Goal: Task Accomplishment & Management: Complete application form

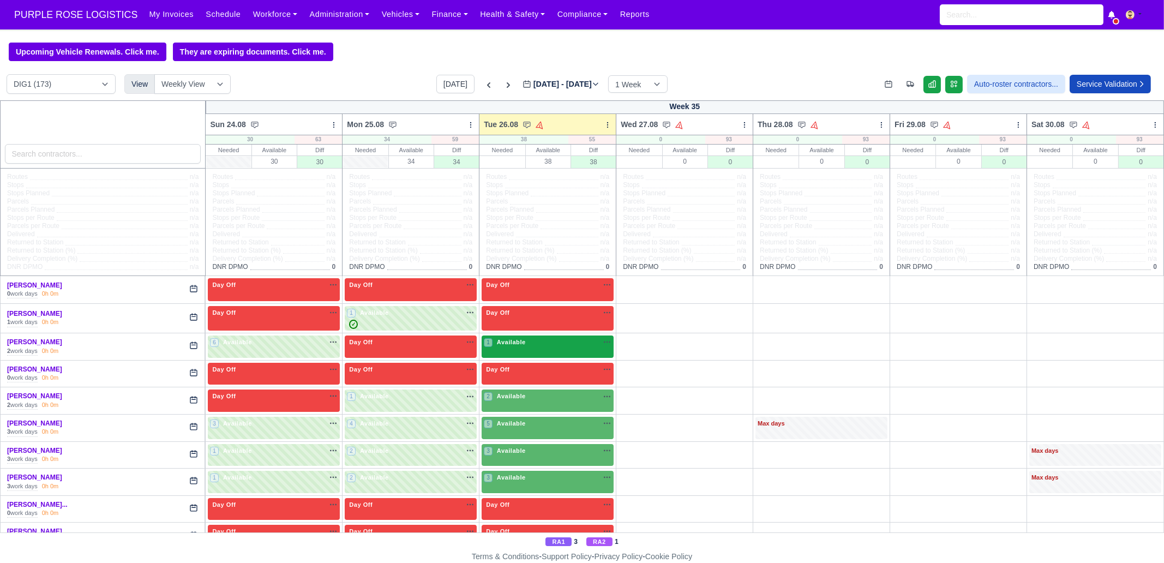
click at [534, 342] on div "1 Available na" at bounding box center [548, 342] width 128 height 9
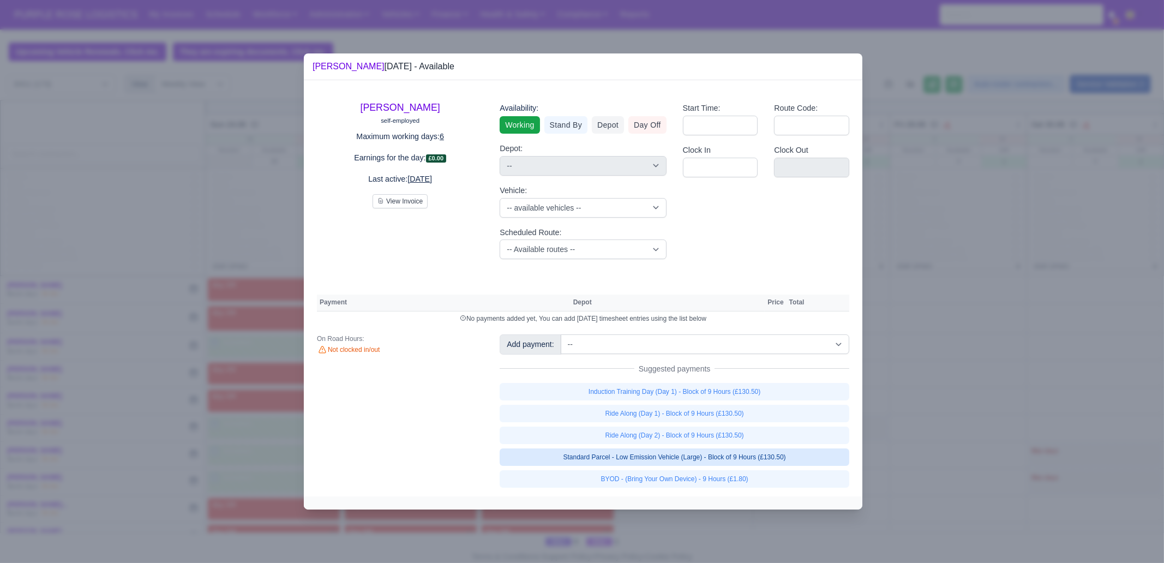
click at [764, 457] on link "Standard Parcel - Low Emission Vehicle (Large) - Block of 9 Hours (£130.50)" at bounding box center [675, 456] width 350 height 17
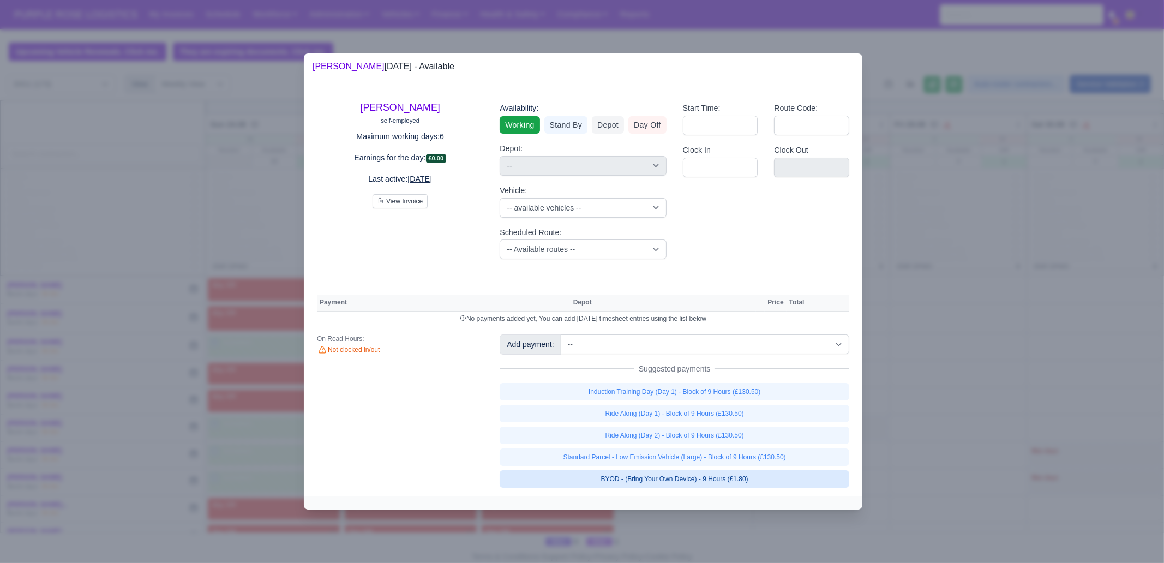
select select "1"
click at [756, 466] on link "Standard Parcel - Low Emission Vehicle (Large) - Block of 9 Hours (£130.50)" at bounding box center [675, 456] width 350 height 17
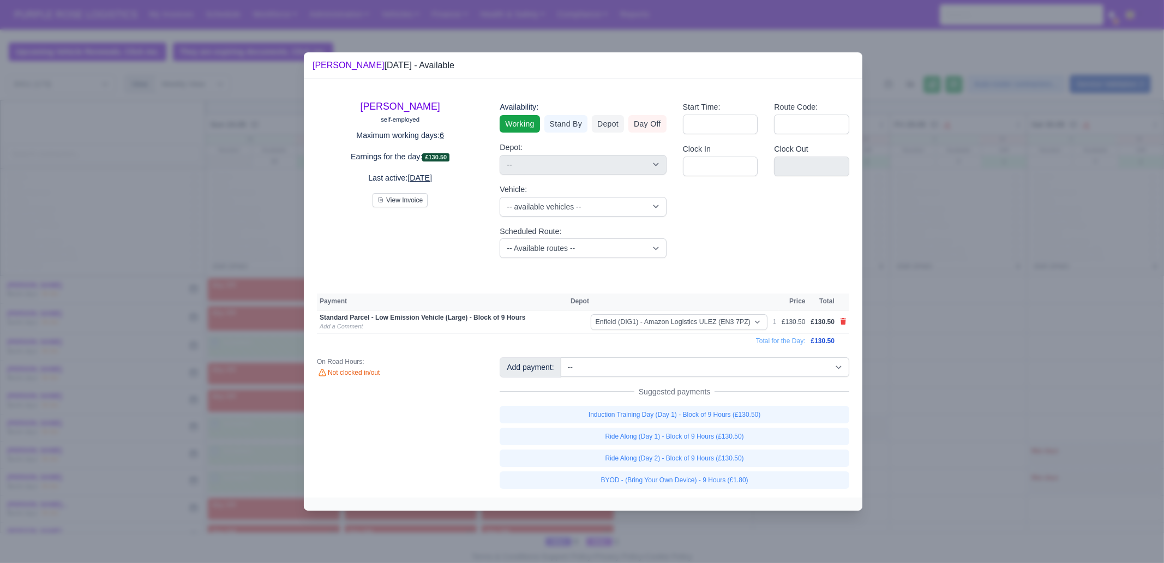
select select "1"
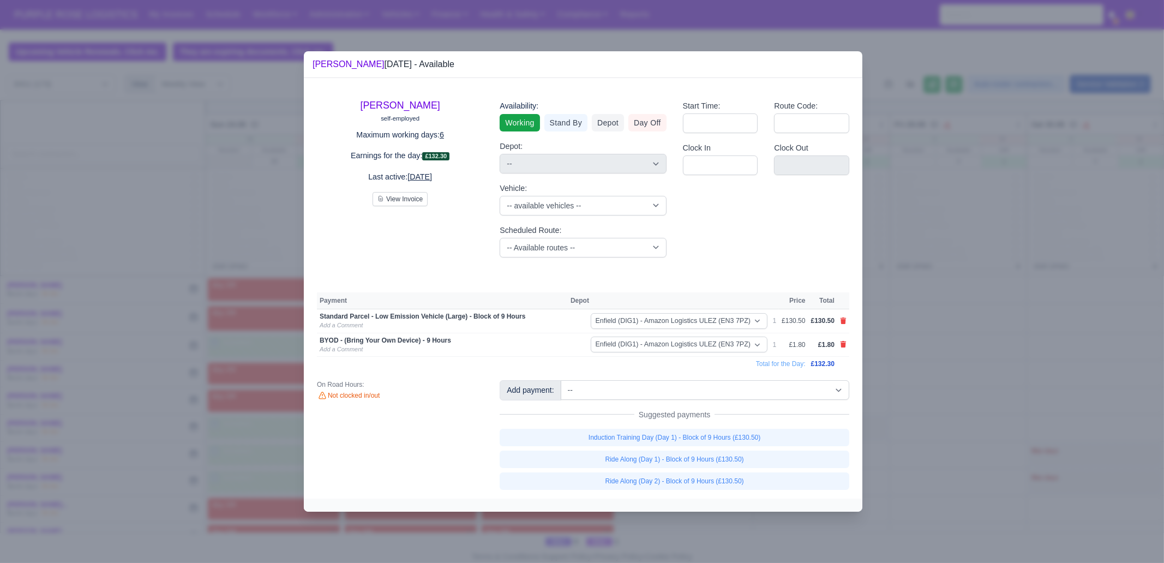
click at [734, 520] on div at bounding box center [582, 281] width 1164 height 563
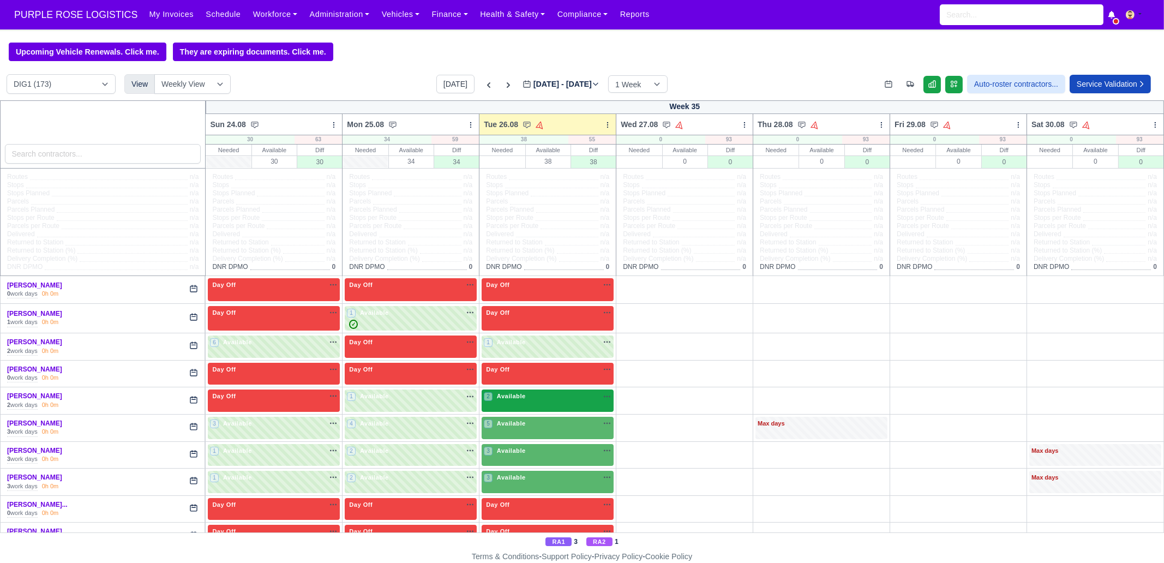
click at [564, 403] on div "2 Available na" at bounding box center [548, 397] width 128 height 11
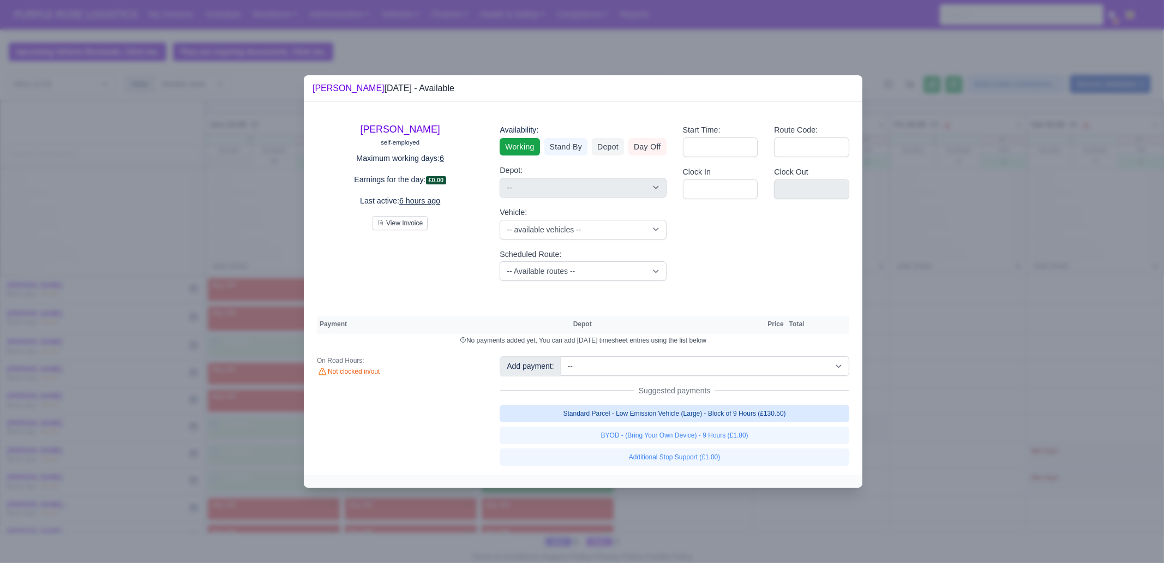
click at [709, 418] on link "Standard Parcel - Low Emission Vehicle (Large) - Block of 9 Hours (£130.50)" at bounding box center [675, 413] width 350 height 17
select select "1"
click at [712, 438] on div "Standard Parcel - Low Emission Vehicle (Large) - Block of 9 Hours (£130.50) BYO…" at bounding box center [675, 435] width 350 height 61
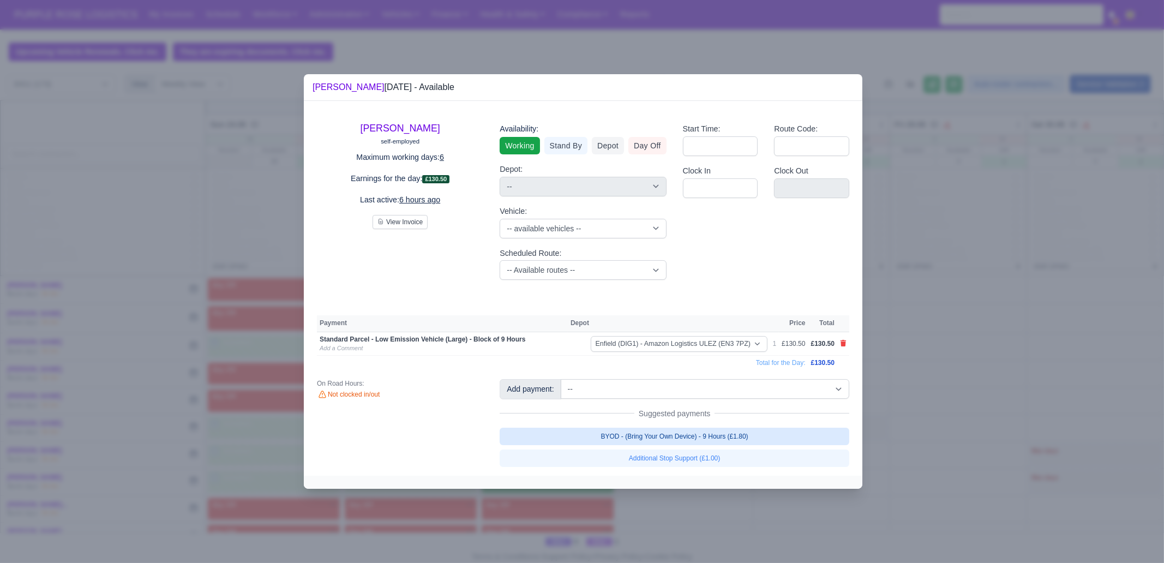
drag, startPoint x: 711, startPoint y: 438, endPoint x: 715, endPoint y: 506, distance: 68.3
click at [711, 436] on link "BYOD - (Bring Your Own Device) - 9 Hours (£1.80)" at bounding box center [675, 436] width 350 height 17
select select "1"
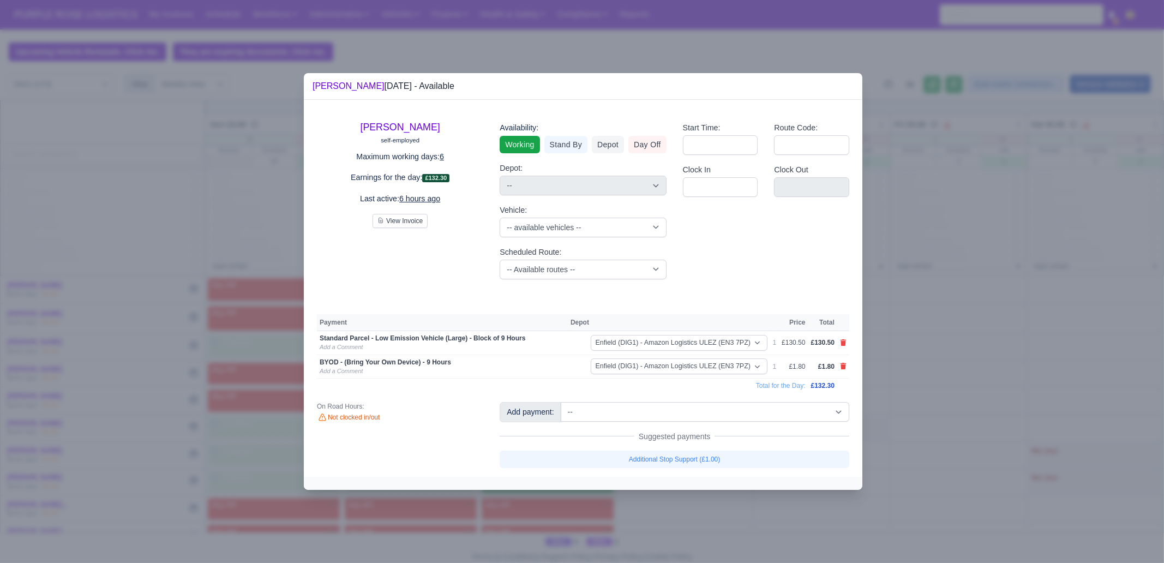
click at [714, 528] on div at bounding box center [582, 281] width 1164 height 563
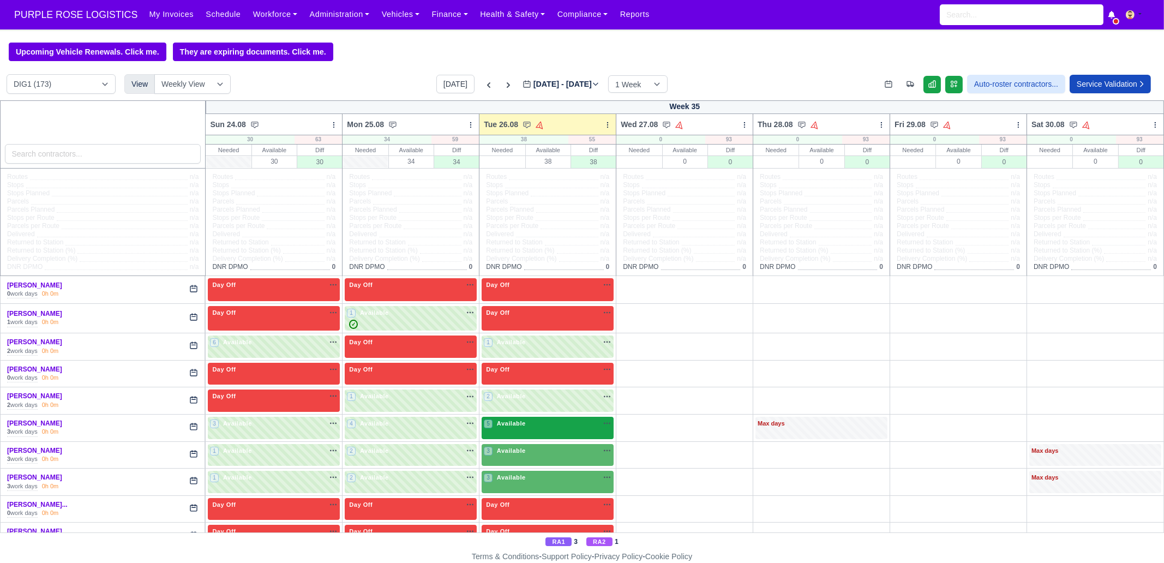
click at [533, 424] on div "5 Available na" at bounding box center [548, 423] width 128 height 9
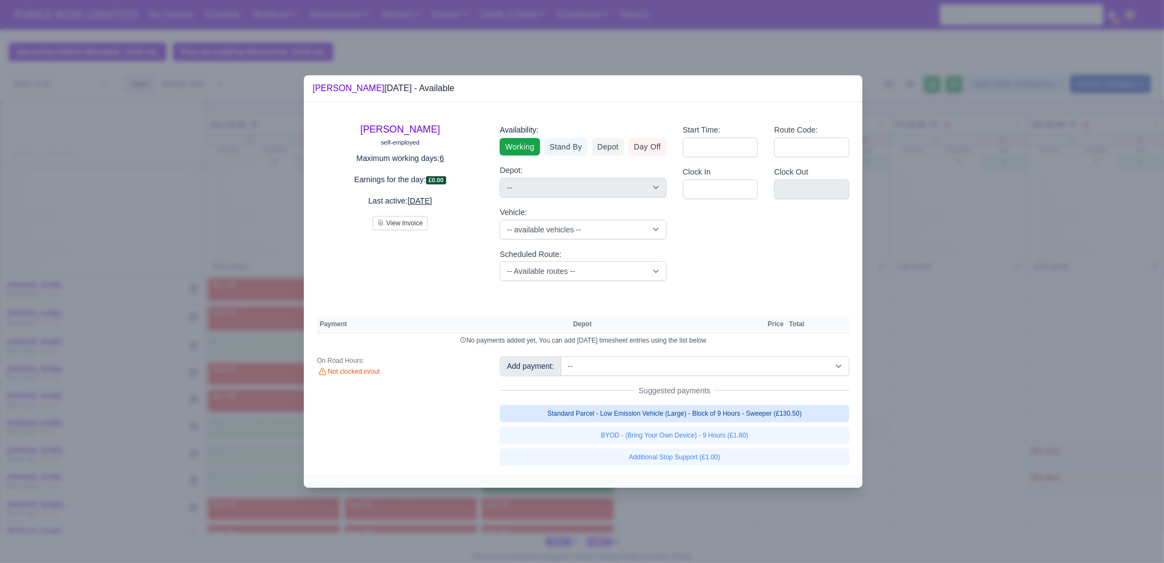
click at [704, 421] on link "Standard Parcel - Low Emission Vehicle (Large) - Block of 9 Hours - Sweeper (£1…" at bounding box center [675, 413] width 350 height 17
select select "1"
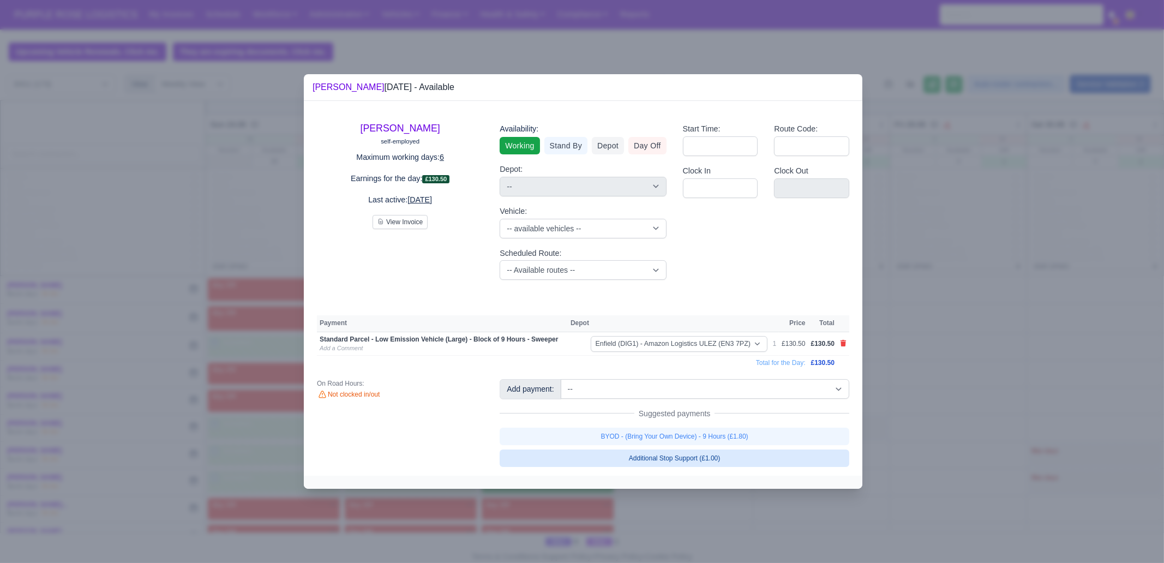
click at [704, 432] on link "BYOD - (Bring Your Own Device) - 9 Hours (£1.80)" at bounding box center [675, 436] width 350 height 17
select select "1"
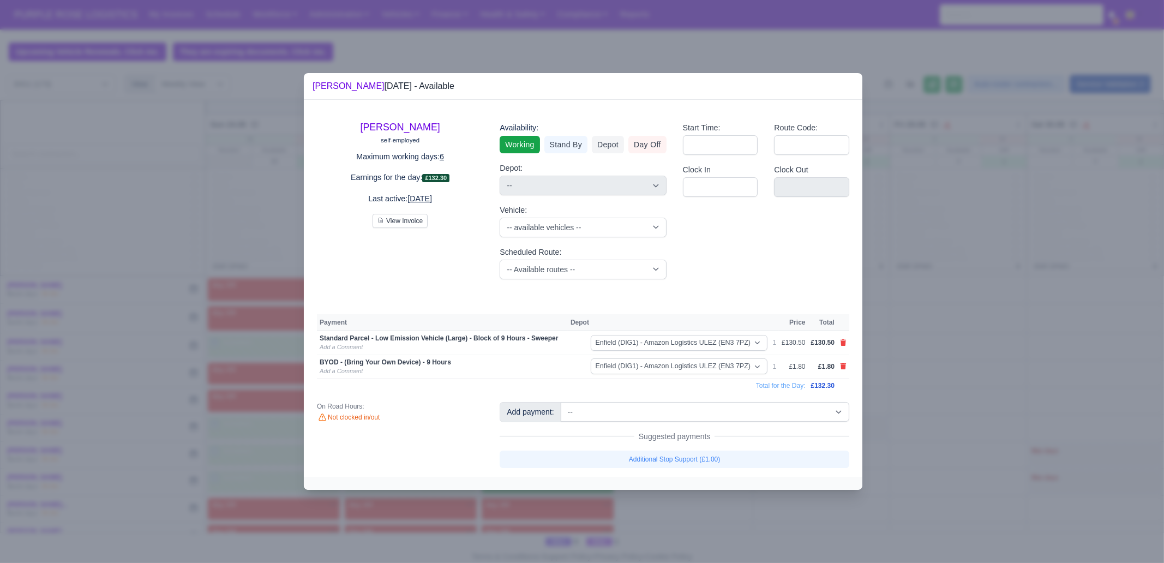
click at [714, 514] on div at bounding box center [582, 281] width 1164 height 563
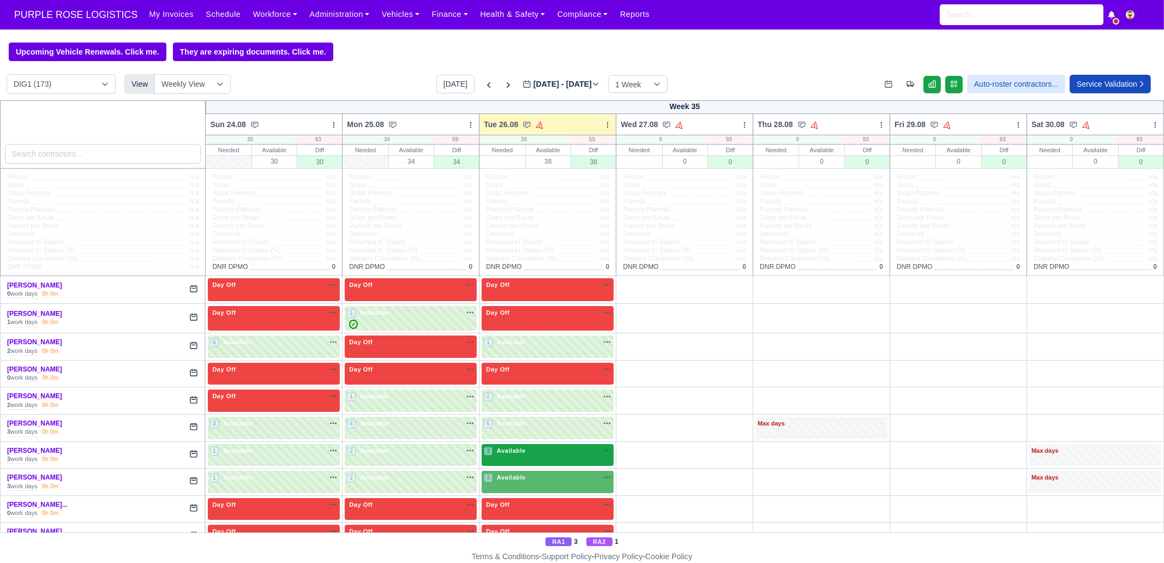
click at [530, 458] on div "3 Available" at bounding box center [548, 455] width 132 height 22
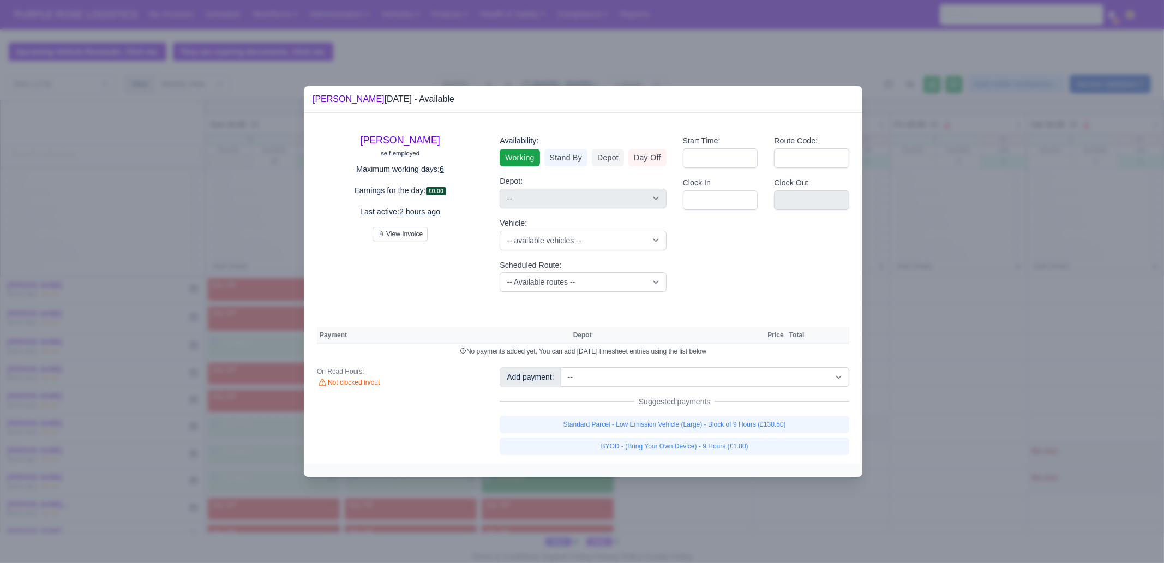
click at [637, 413] on div "Add payment: -- Additional Hour Support (£14.50) Additional Hour Support (Walke…" at bounding box center [675, 410] width 366 height 87
click at [637, 432] on link "Standard Parcel - Low Emission Vehicle (Large) - Block of 9 Hours (£130.50)" at bounding box center [675, 424] width 350 height 17
select select "1"
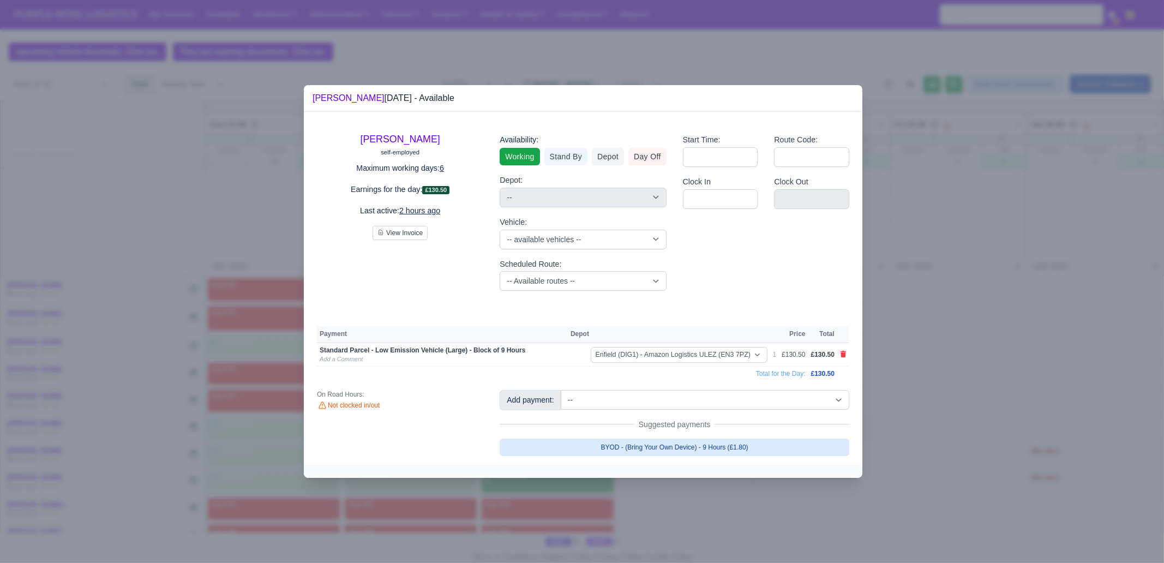
click at [636, 444] on link "BYOD - (Bring Your Own Device) - 9 Hours (£1.80)" at bounding box center [675, 447] width 350 height 17
select select "1"
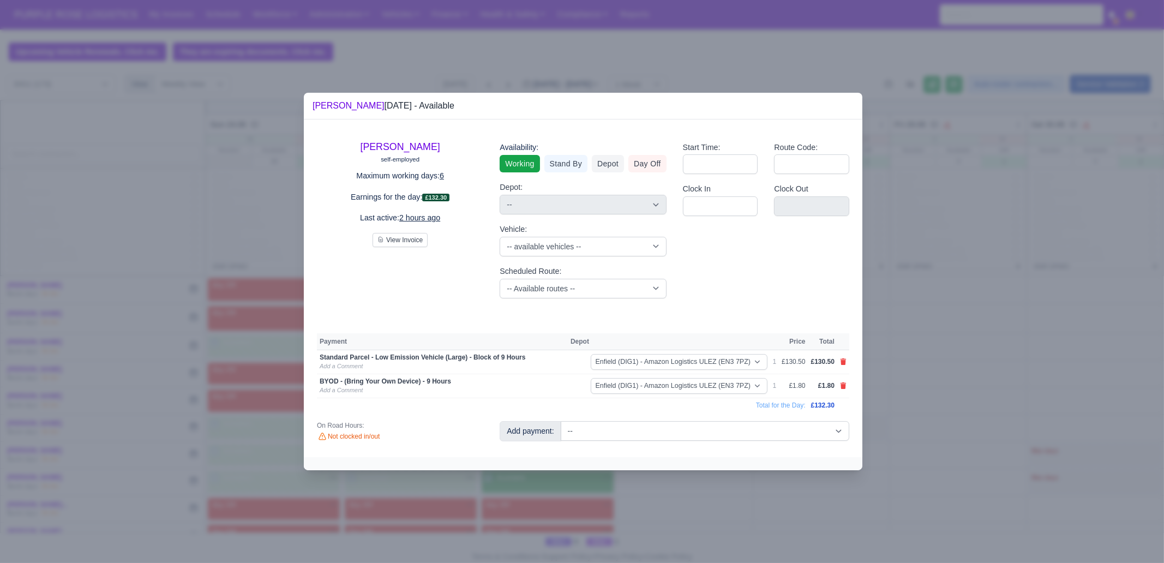
click at [650, 492] on div at bounding box center [582, 281] width 1164 height 563
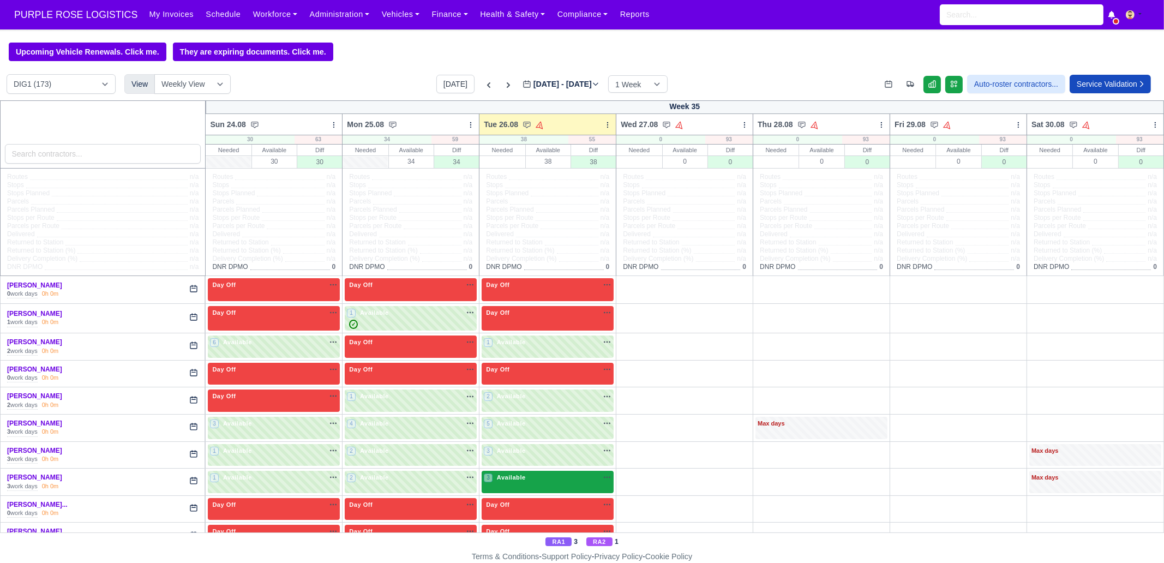
click at [529, 481] on div "3 Available na" at bounding box center [548, 477] width 128 height 9
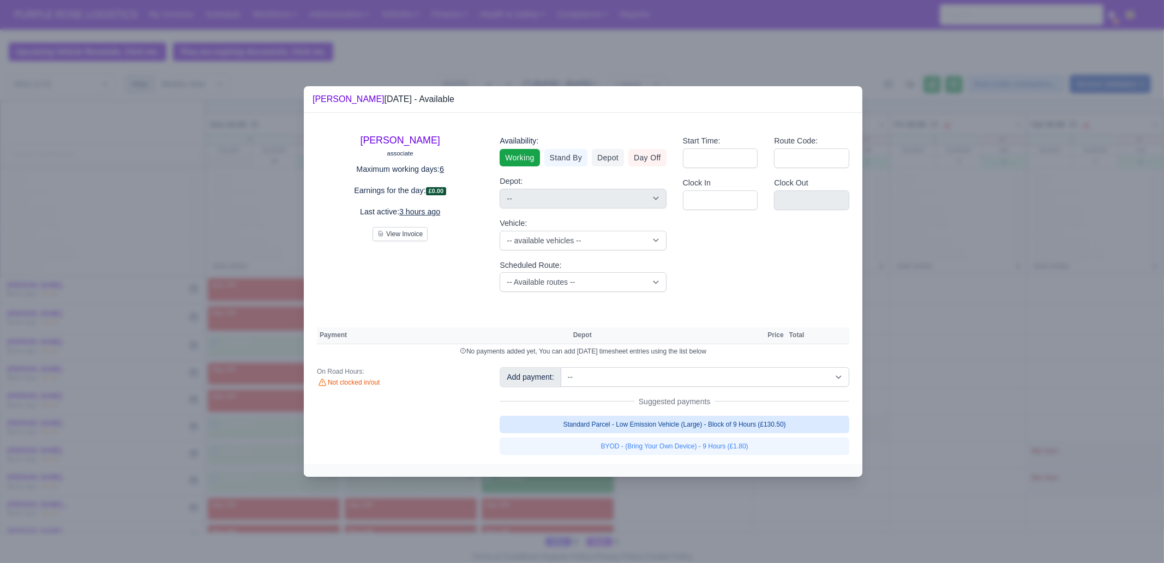
click at [653, 423] on link "Standard Parcel - Low Emission Vehicle (Large) - Block of 9 Hours (£130.50)" at bounding box center [675, 424] width 350 height 17
select select "1"
click at [655, 433] on link "Standard Parcel - Low Emission Vehicle (Large) - Block of 9 Hours (£130.50)" at bounding box center [675, 424] width 350 height 17
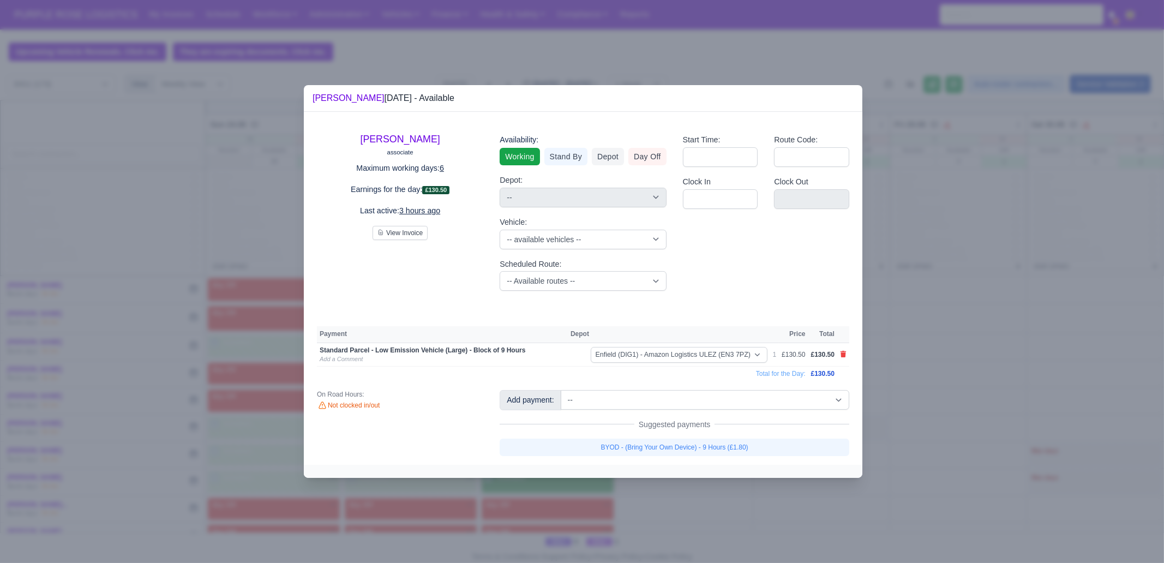
select select "1"
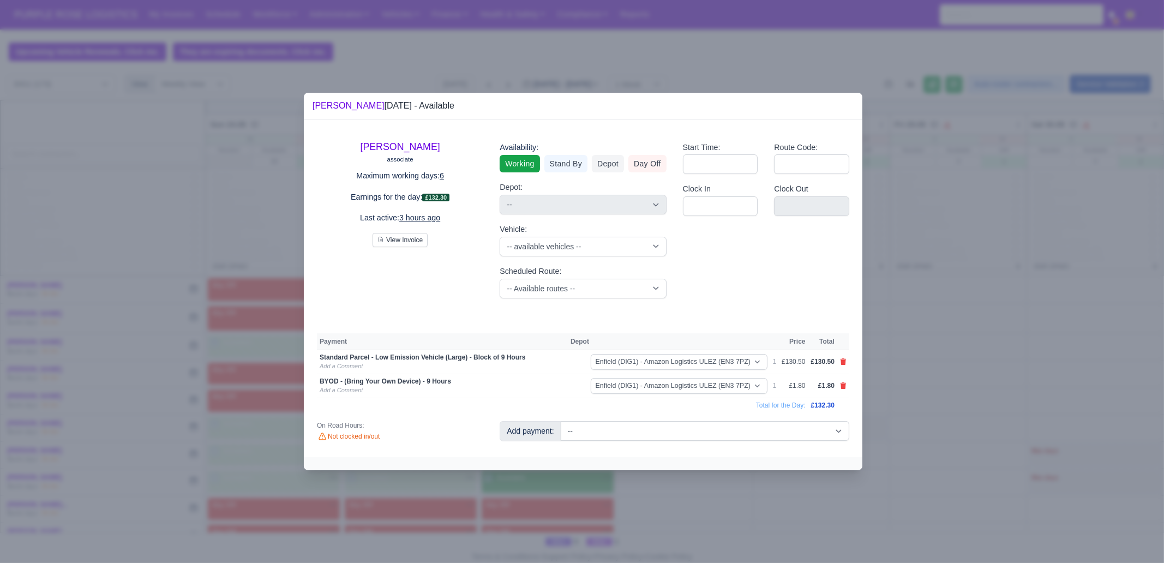
click at [659, 481] on div at bounding box center [582, 281] width 1164 height 563
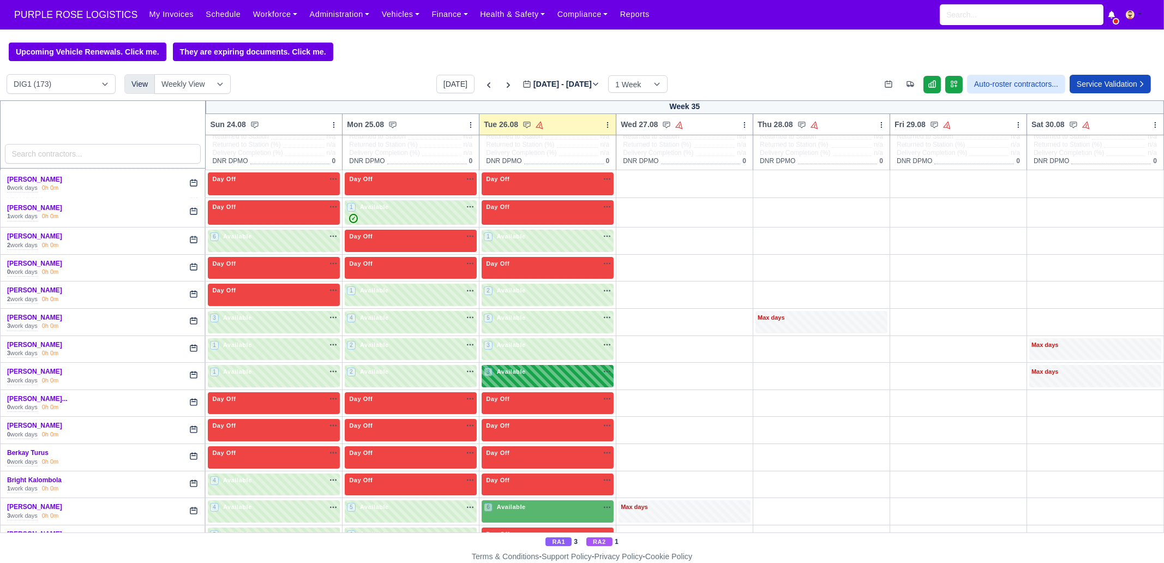
scroll to position [205, 0]
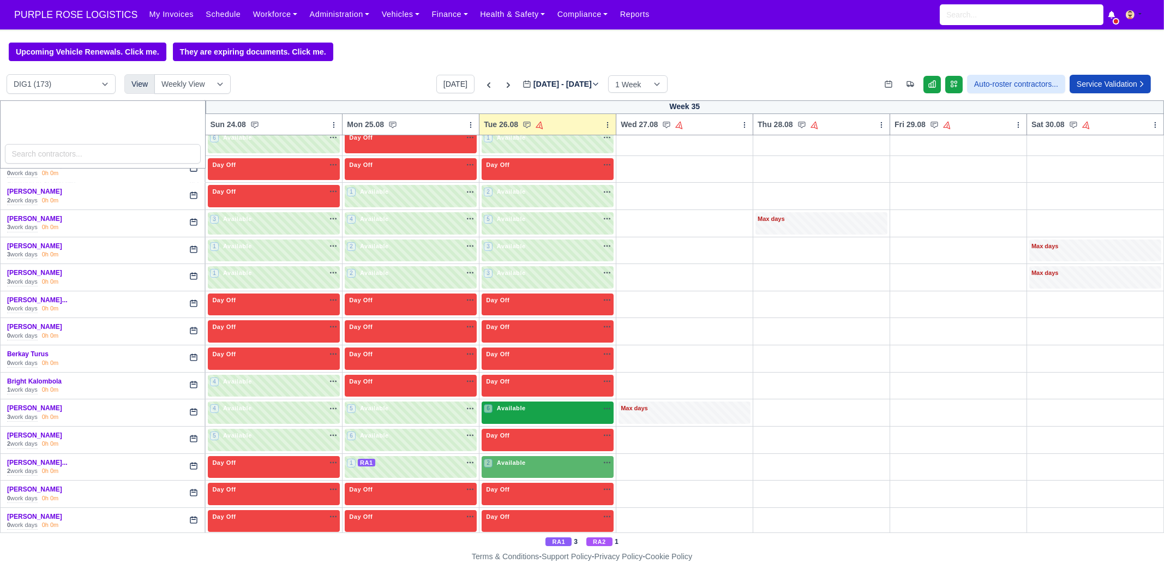
click at [525, 410] on div "6 Available na" at bounding box center [548, 408] width 128 height 9
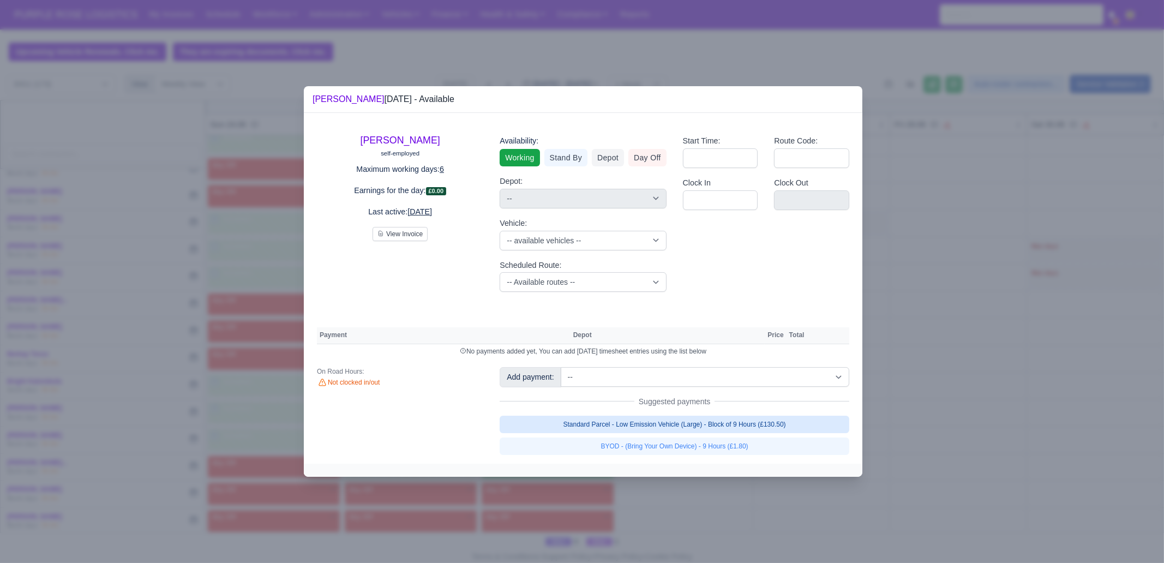
click at [717, 426] on link "Standard Parcel - Low Emission Vehicle (Large) - Block of 9 Hours (£130.50)" at bounding box center [675, 424] width 350 height 17
select select "1"
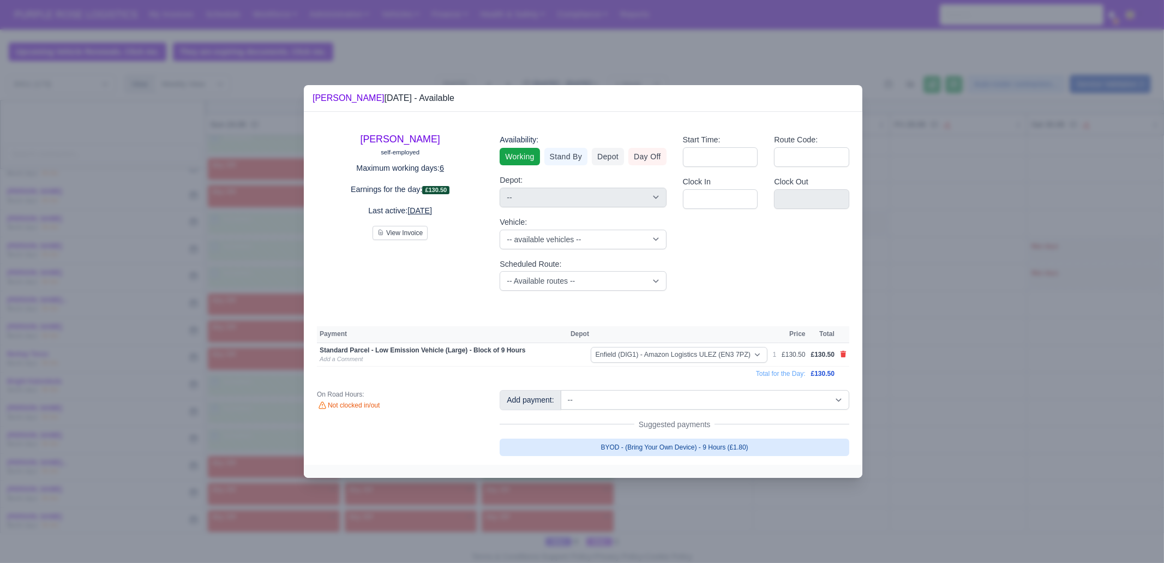
click at [696, 452] on link "BYOD - (Bring Your Own Device) - 9 Hours (£1.80)" at bounding box center [675, 447] width 350 height 17
select select "1"
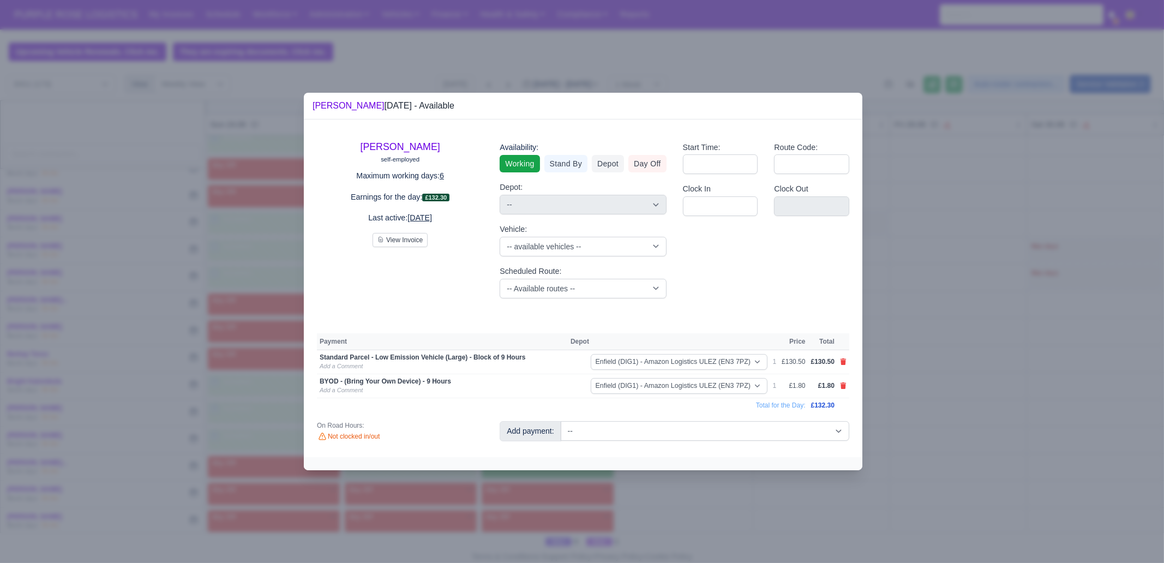
click at [705, 504] on div at bounding box center [582, 281] width 1164 height 563
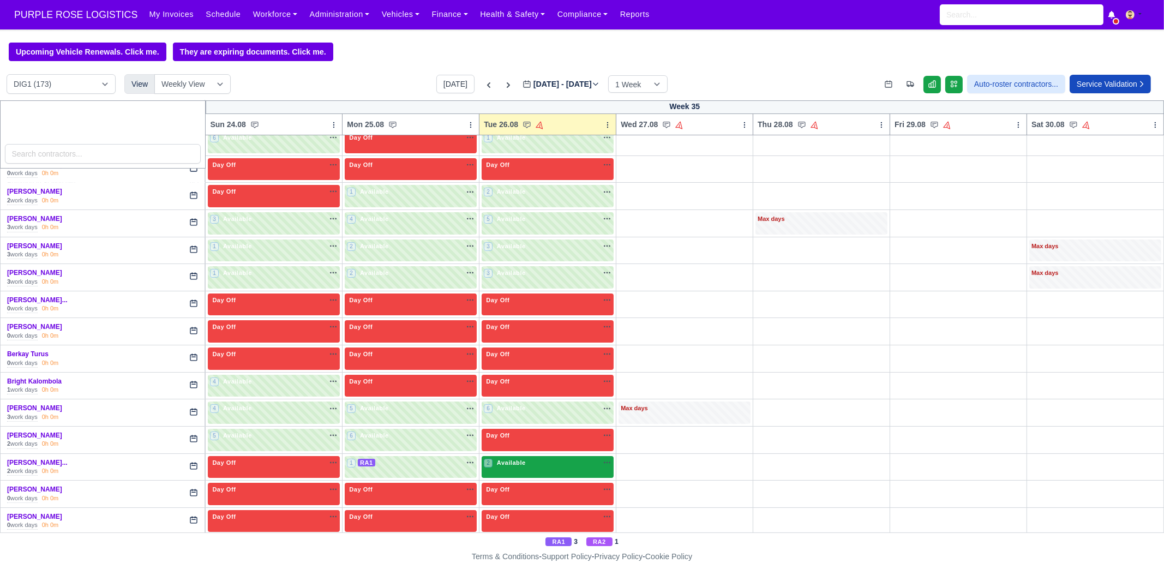
click at [567, 463] on div "2 Available na" at bounding box center [548, 462] width 128 height 9
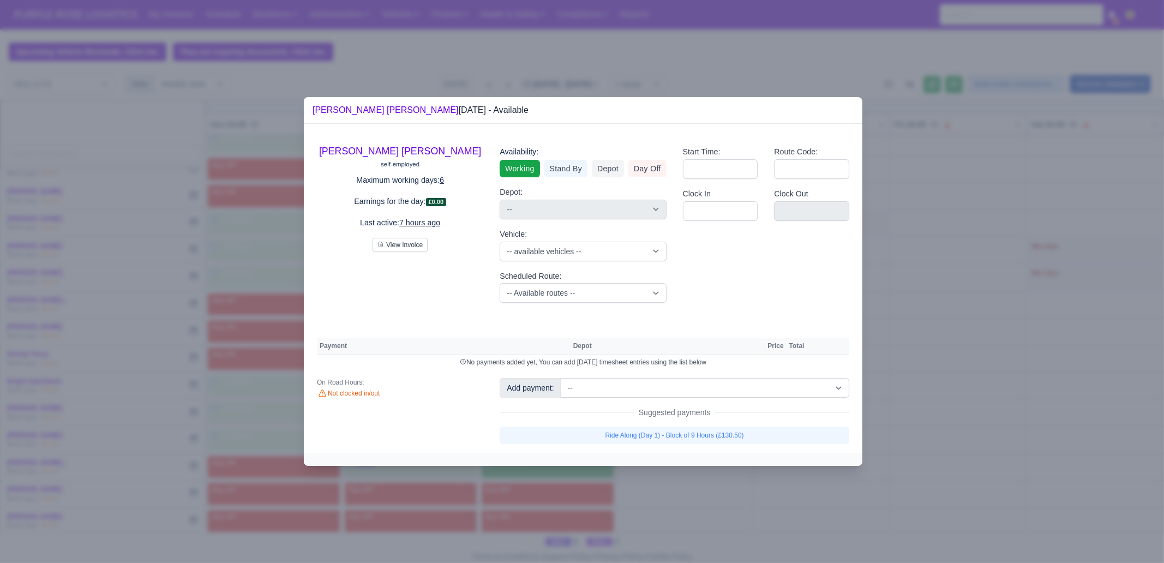
click at [559, 282] on div "Scheduled Route: -- Available routes -- Standard Parcel - Block of 6 Hours - (S…" at bounding box center [583, 286] width 166 height 33
click at [561, 291] on select "-- Available routes -- Standard Parcel - Block of 6 Hours - (SD6) AmFlex RTS Ve…" at bounding box center [583, 293] width 166 height 20
select select "8"
click at [500, 283] on select "-- Available routes -- Standard Parcel - Block of 6 Hours - (SD6) AmFlex RTS Ve…" at bounding box center [583, 293] width 166 height 20
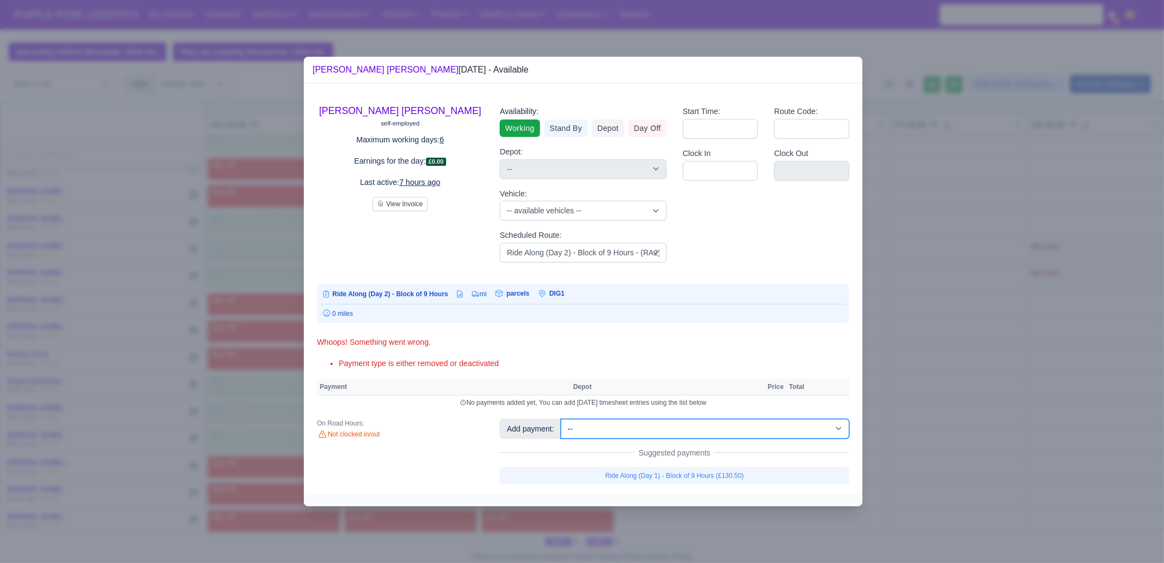
drag, startPoint x: 685, startPoint y: 430, endPoint x: 687, endPoint y: 420, distance: 10.6
click at [685, 430] on select "-- Additional Hour Support (£14.50) Additional Hour Support (Walkers) (£13.50) …" at bounding box center [705, 429] width 289 height 20
select select "88"
click at [561, 419] on select "-- Additional Hour Support (£14.50) Additional Hour Support (Walkers) (£13.50) …" at bounding box center [705, 429] width 289 height 20
select select "1"
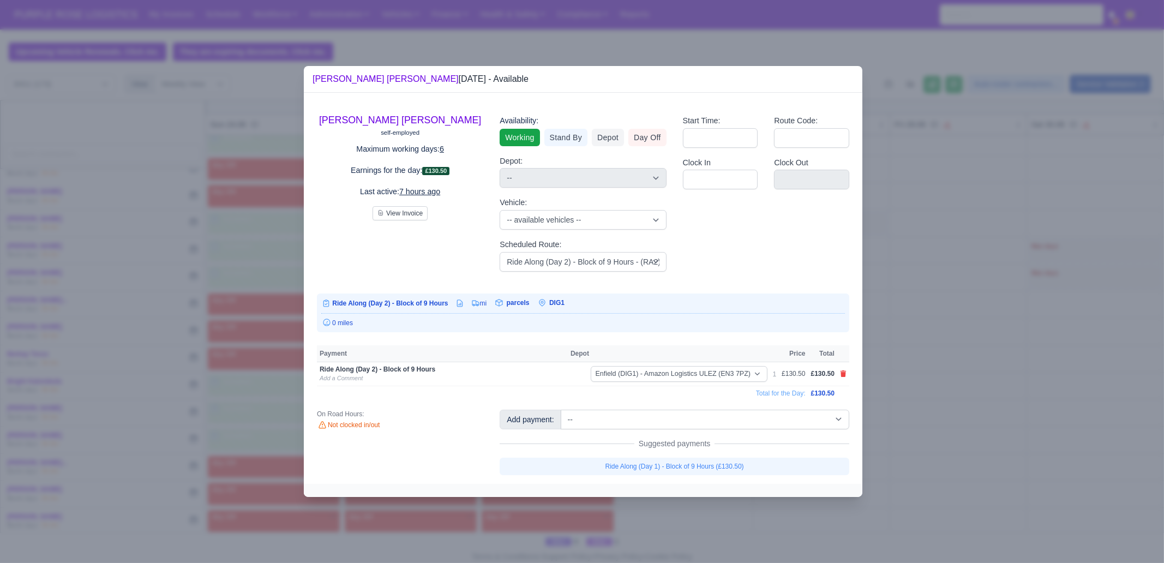
click at [928, 318] on div at bounding box center [582, 281] width 1164 height 563
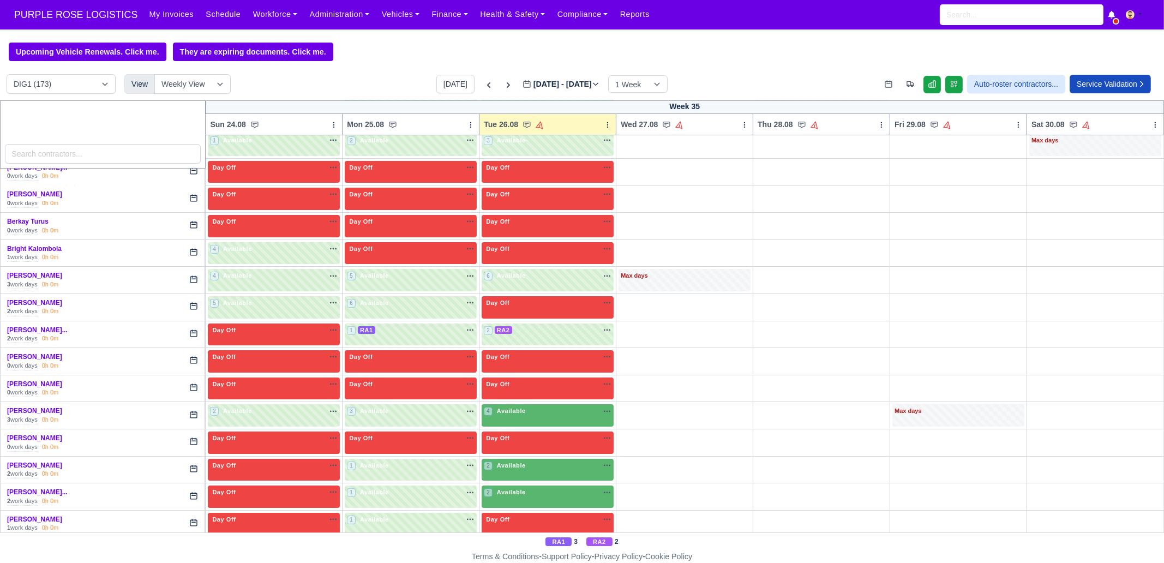
scroll to position [341, 0]
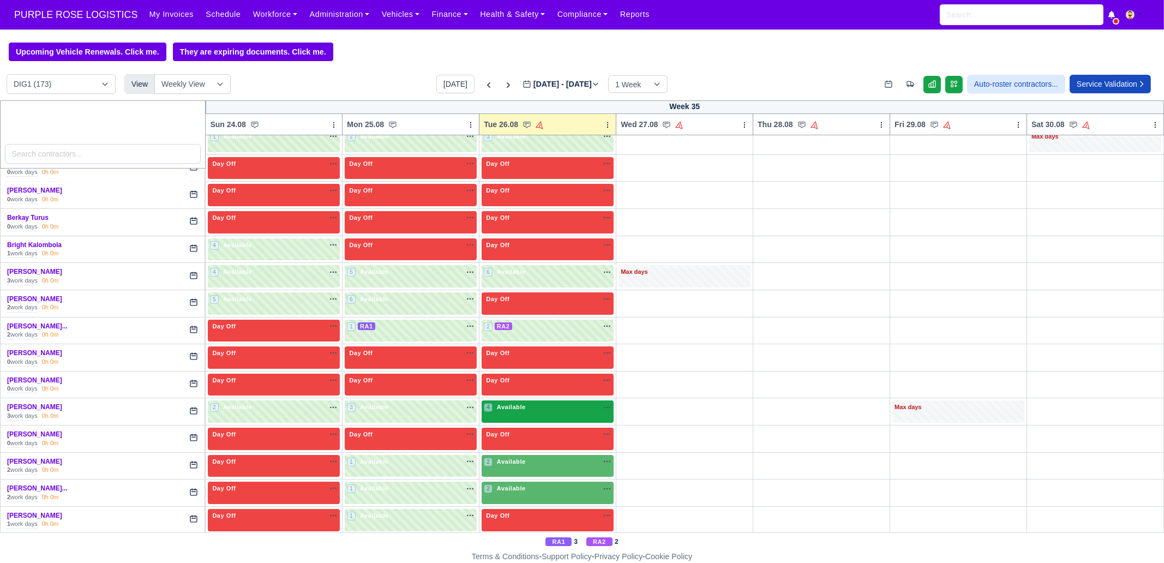
click at [540, 400] on div "4 Available" at bounding box center [548, 411] width 132 height 22
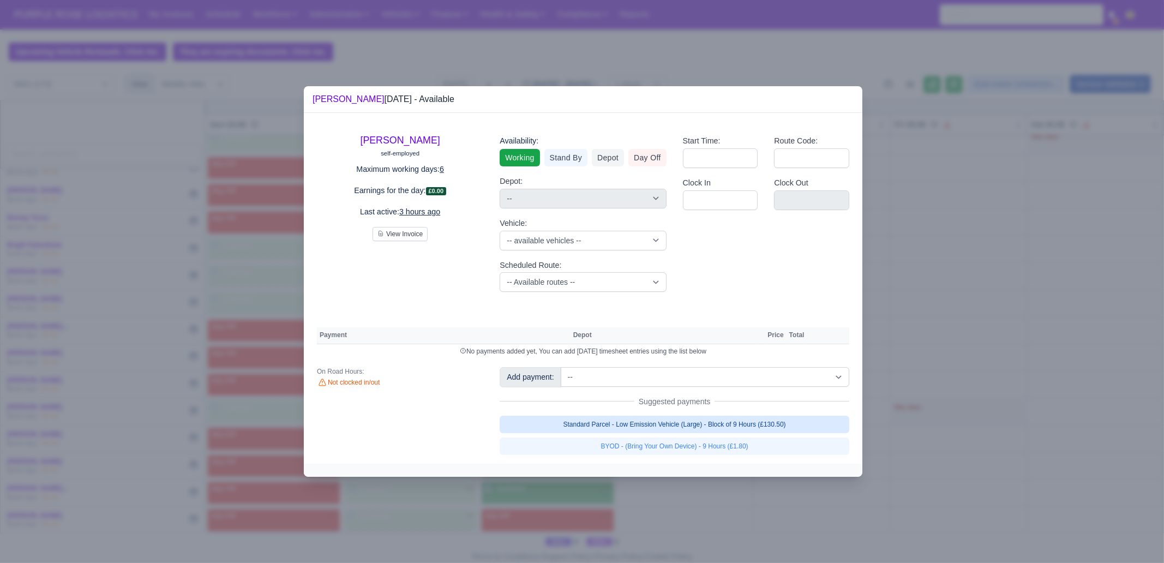
click at [701, 420] on link "Standard Parcel - Low Emission Vehicle (Large) - Block of 9 Hours (£130.50)" at bounding box center [675, 424] width 350 height 17
select select "1"
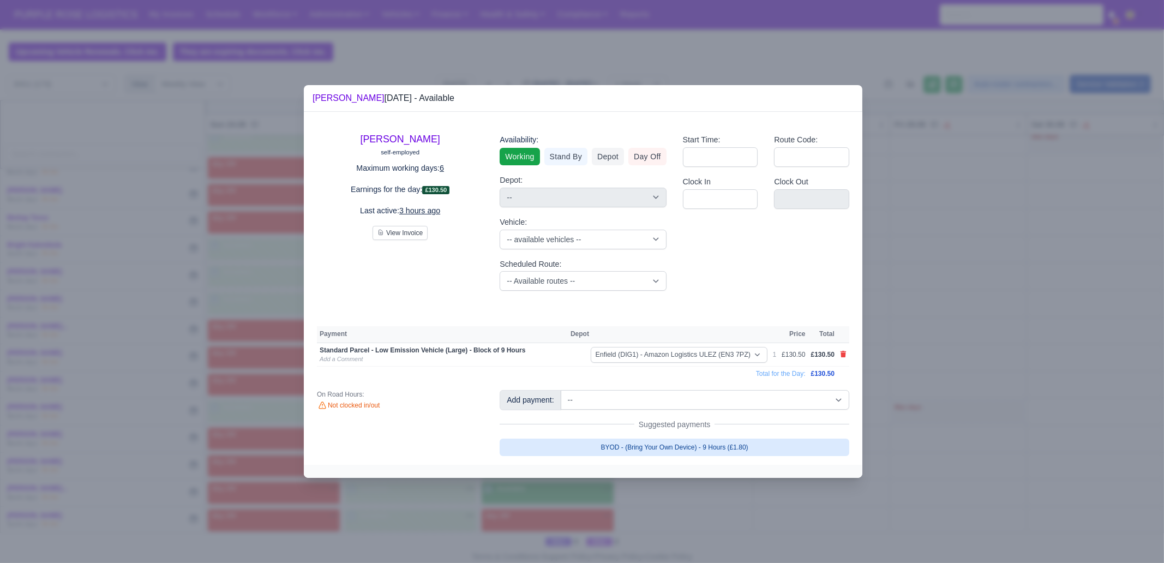
click at [659, 451] on link "BYOD - (Bring Your Own Device) - 9 Hours (£1.80)" at bounding box center [675, 447] width 350 height 17
select select "1"
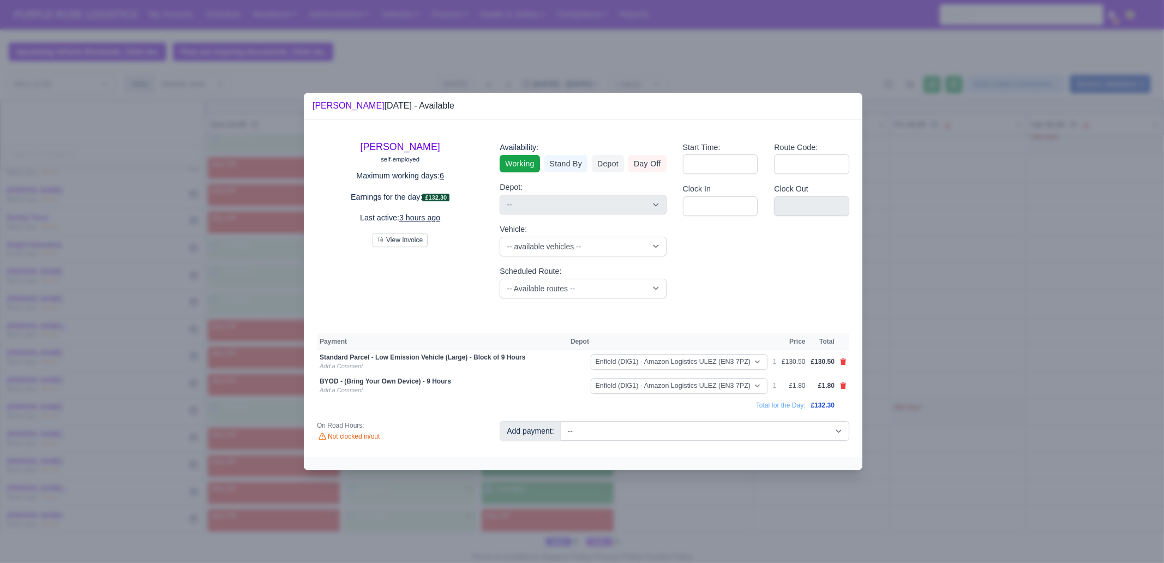
click at [652, 496] on div at bounding box center [582, 281] width 1164 height 563
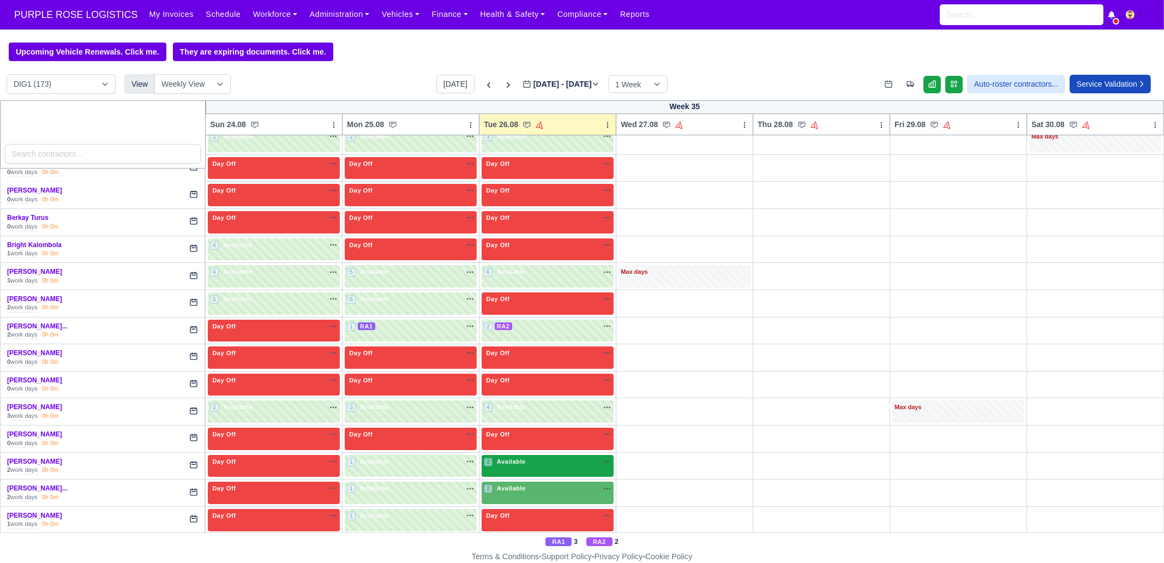
click at [545, 463] on div "2 Available na" at bounding box center [548, 461] width 128 height 9
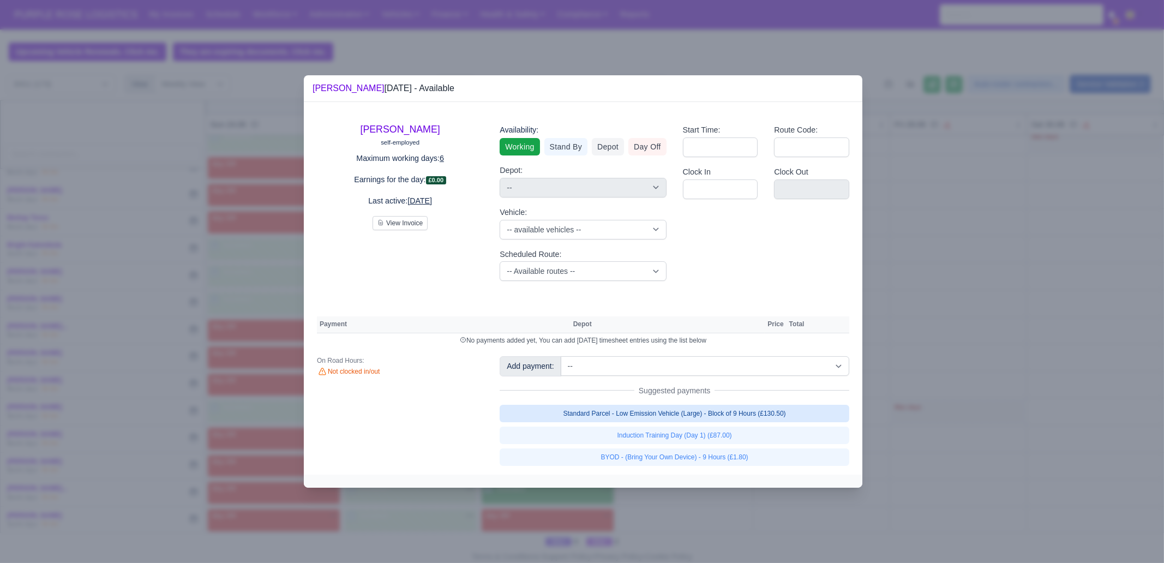
click at [658, 415] on link "Standard Parcel - Low Emission Vehicle (Large) - Block of 9 Hours (£130.50)" at bounding box center [675, 413] width 350 height 17
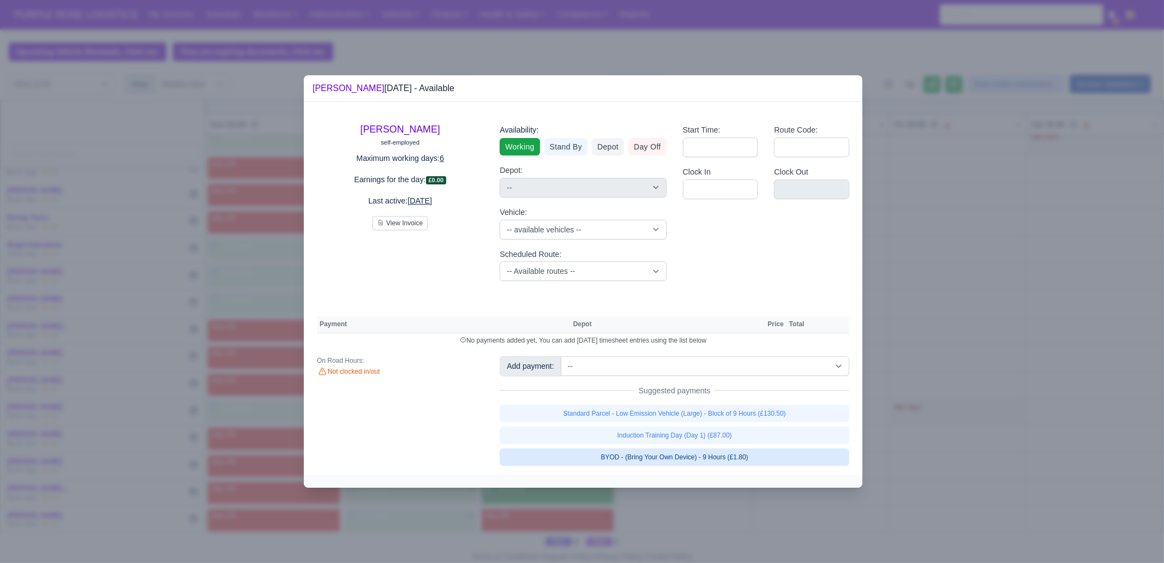
select select "1"
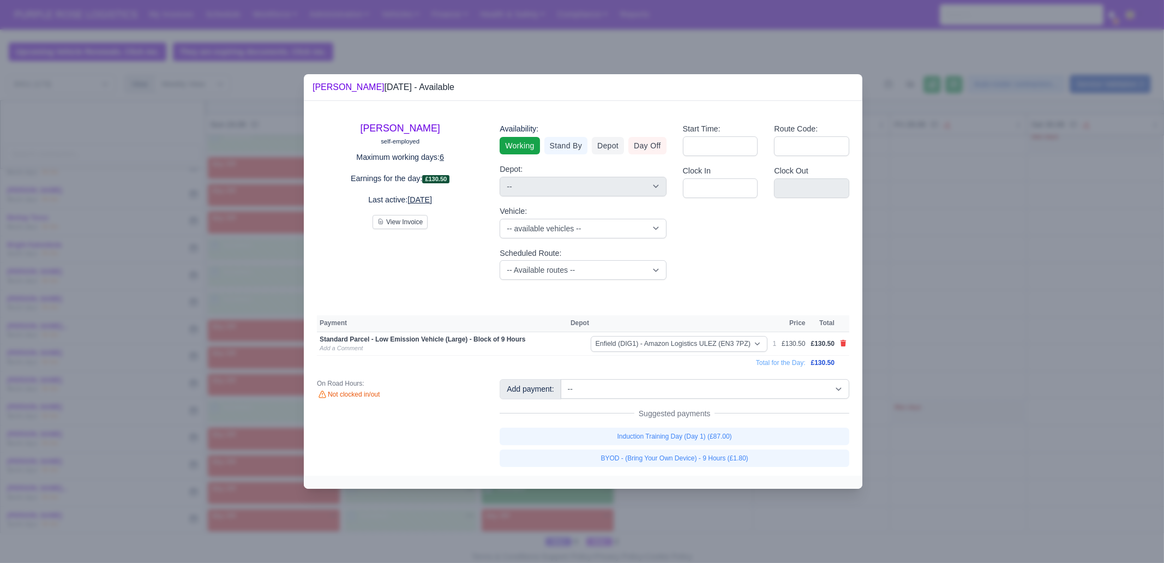
click at [667, 450] on link "BYOD - (Bring Your Own Device) - 9 Hours (£1.80)" at bounding box center [675, 458] width 350 height 17
select select "1"
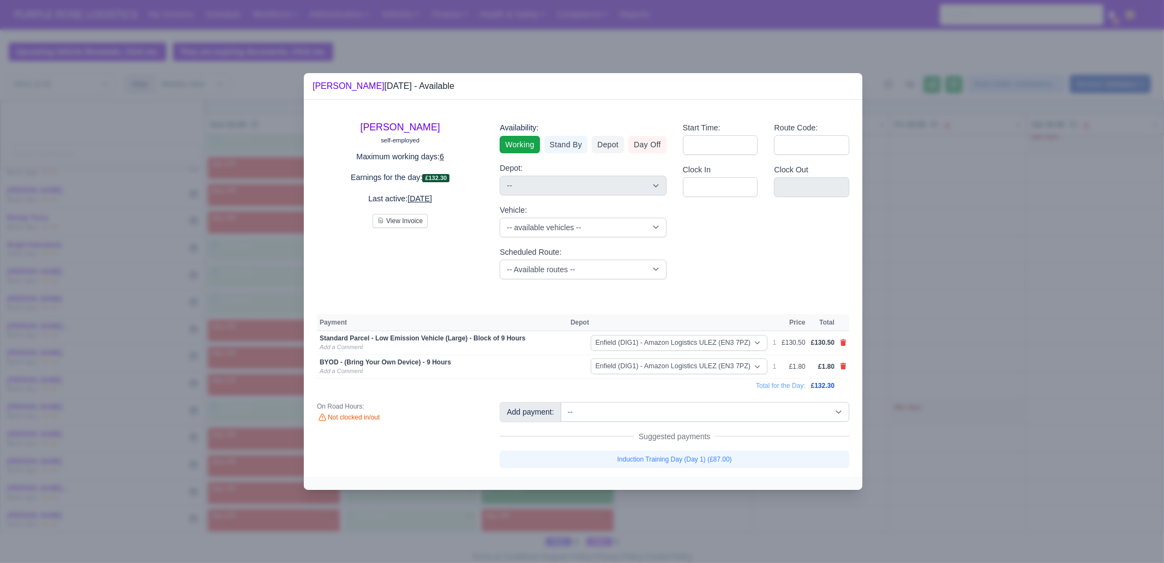
click at [920, 489] on div at bounding box center [582, 281] width 1164 height 563
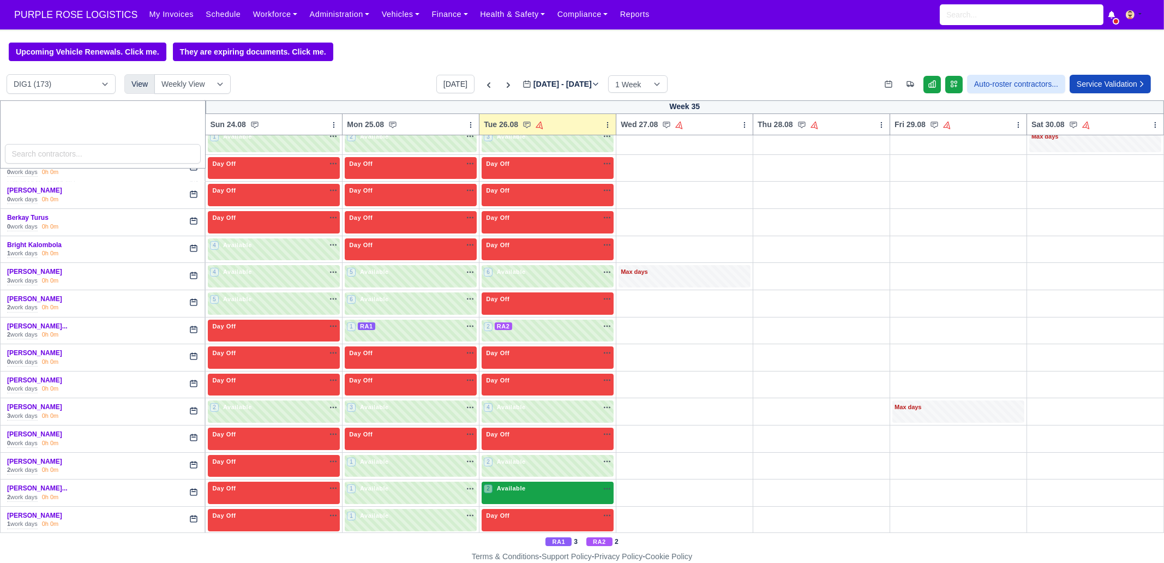
click at [543, 484] on div "2 Available na" at bounding box center [548, 488] width 128 height 9
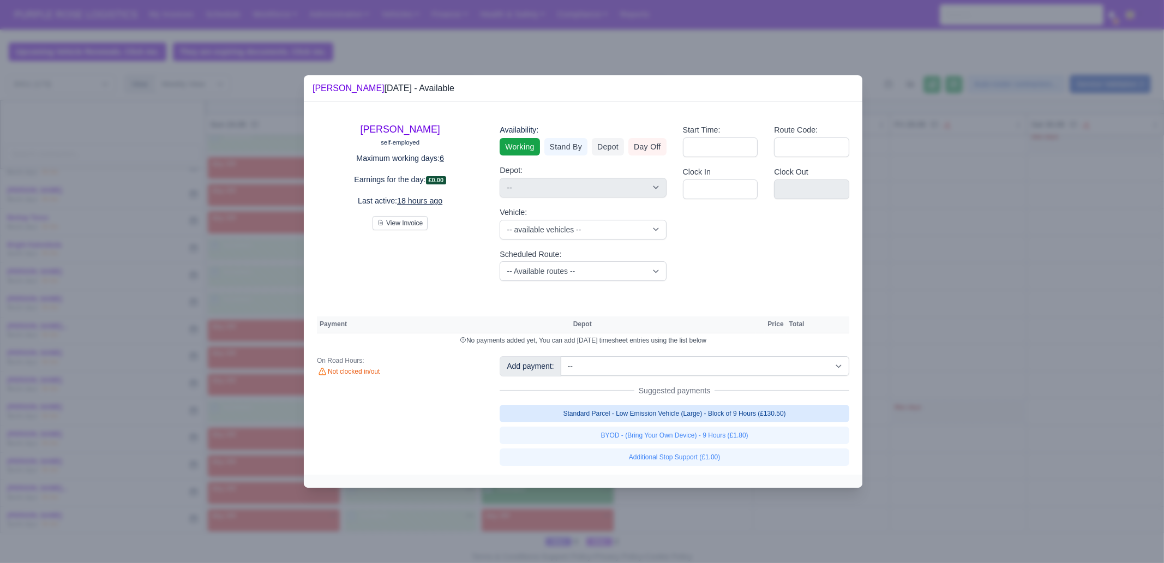
click at [655, 410] on link "Standard Parcel - Low Emission Vehicle (Large) - Block of 9 Hours (£130.50)" at bounding box center [675, 413] width 350 height 17
select select "1"
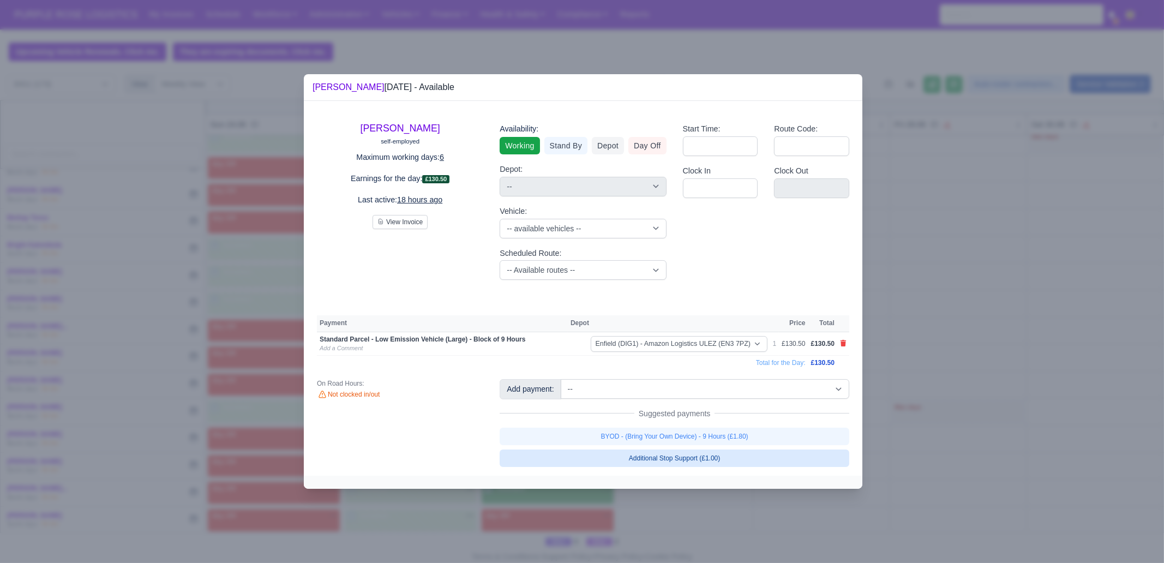
click at [659, 429] on link "BYOD - (Bring Your Own Device) - 9 Hours (£1.80)" at bounding box center [675, 436] width 350 height 17
select select "1"
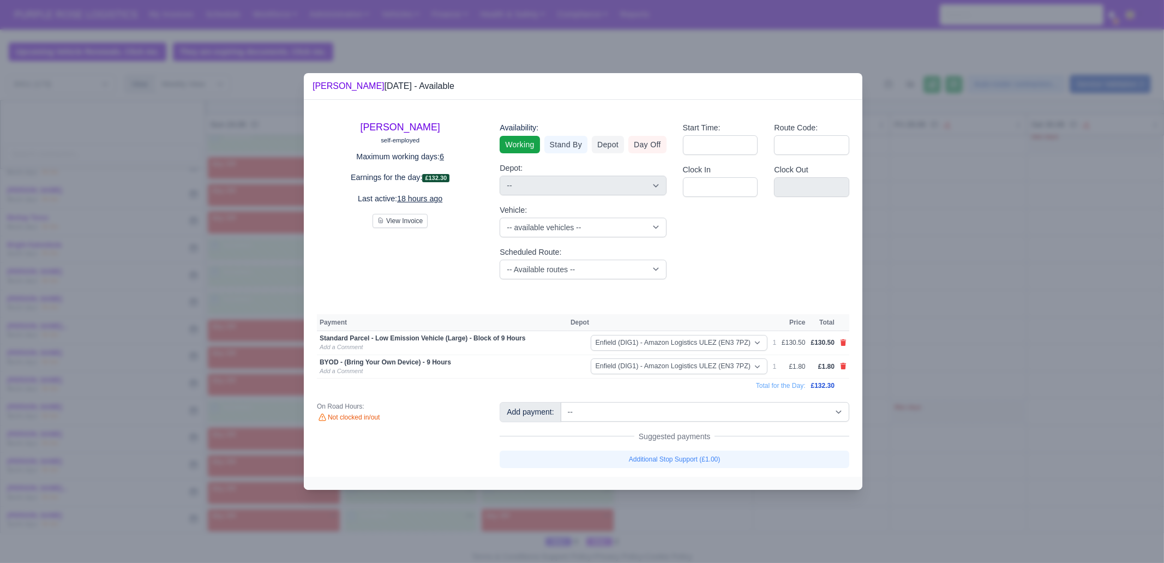
click at [718, 545] on div at bounding box center [582, 281] width 1164 height 563
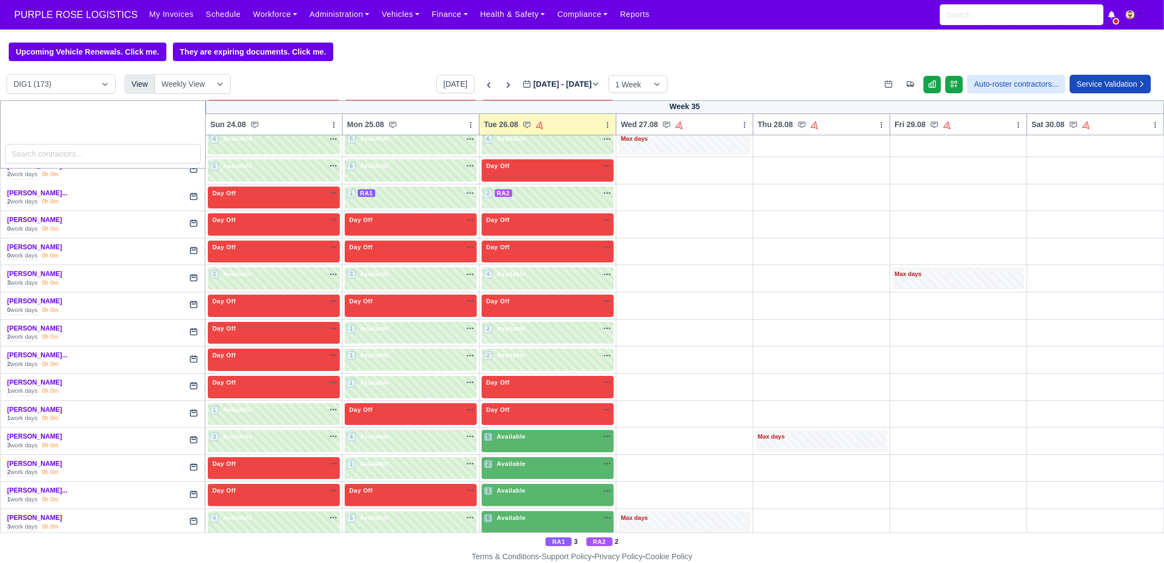
scroll to position [477, 0]
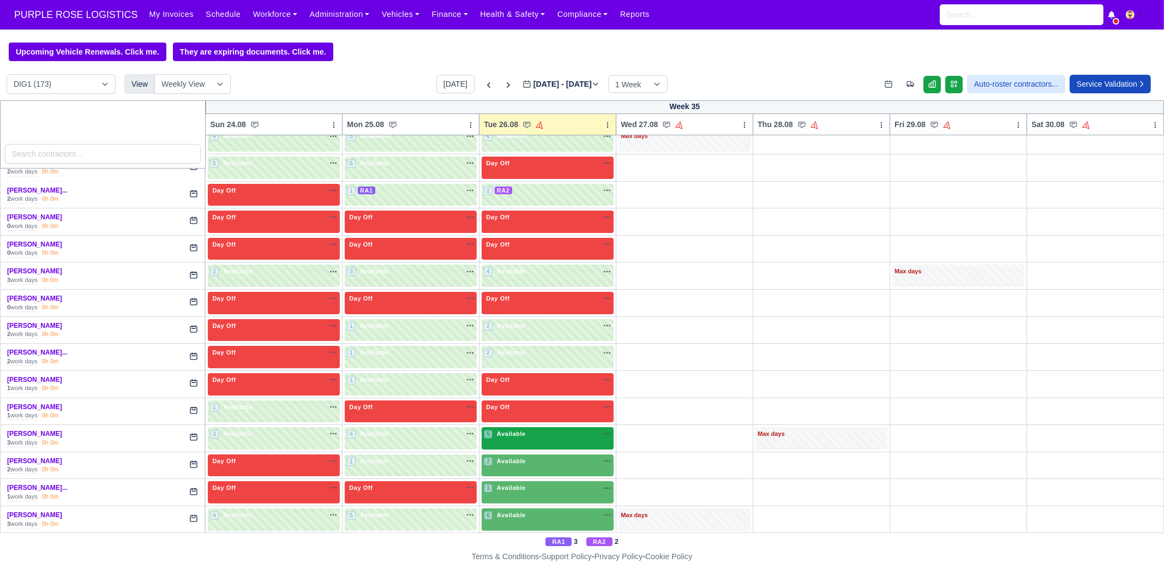
click at [513, 433] on span "Available" at bounding box center [511, 434] width 33 height 8
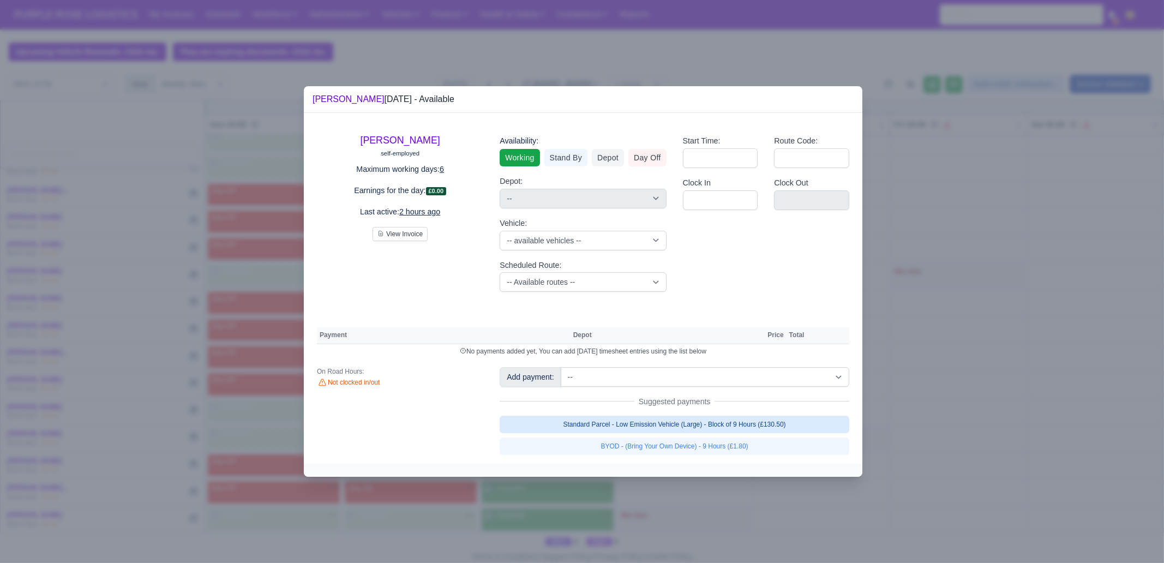
click at [716, 420] on link "Standard Parcel - Low Emission Vehicle (Large) - Block of 9 Hours (£130.50)" at bounding box center [675, 424] width 350 height 17
select select "1"
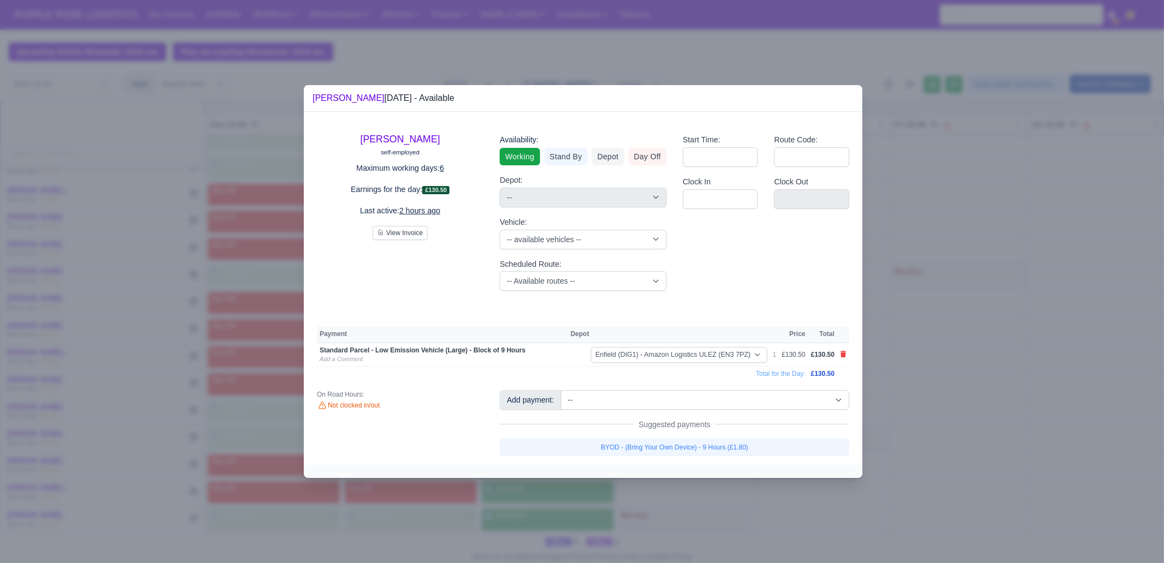
click at [717, 449] on link "BYOD - (Bring Your Own Device) - 9 Hours (£1.80)" at bounding box center [675, 447] width 350 height 17
select select "1"
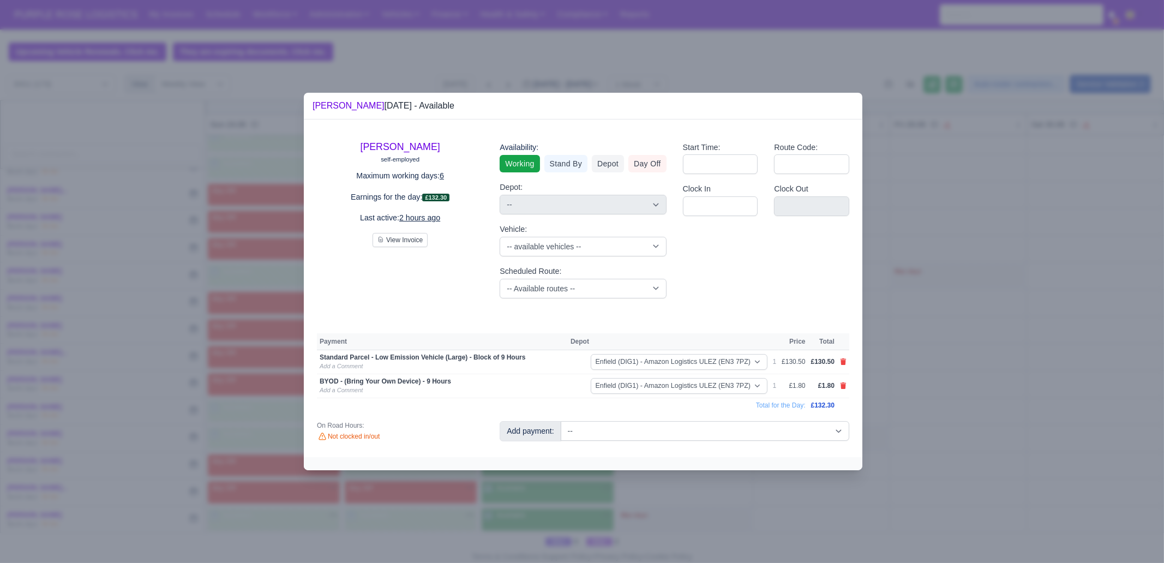
click at [724, 485] on div at bounding box center [582, 281] width 1164 height 563
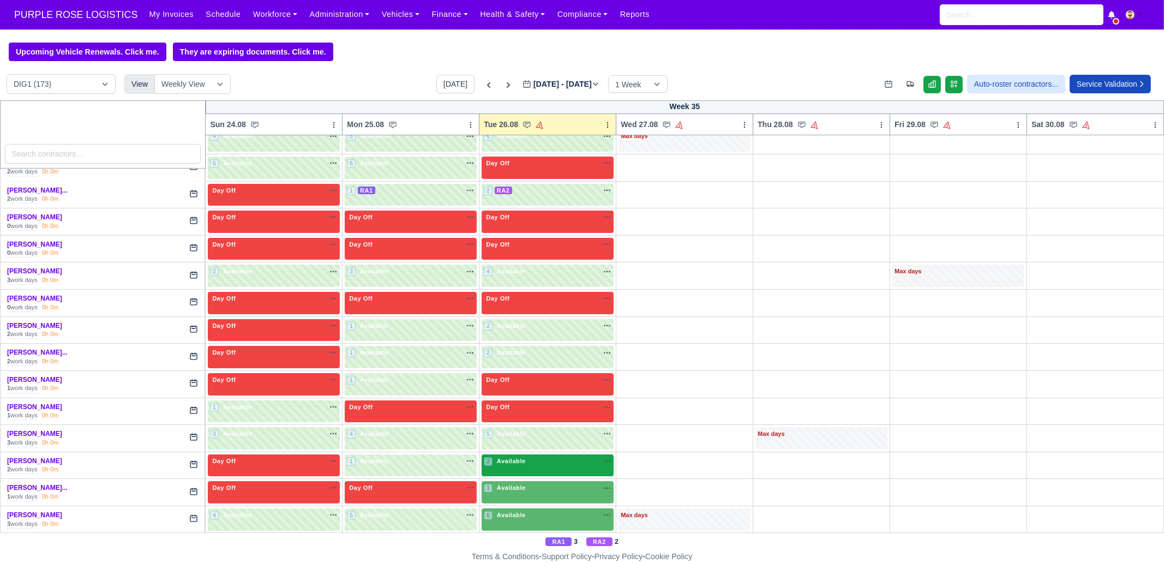
click at [521, 457] on span "Available" at bounding box center [511, 461] width 33 height 8
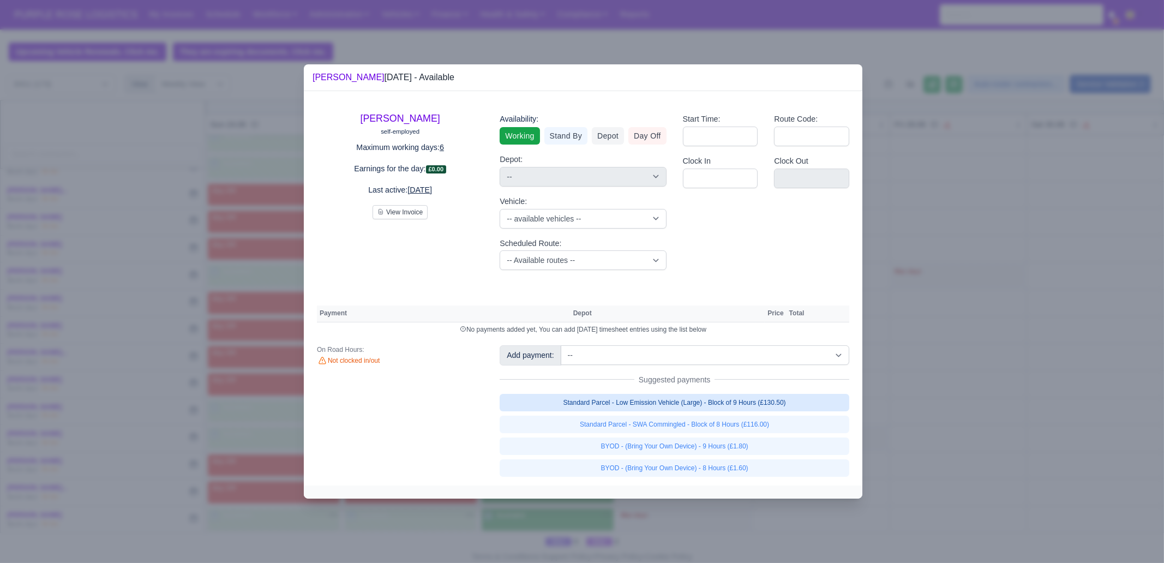
click at [753, 407] on link "Standard Parcel - Low Emission Vehicle (Large) - Block of 9 Hours (£130.50)" at bounding box center [675, 402] width 350 height 17
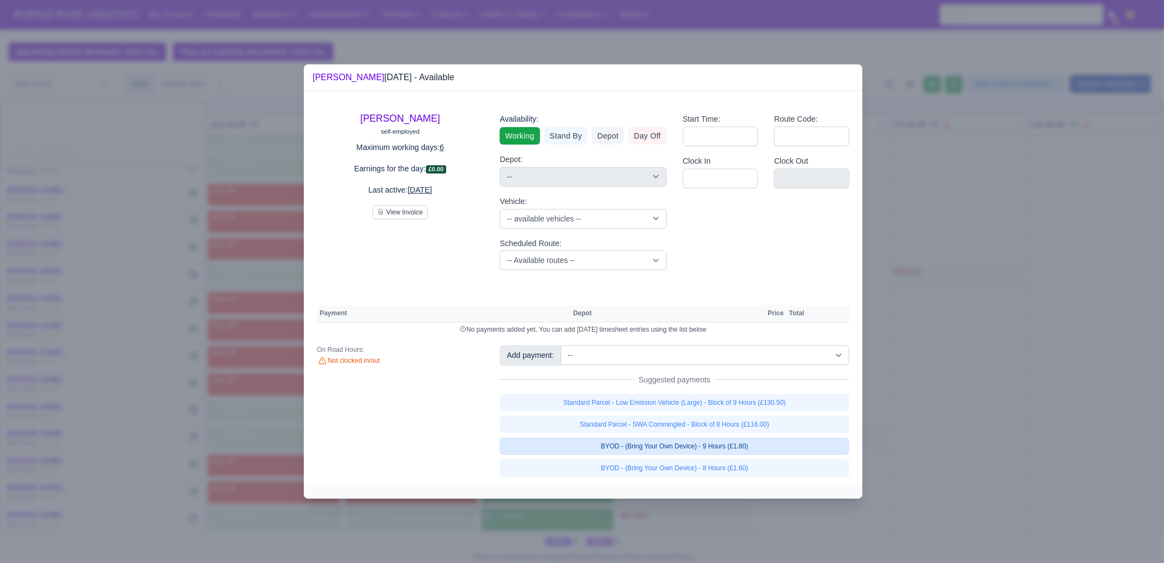
select select "1"
click at [754, 433] on link "Standard Parcel - SWA Commingled - Block of 8 Hours (£116.00)" at bounding box center [675, 424] width 350 height 17
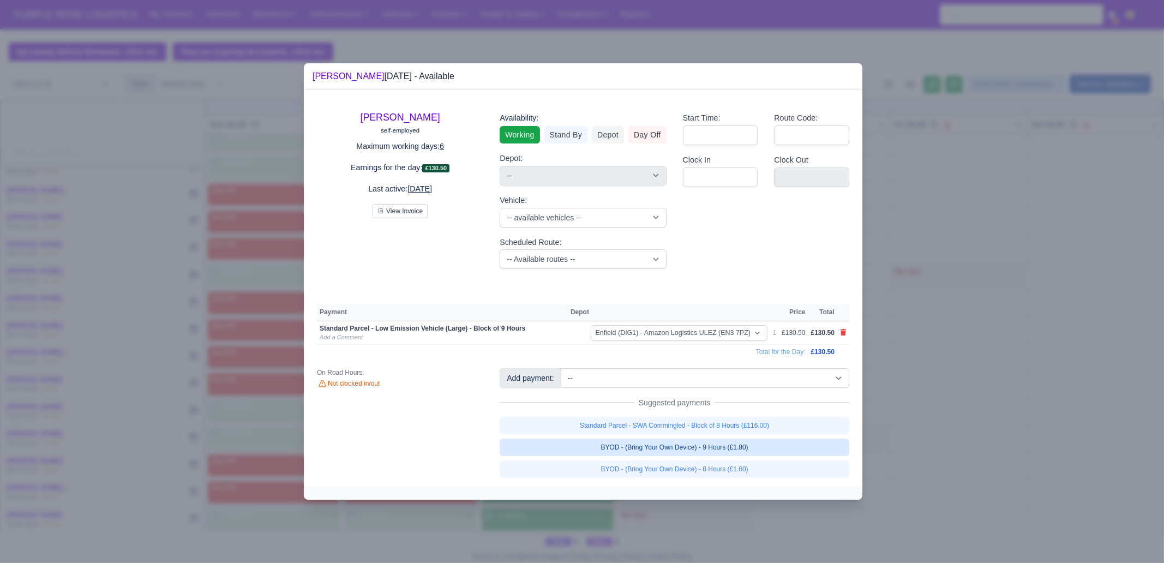
select select "1"
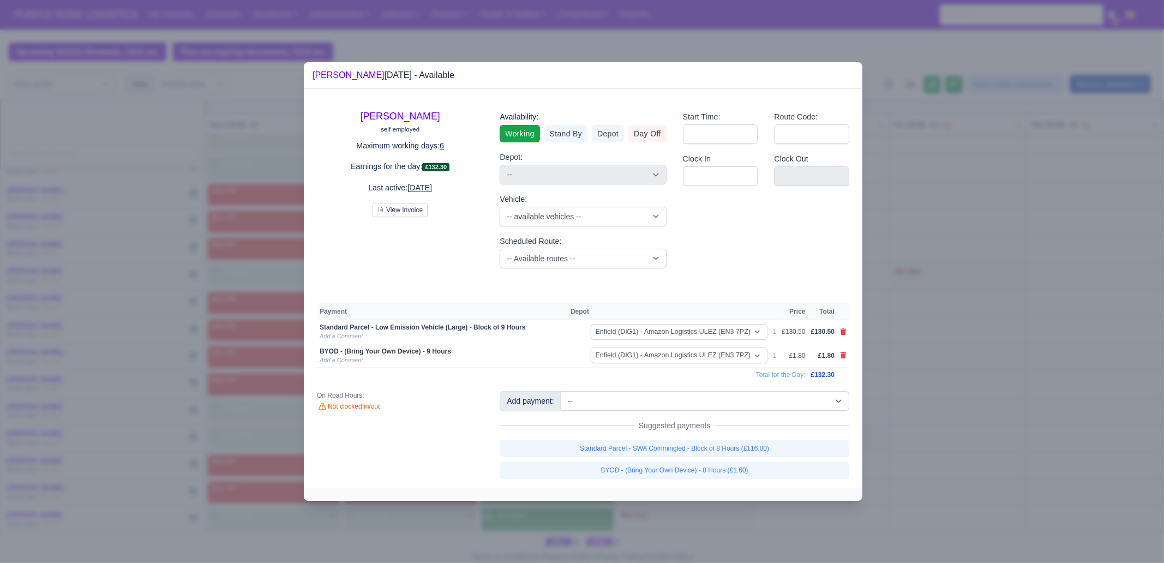
click at [775, 520] on div at bounding box center [582, 281] width 1164 height 563
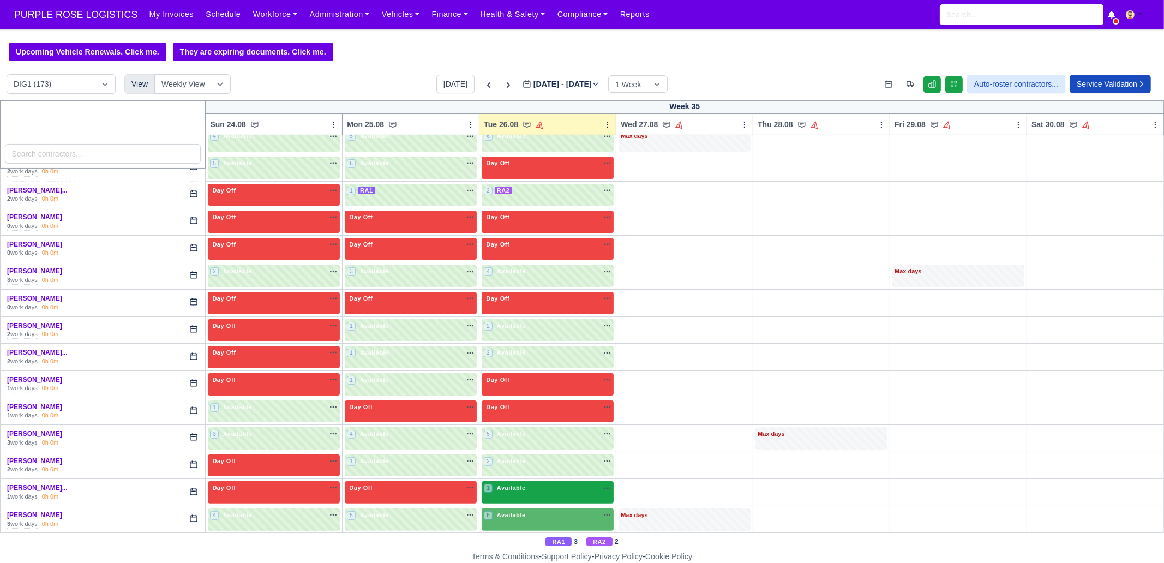
click at [534, 483] on div "1 Available na" at bounding box center [548, 487] width 128 height 9
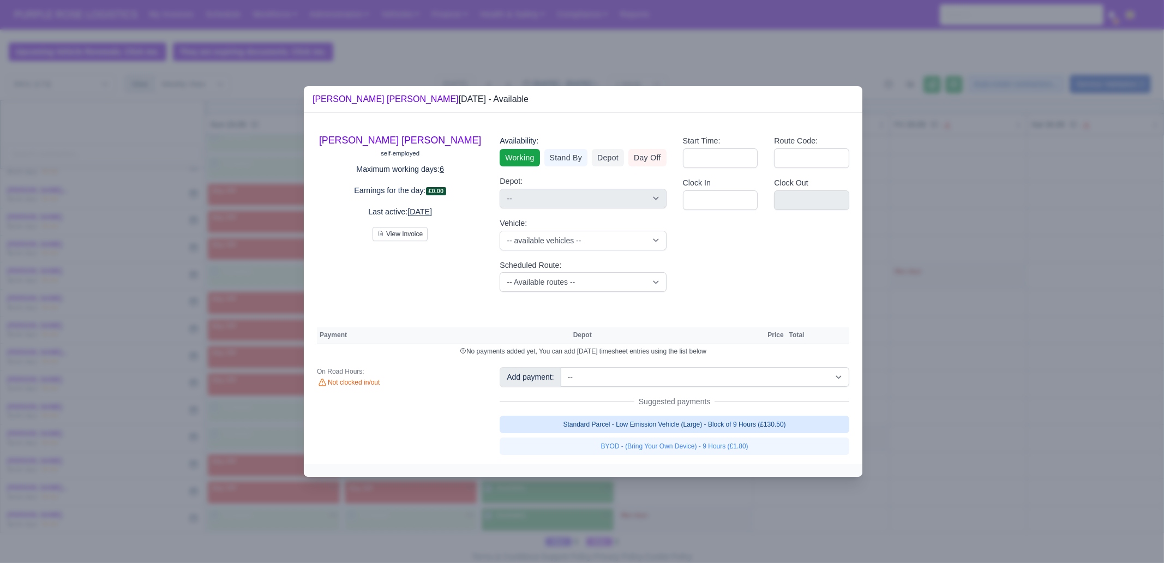
click at [728, 427] on link "Standard Parcel - Low Emission Vehicle (Large) - Block of 9 Hours (£130.50)" at bounding box center [675, 424] width 350 height 17
select select "1"
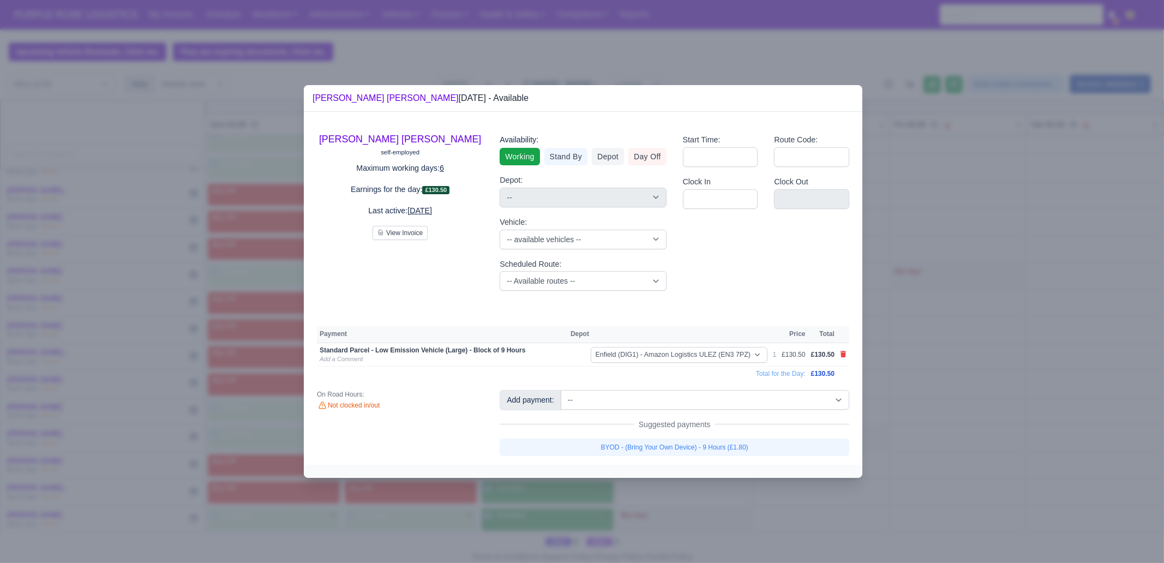
click at [728, 446] on link "BYOD - (Bring Your Own Device) - 9 Hours (£1.80)" at bounding box center [675, 447] width 350 height 17
select select "1"
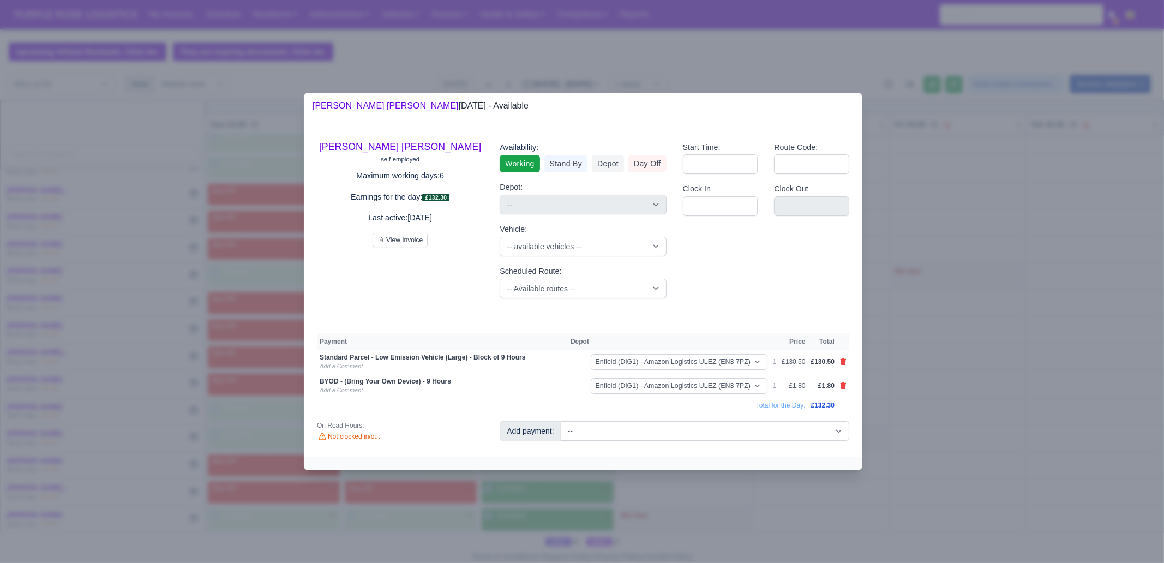
click at [722, 499] on div at bounding box center [582, 281] width 1164 height 563
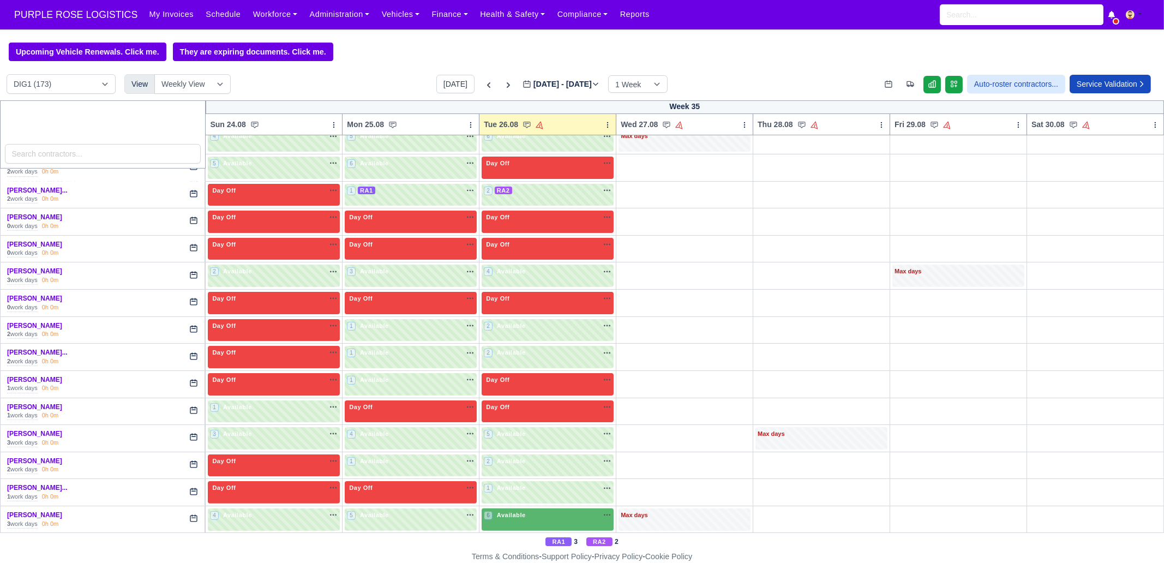
click at [537, 513] on div "6 Available na" at bounding box center [548, 515] width 128 height 9
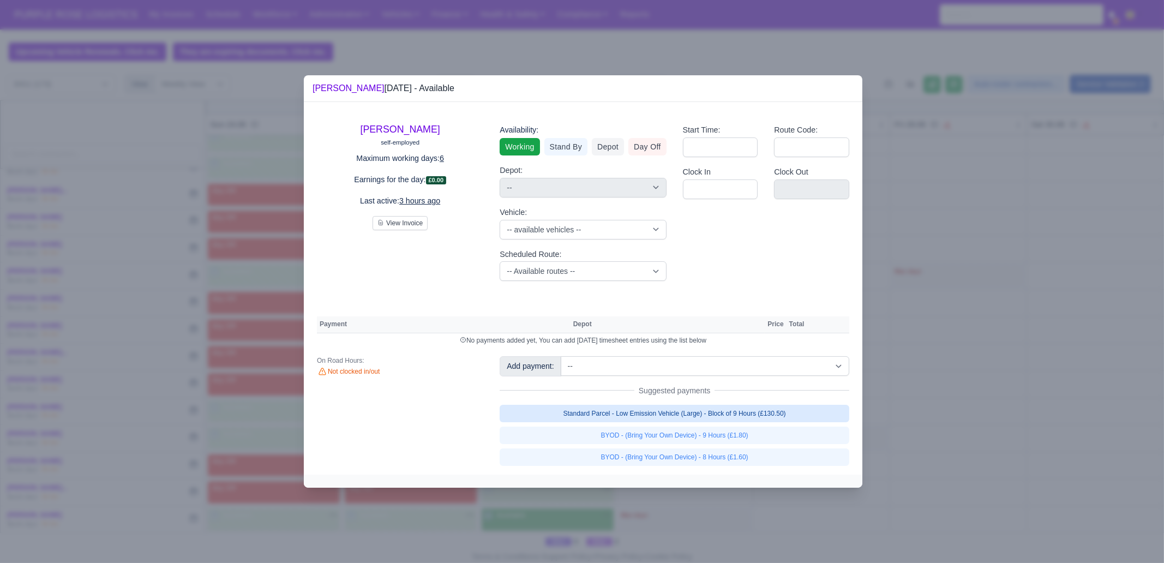
click at [690, 417] on link "Standard Parcel - Low Emission Vehicle (Large) - Block of 9 Hours (£130.50)" at bounding box center [675, 413] width 350 height 17
select select "1"
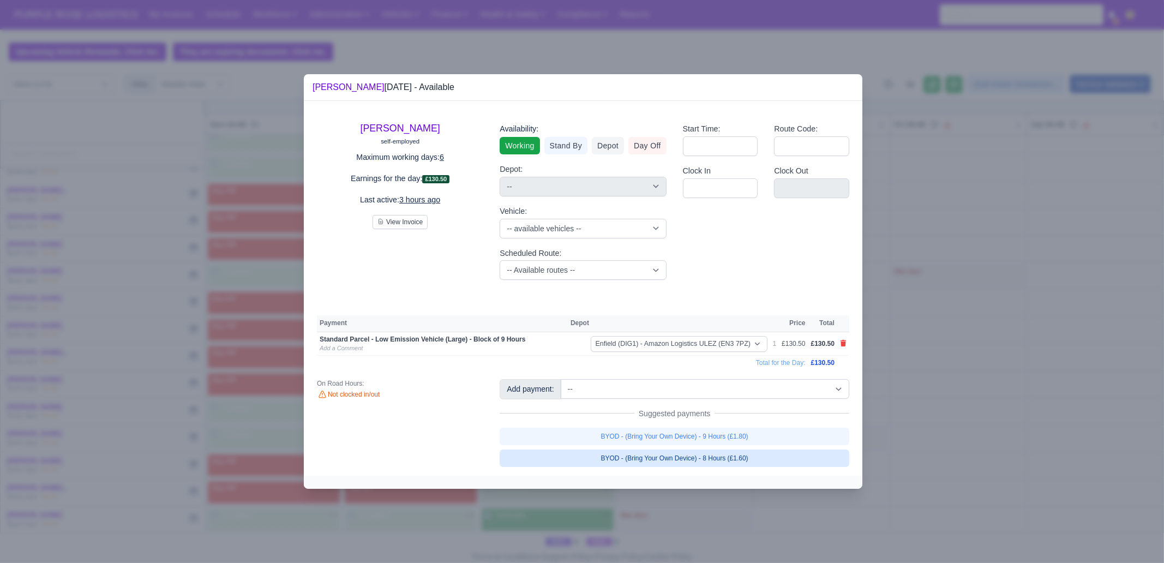
click at [690, 432] on link "BYOD - (Bring Your Own Device) - 9 Hours (£1.80)" at bounding box center [675, 436] width 350 height 17
select select "1"
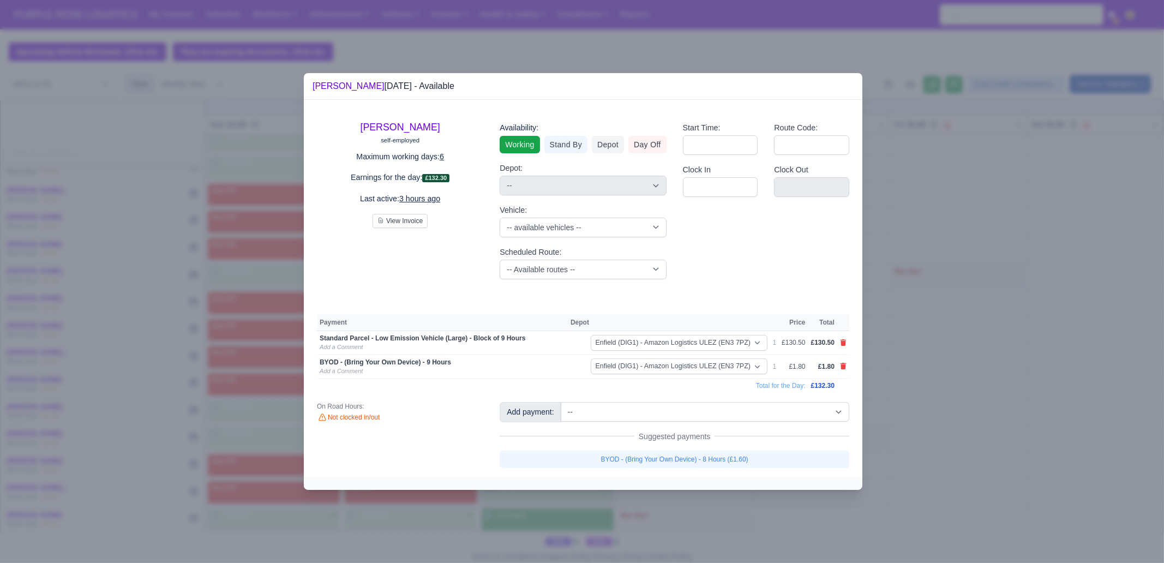
drag, startPoint x: 666, startPoint y: 508, endPoint x: 516, endPoint y: 500, distance: 150.3
click at [666, 509] on div at bounding box center [582, 281] width 1164 height 563
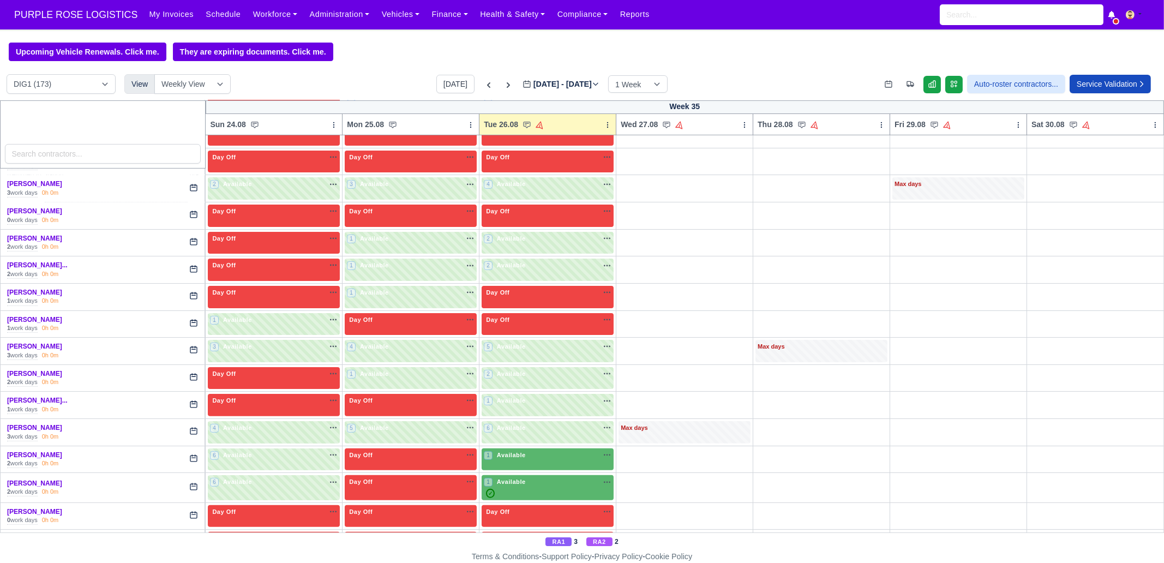
scroll to position [614, 0]
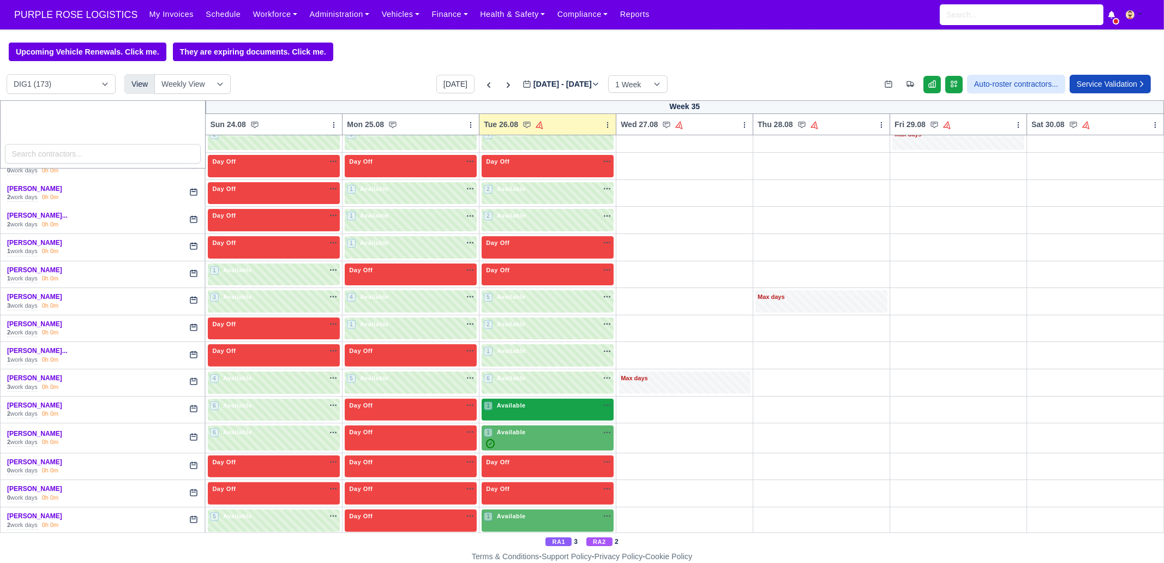
click at [522, 408] on div "1 Available" at bounding box center [548, 410] width 132 height 22
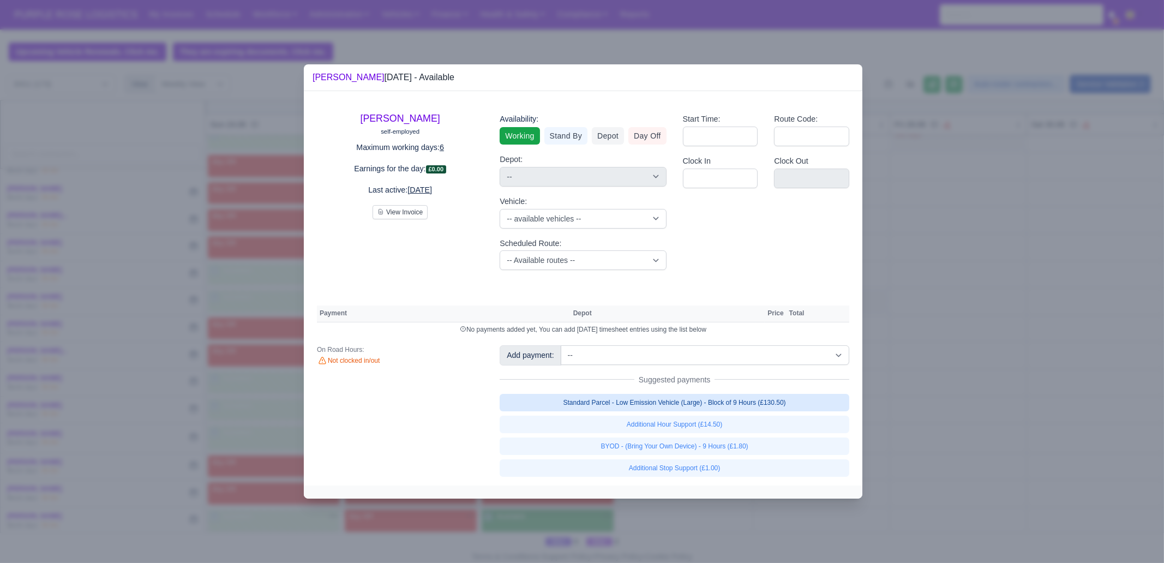
click at [624, 396] on link "Standard Parcel - Low Emission Vehicle (Large) - Block of 9 Hours (£130.50)" at bounding box center [675, 402] width 350 height 17
select select "1"
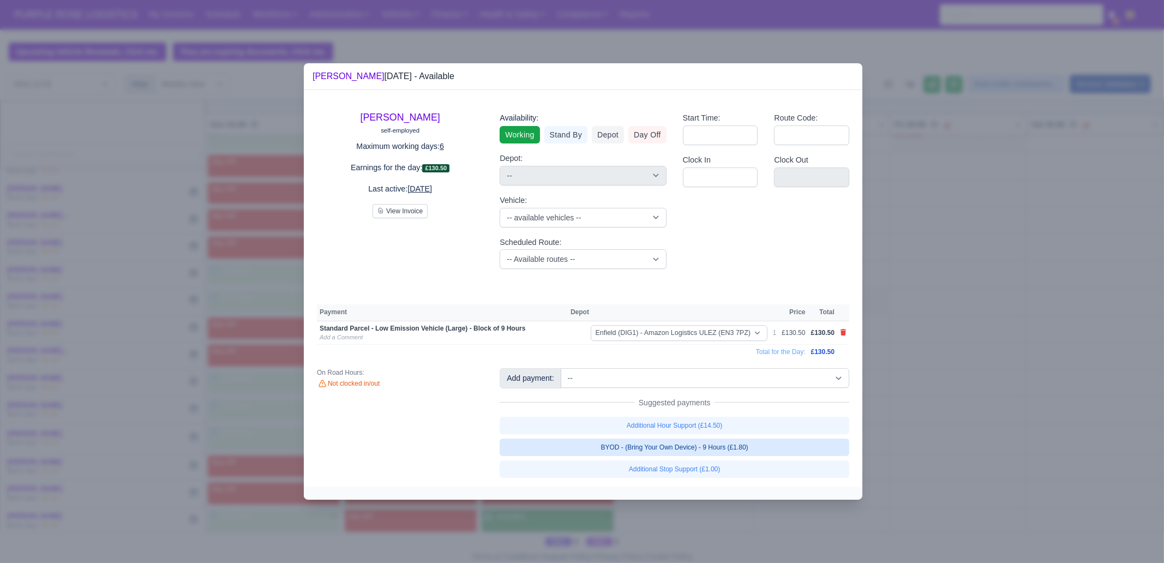
click at [635, 444] on link "BYOD - (Bring Your Own Device) - 9 Hours (£1.80)" at bounding box center [675, 447] width 350 height 17
select select "1"
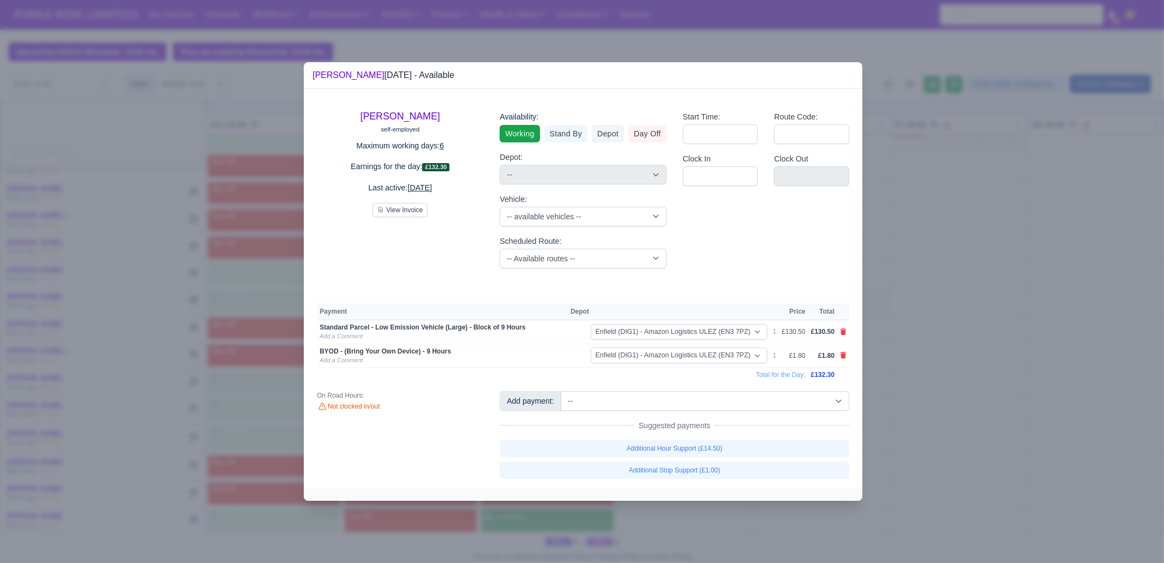
click at [205, 129] on div at bounding box center [582, 281] width 1164 height 563
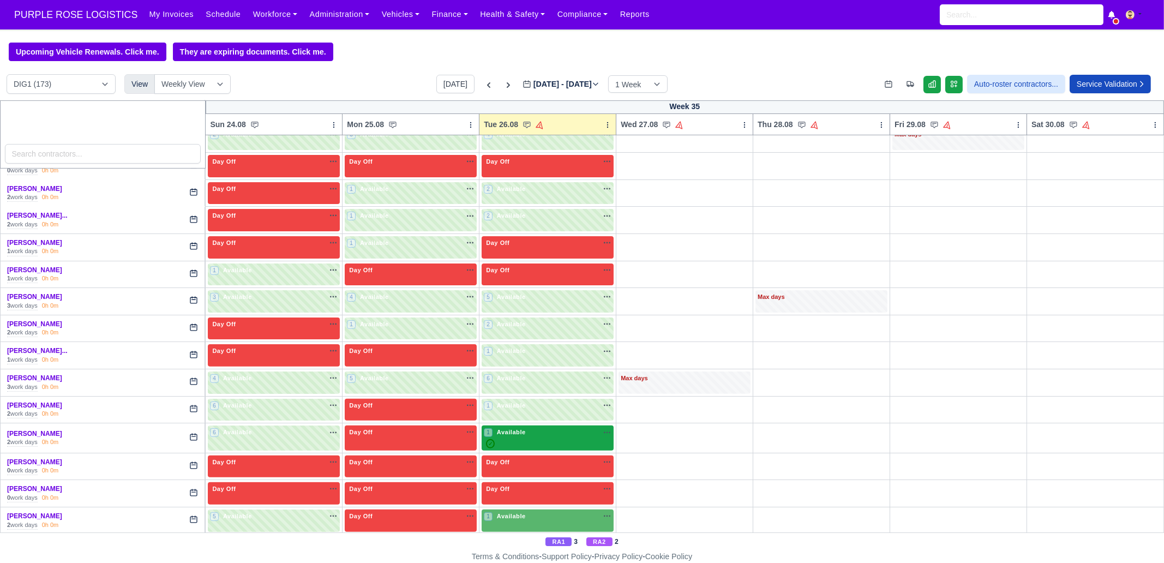
click at [499, 439] on div "✓" at bounding box center [548, 443] width 128 height 9
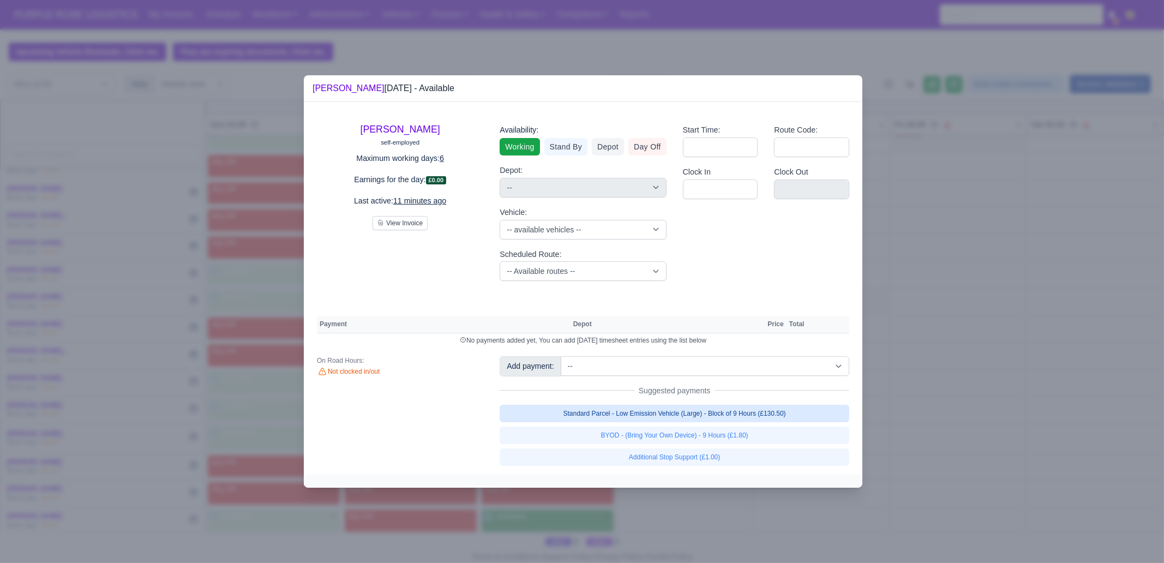
click at [722, 411] on link "Standard Parcel - Low Emission Vehicle (Large) - Block of 9 Hours (£130.50)" at bounding box center [675, 413] width 350 height 17
select select "1"
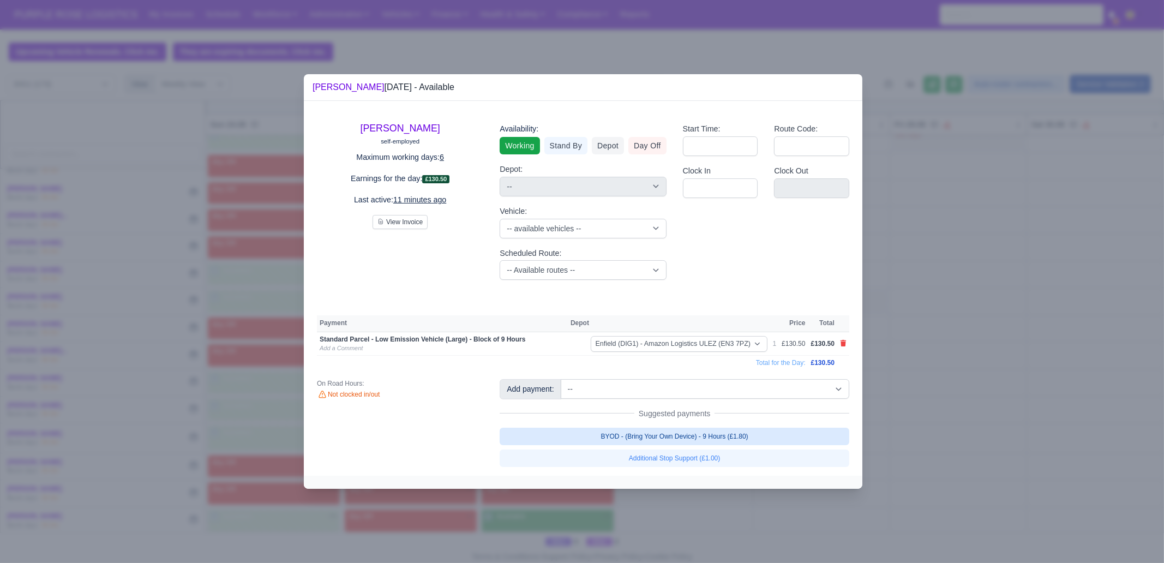
click at [723, 434] on link "BYOD - (Bring Your Own Device) - 9 Hours (£1.80)" at bounding box center [675, 436] width 350 height 17
select select "1"
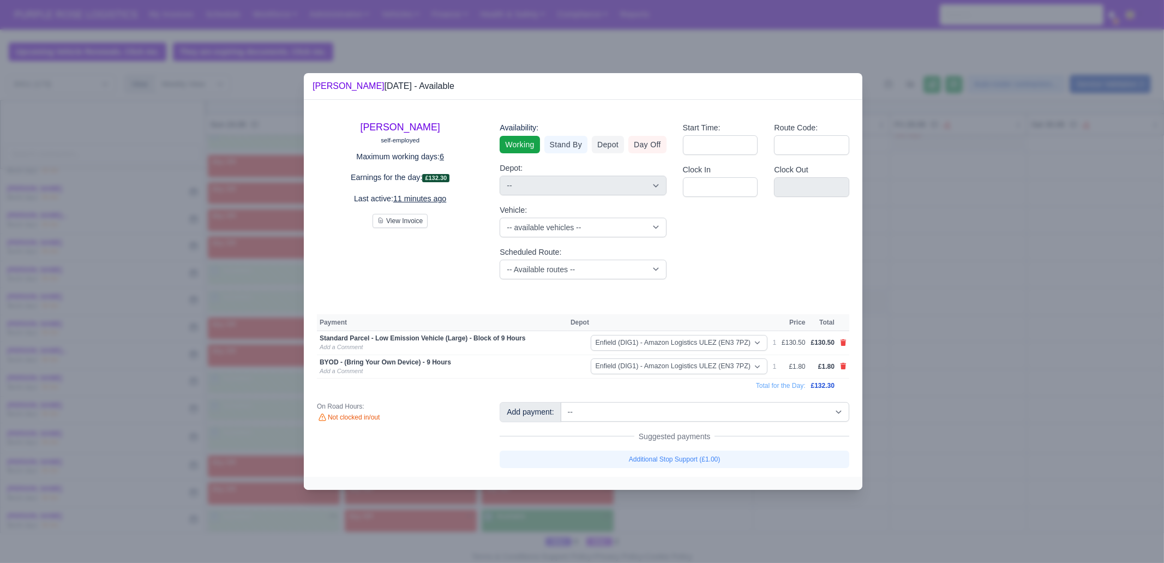
drag, startPoint x: 967, startPoint y: 432, endPoint x: 600, endPoint y: 512, distance: 376.0
click at [969, 432] on div at bounding box center [582, 281] width 1164 height 563
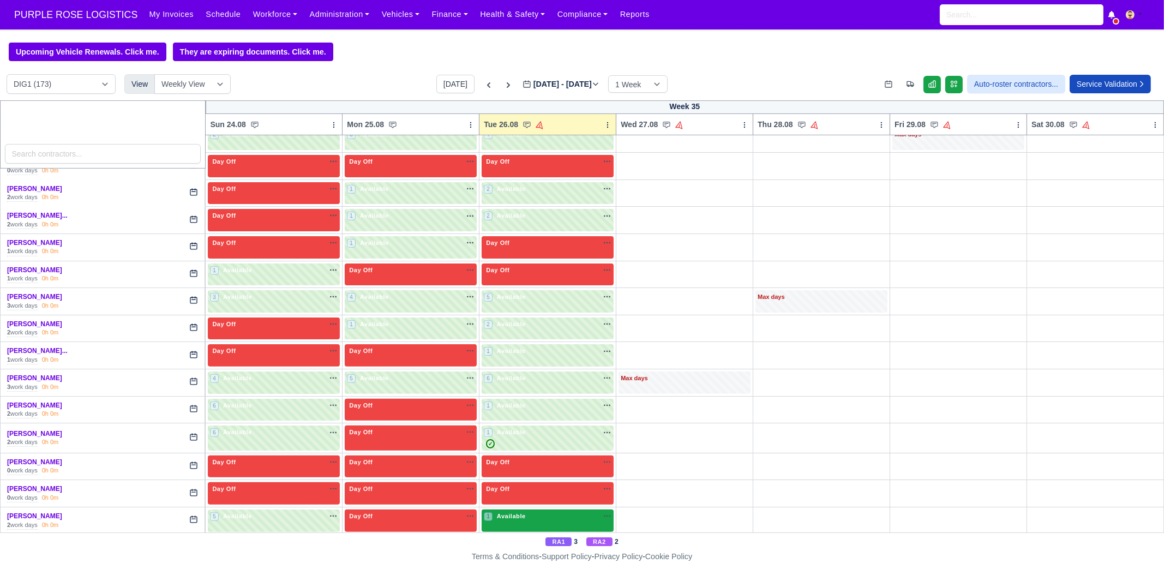
click at [541, 512] on div "1 Available na" at bounding box center [548, 516] width 128 height 9
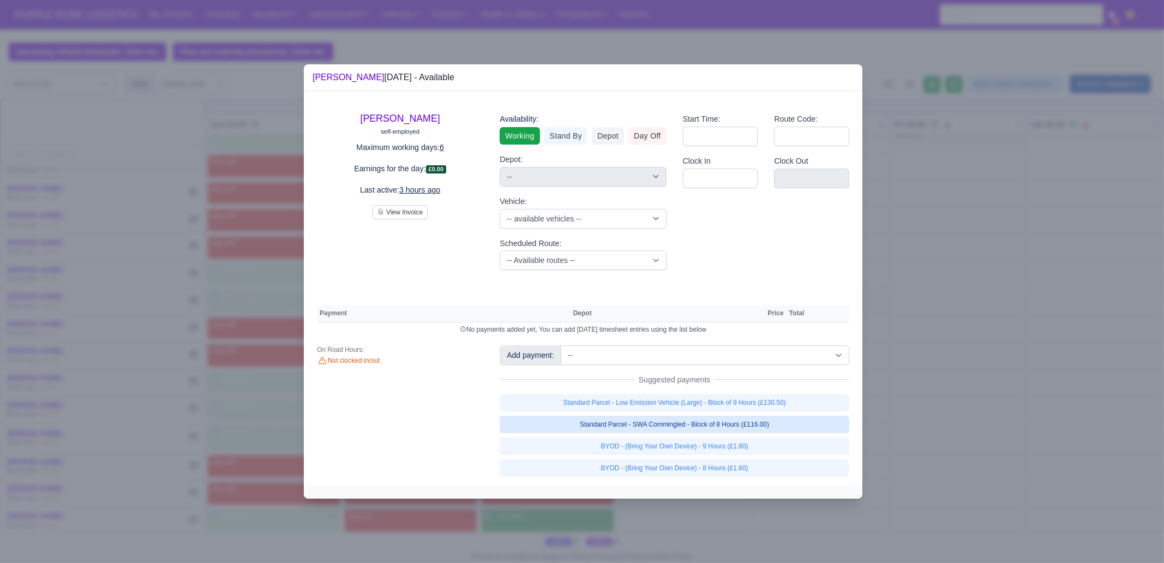
click at [726, 429] on link "Standard Parcel - SWA Commingled - Block of 8 Hours (£116.00)" at bounding box center [675, 424] width 350 height 17
select select "1"
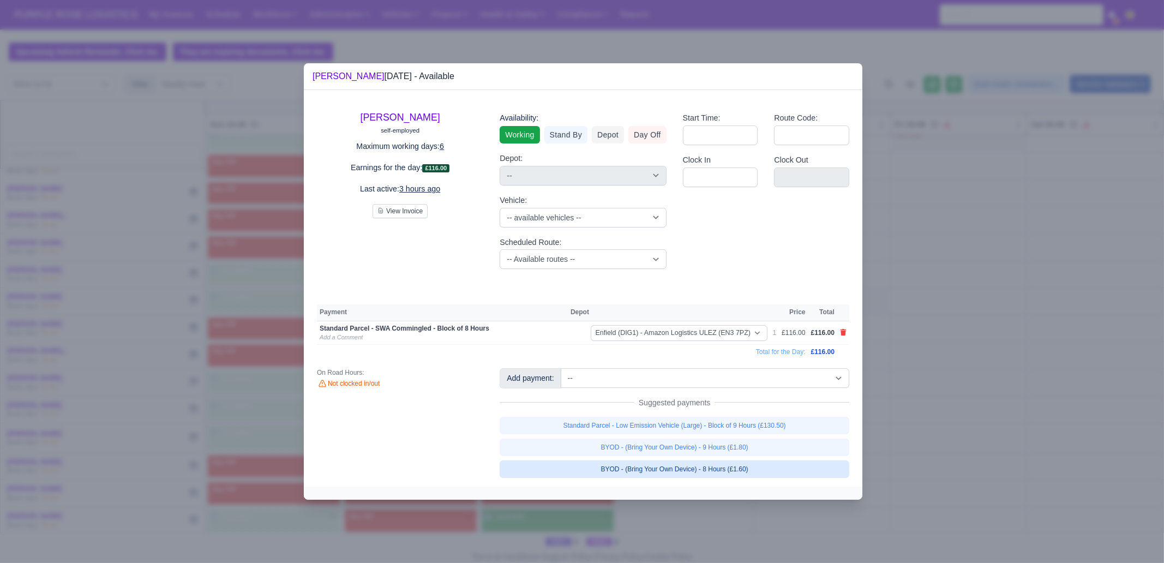
click at [732, 470] on link "BYOD - (Bring Your Own Device) - 8 Hours (£1.60)" at bounding box center [675, 468] width 350 height 17
select select "1"
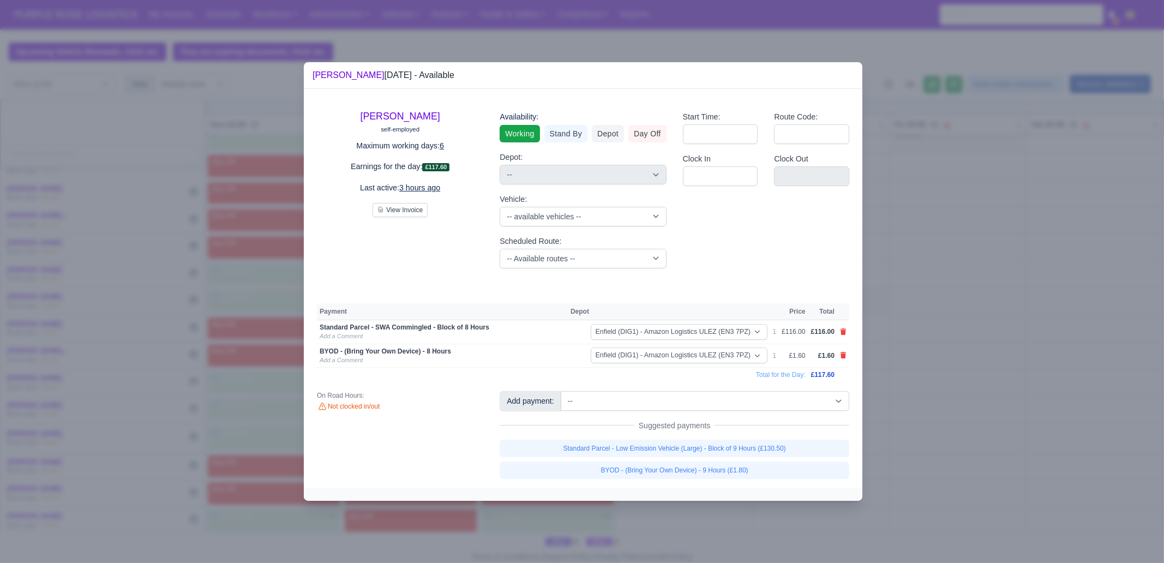
click at [759, 527] on div at bounding box center [582, 281] width 1164 height 563
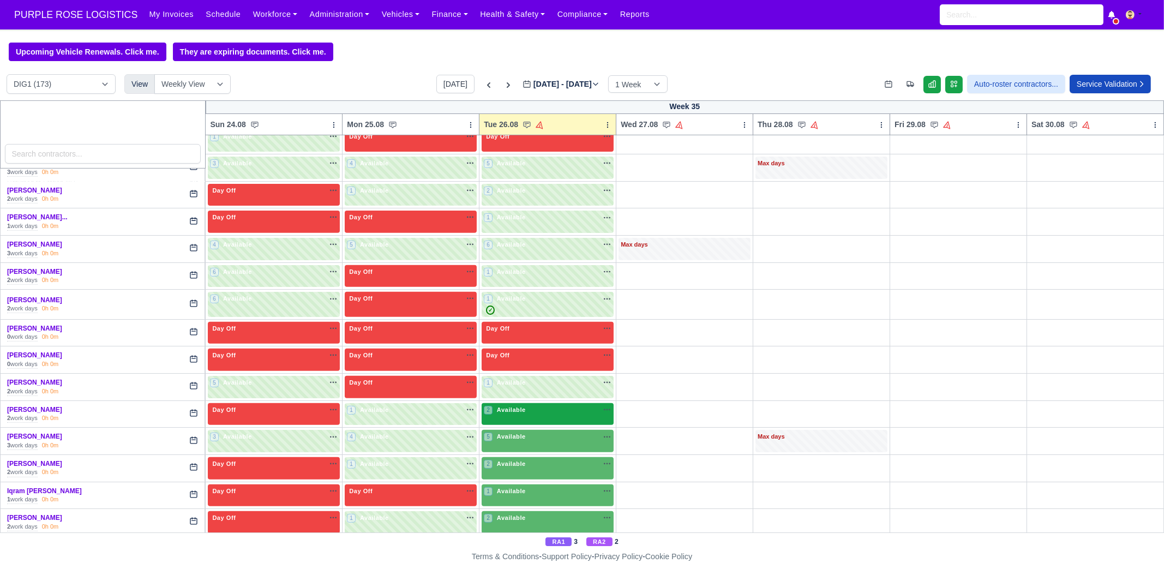
scroll to position [750, 0]
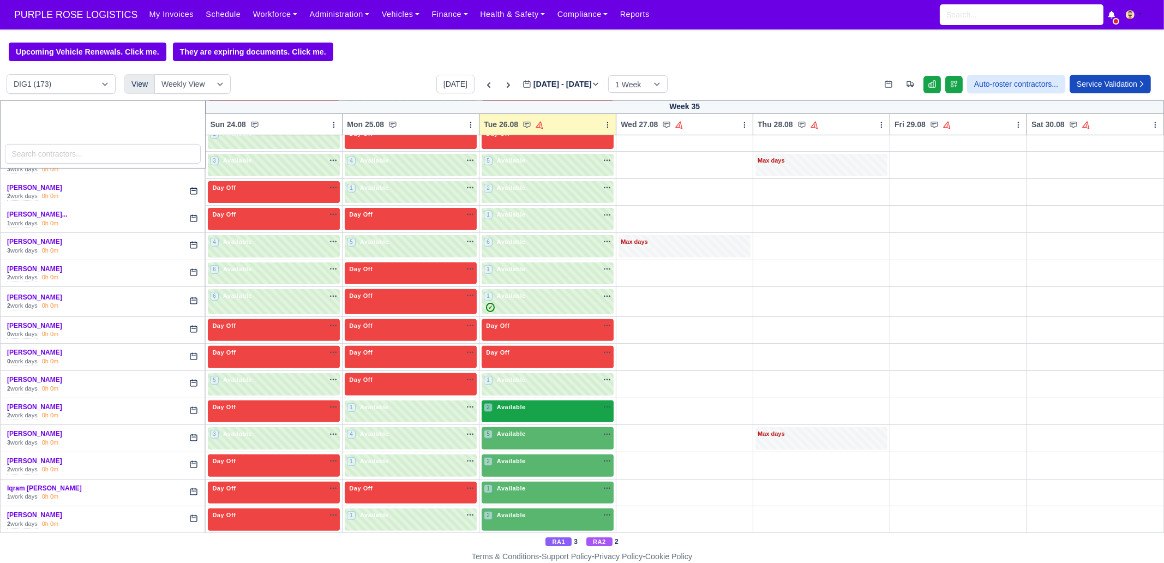
click at [504, 405] on span "Available" at bounding box center [511, 407] width 33 height 8
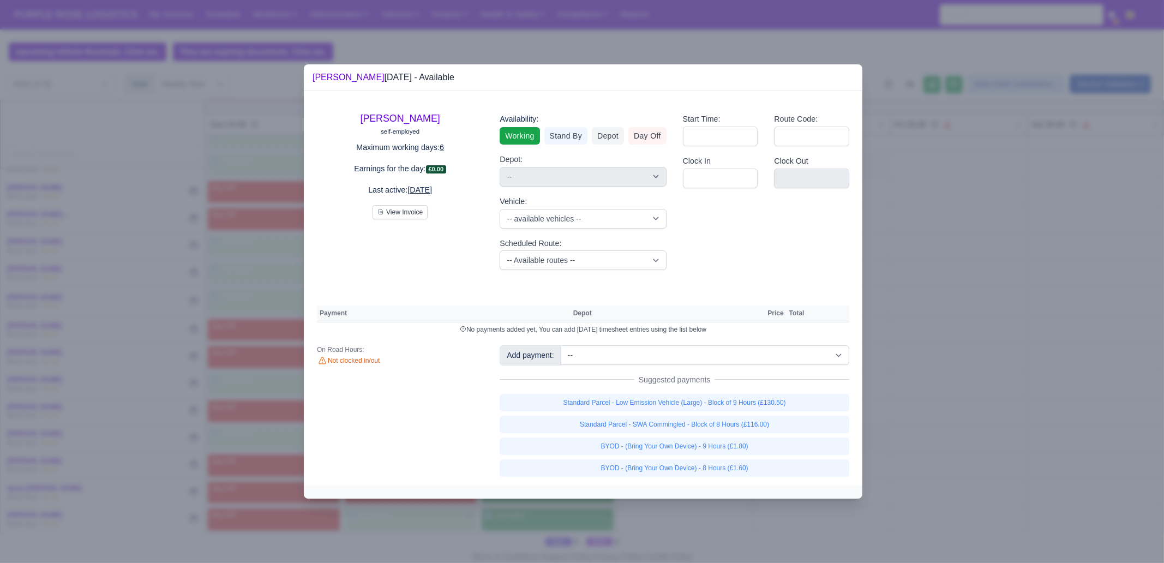
click at [935, 382] on div at bounding box center [582, 281] width 1164 height 563
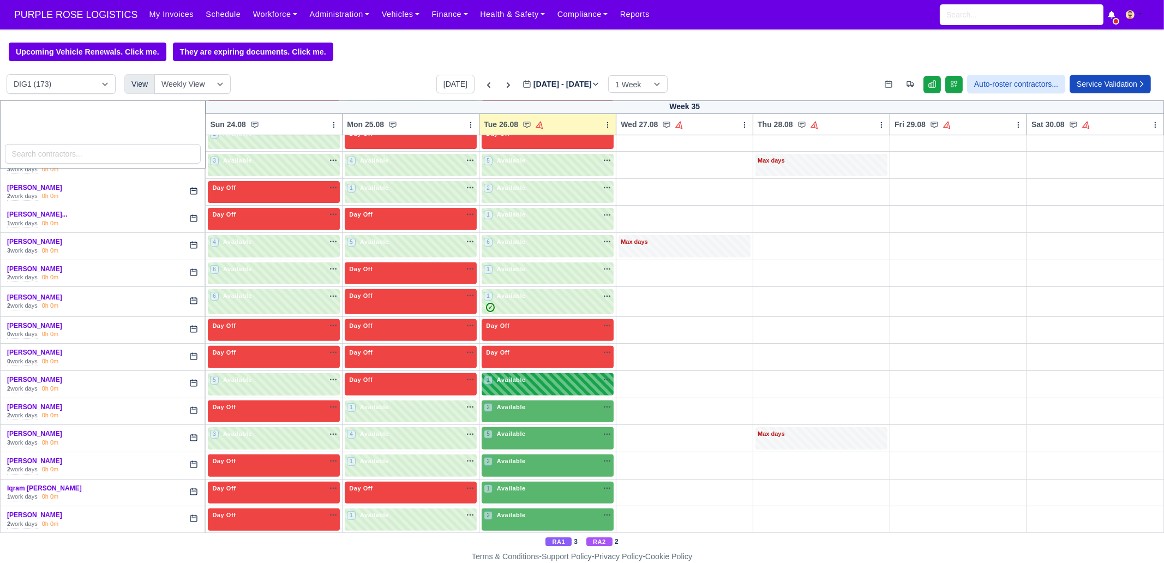
click at [526, 375] on div "1 Available na" at bounding box center [548, 379] width 128 height 9
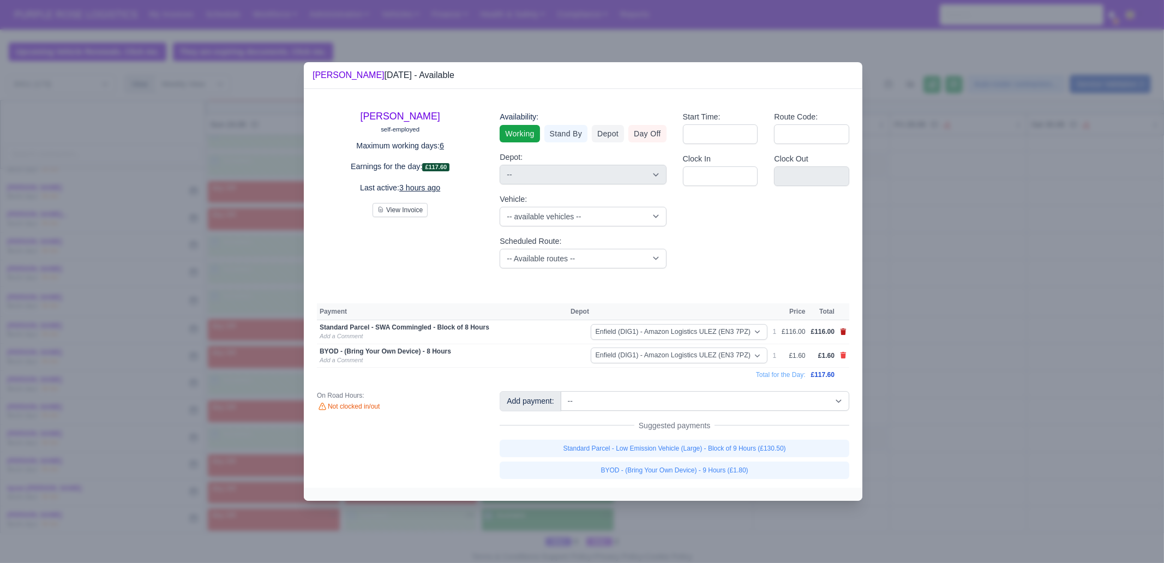
click at [843, 333] on icon at bounding box center [844, 331] width 6 height 7
select select
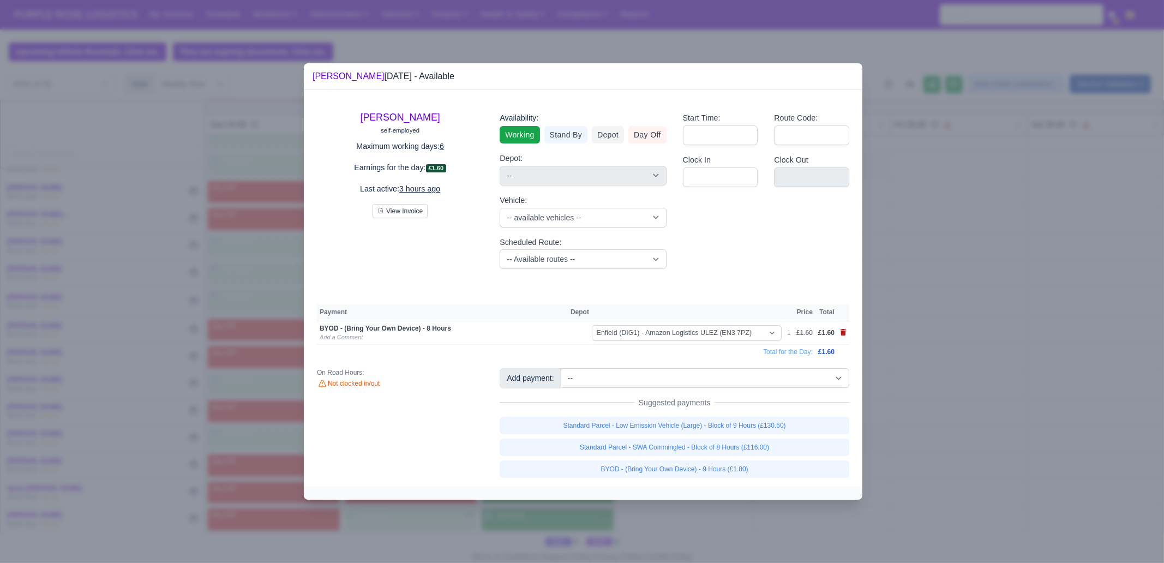
click at [843, 333] on icon at bounding box center [844, 332] width 6 height 7
select select
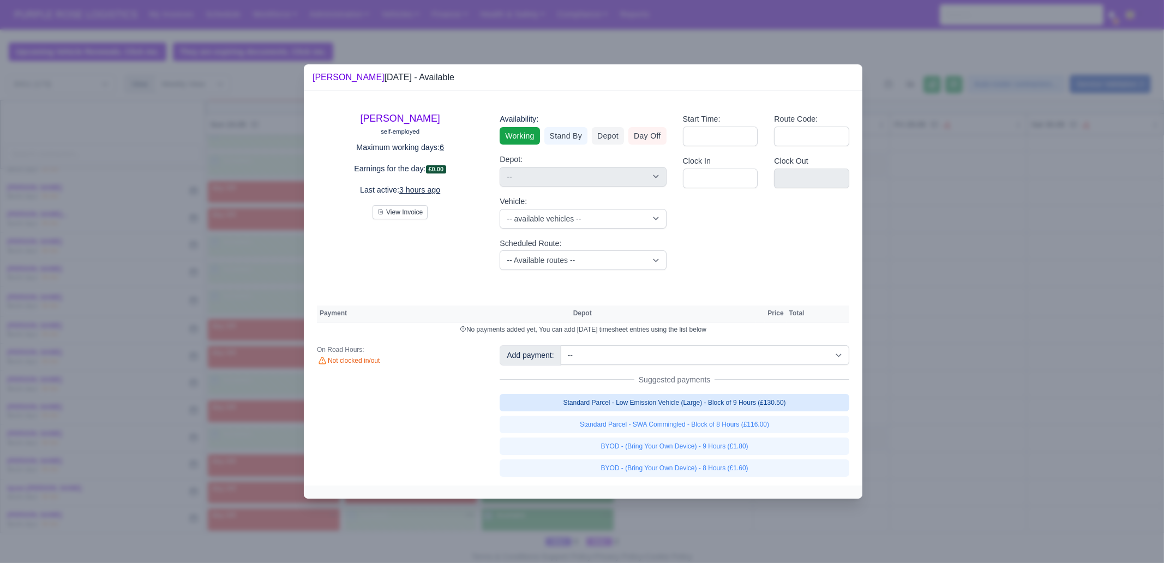
click at [780, 403] on link "Standard Parcel - Low Emission Vehicle (Large) - Block of 9 Hours (£130.50)" at bounding box center [675, 402] width 350 height 17
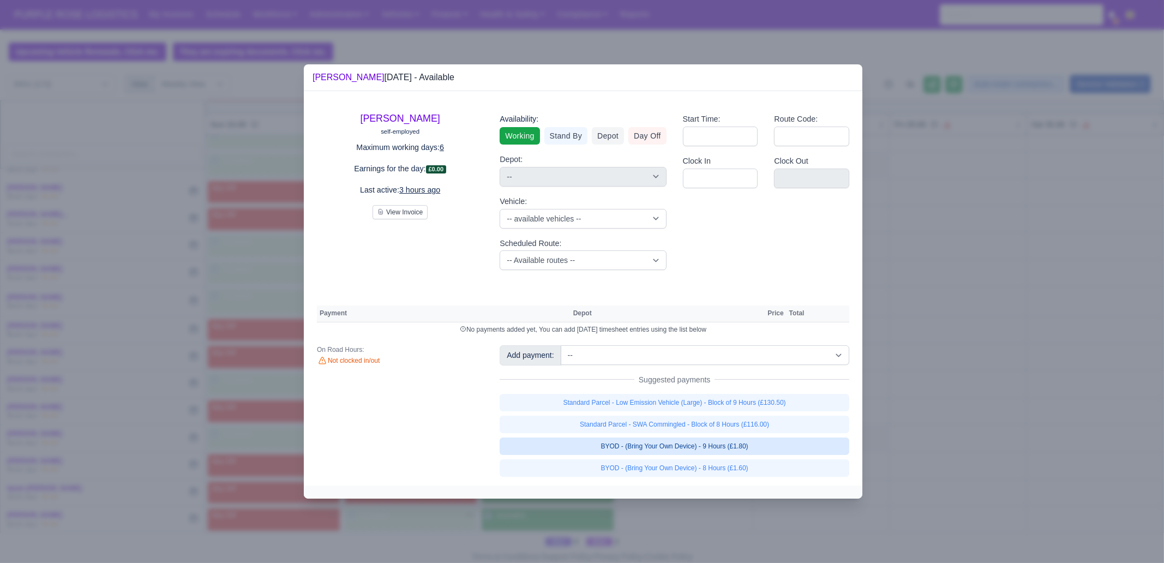
click at [774, 452] on link "BYOD - (Bring Your Own Device) - 9 Hours (£1.80)" at bounding box center [675, 446] width 350 height 17
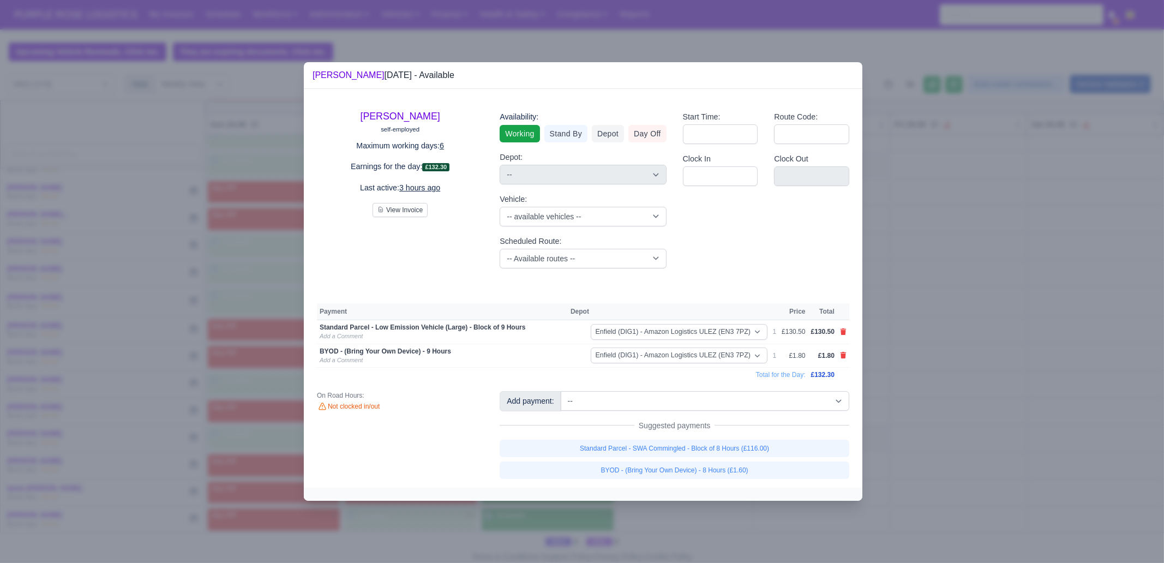
click at [912, 427] on div at bounding box center [582, 281] width 1164 height 563
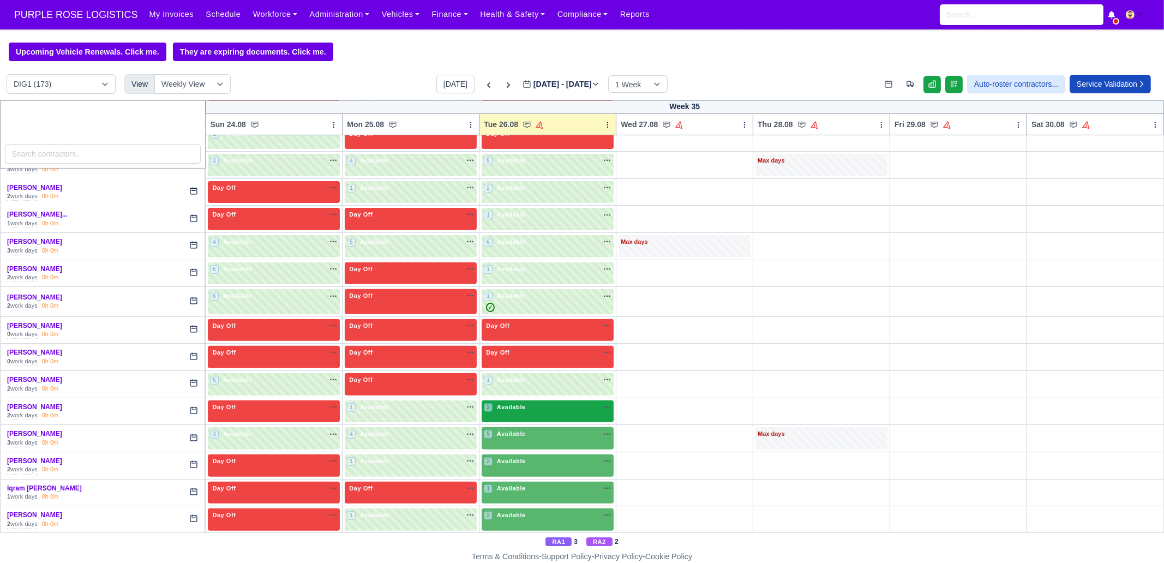
click at [520, 403] on span "Available" at bounding box center [511, 407] width 33 height 8
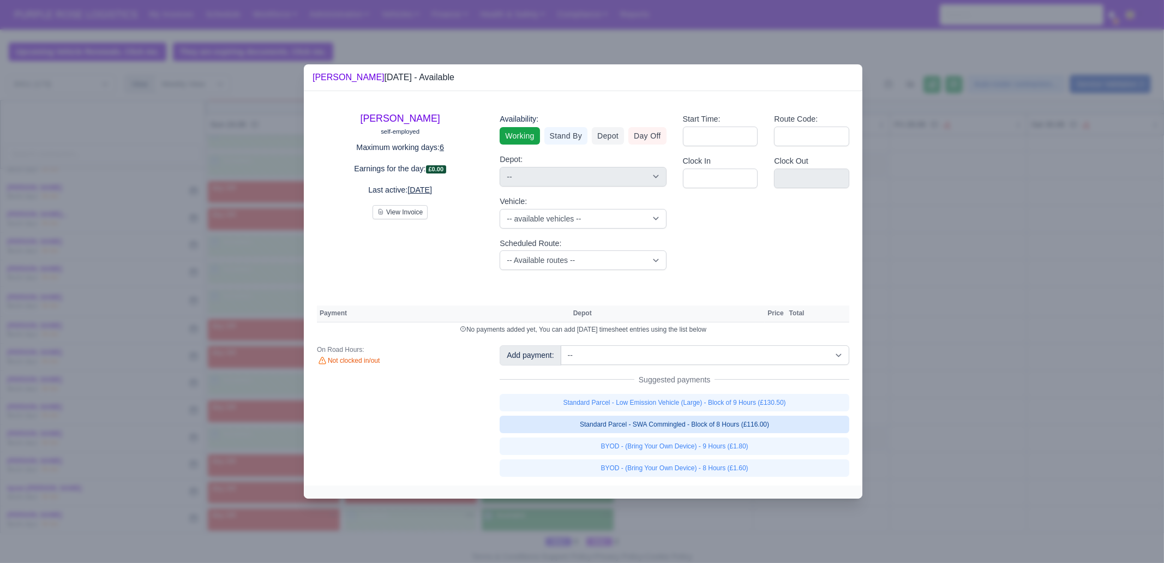
click at [721, 424] on link "Standard Parcel - SWA Commingled - Block of 8 Hours (£116.00)" at bounding box center [675, 424] width 350 height 17
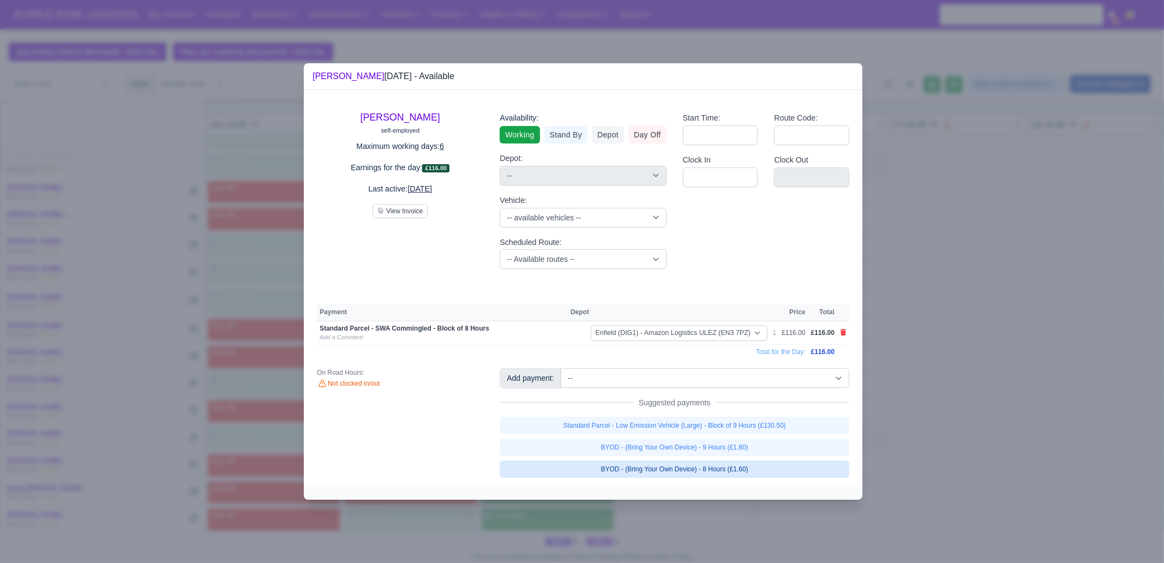
click at [732, 476] on link "BYOD - (Bring Your Own Device) - 8 Hours (£1.60)" at bounding box center [675, 468] width 350 height 17
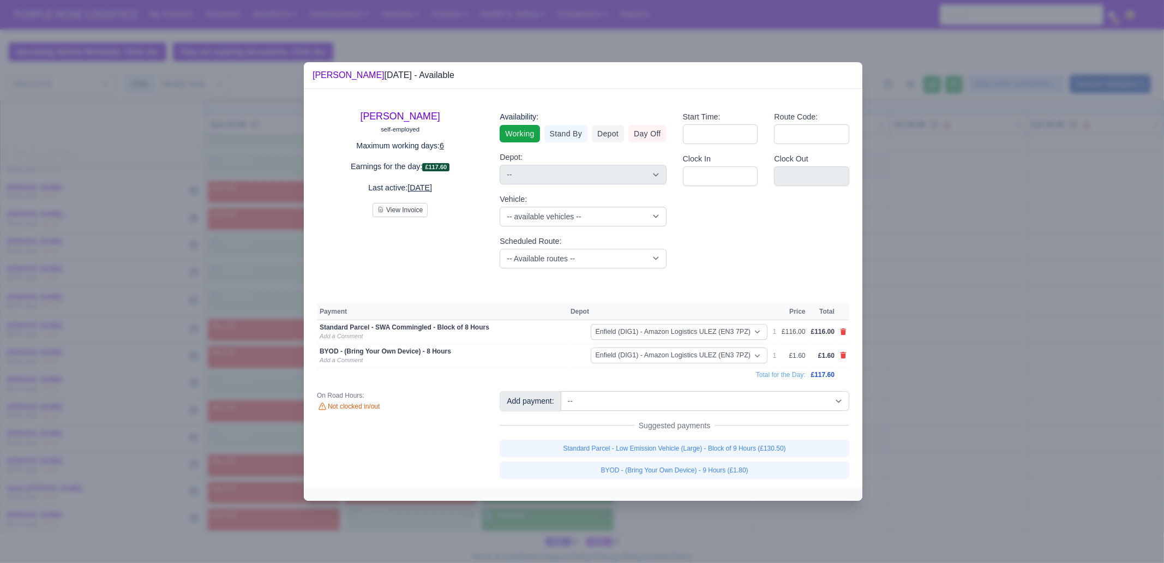
click at [727, 518] on div at bounding box center [582, 281] width 1164 height 563
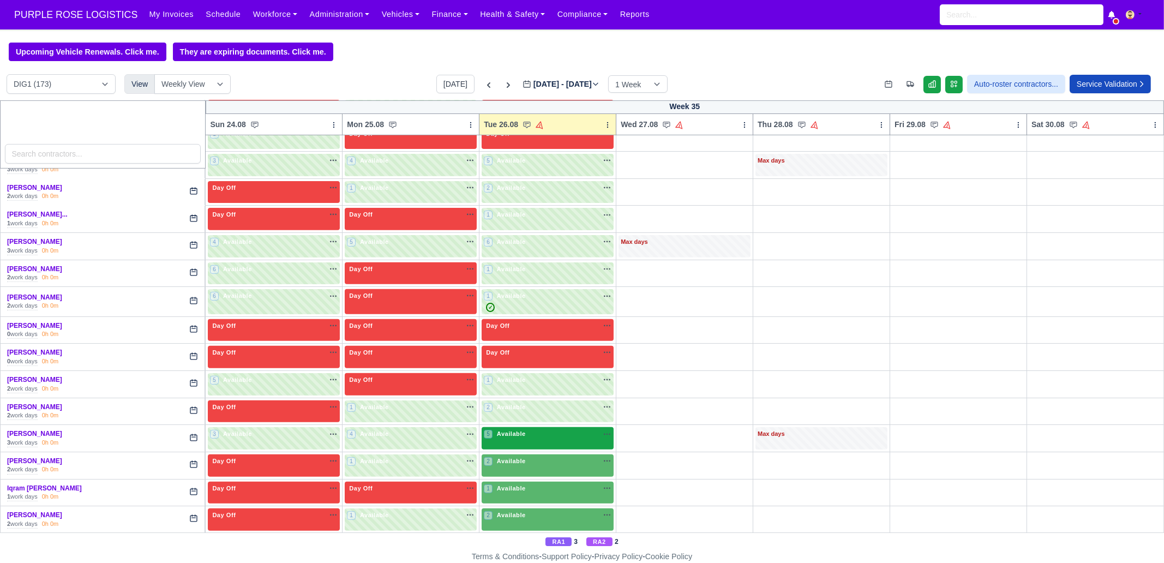
click at [557, 439] on div "5 Available" at bounding box center [548, 438] width 132 height 22
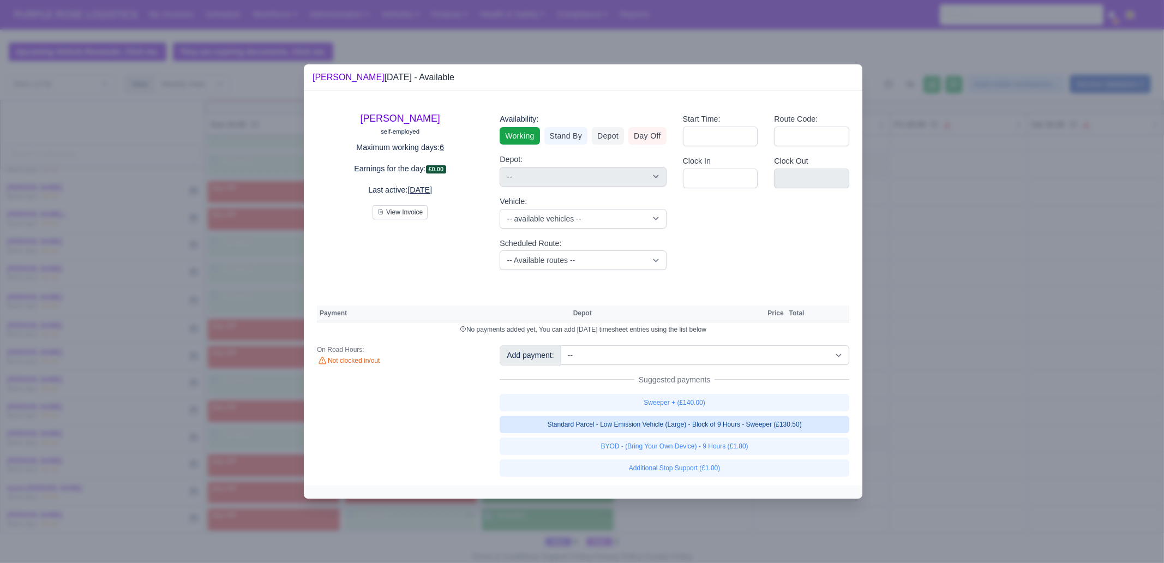
click at [618, 426] on link "Standard Parcel - Low Emission Vehicle (Large) - Block of 9 Hours - Sweeper (£1…" at bounding box center [675, 424] width 350 height 17
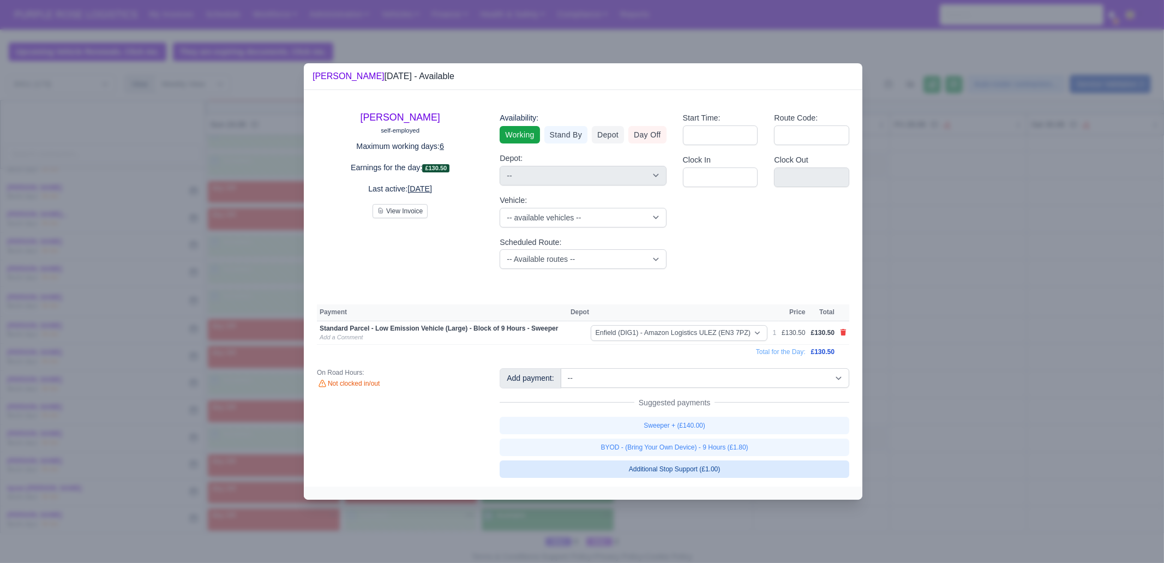
click at [619, 443] on link "BYOD - (Bring Your Own Device) - 9 Hours (£1.80)" at bounding box center [675, 447] width 350 height 17
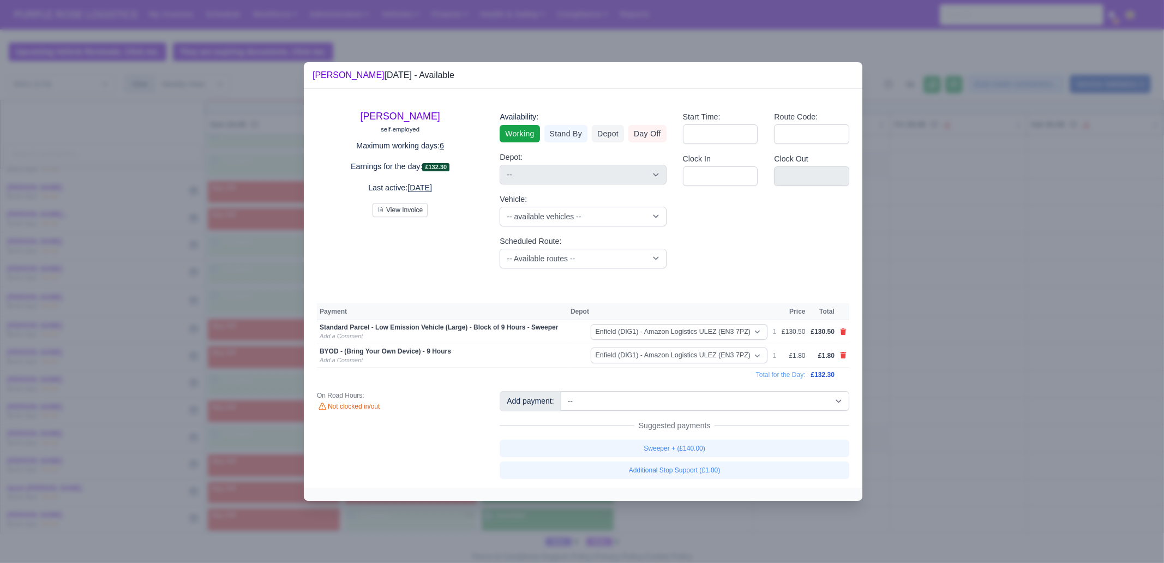
click at [623, 517] on div at bounding box center [582, 281] width 1164 height 563
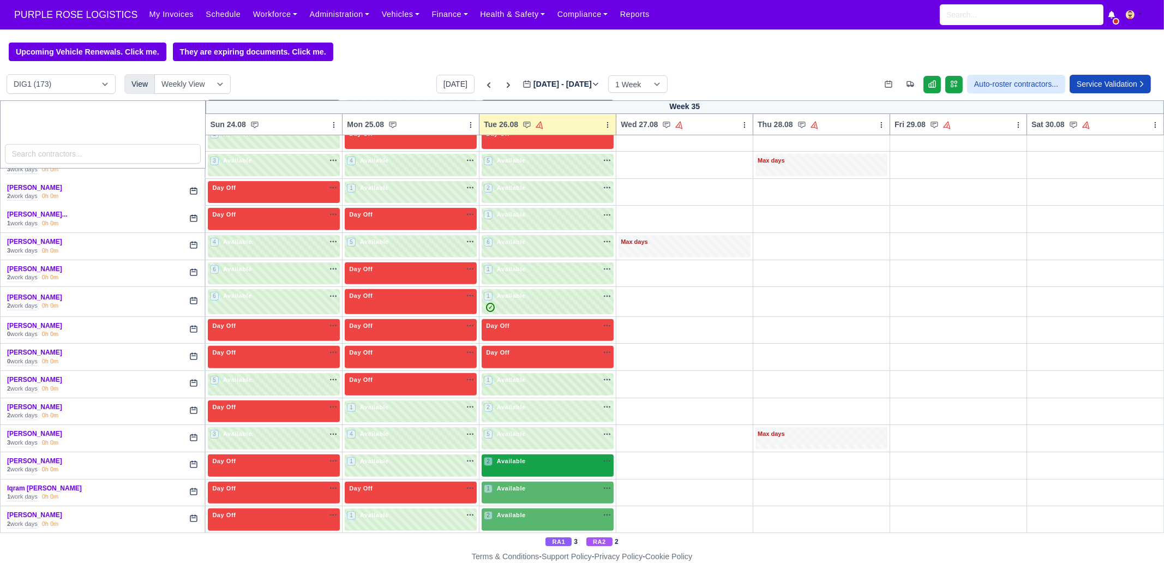
click at [531, 458] on div "2 Available na" at bounding box center [548, 461] width 128 height 9
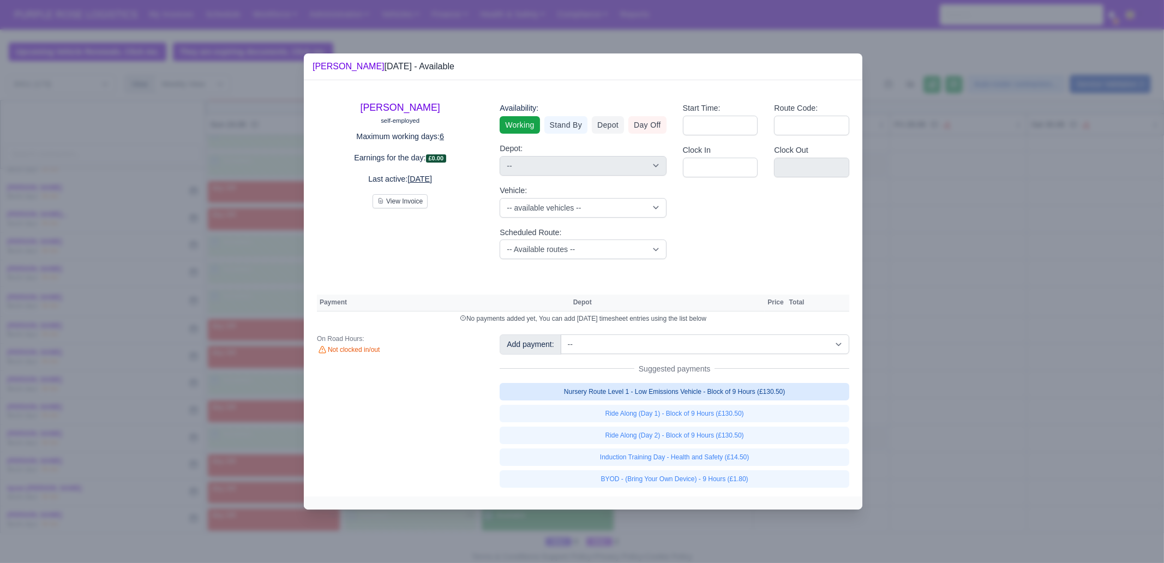
click at [699, 393] on link "Nursery Route Level 1 - Low Emissions Vehicle - Block of 9 Hours (£130.50)" at bounding box center [675, 391] width 350 height 17
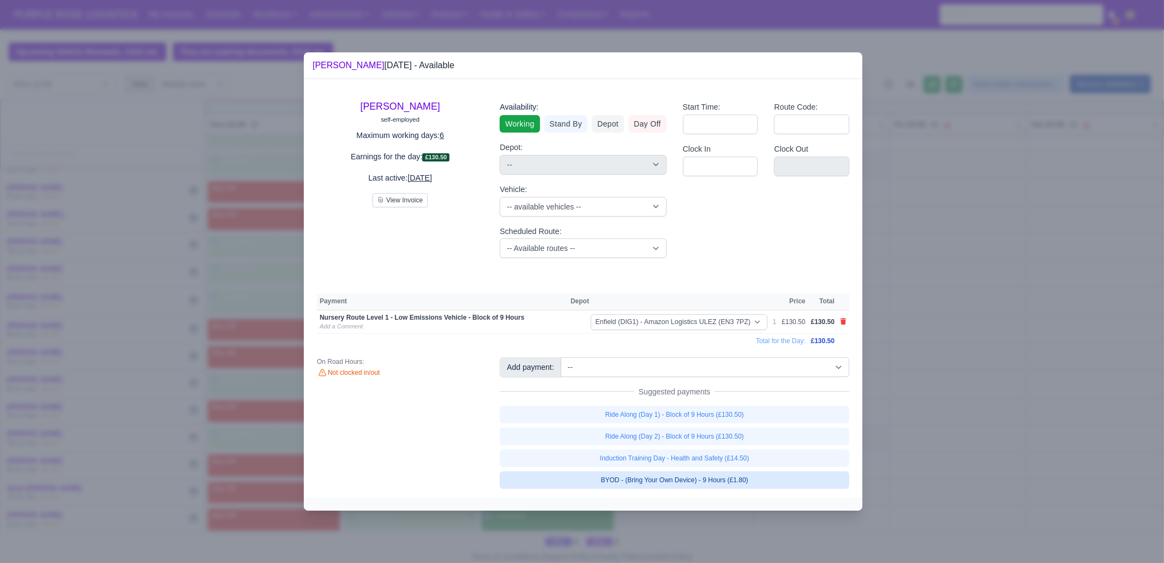
click at [733, 484] on link "BYOD - (Bring Your Own Device) - 9 Hours (£1.80)" at bounding box center [675, 479] width 350 height 17
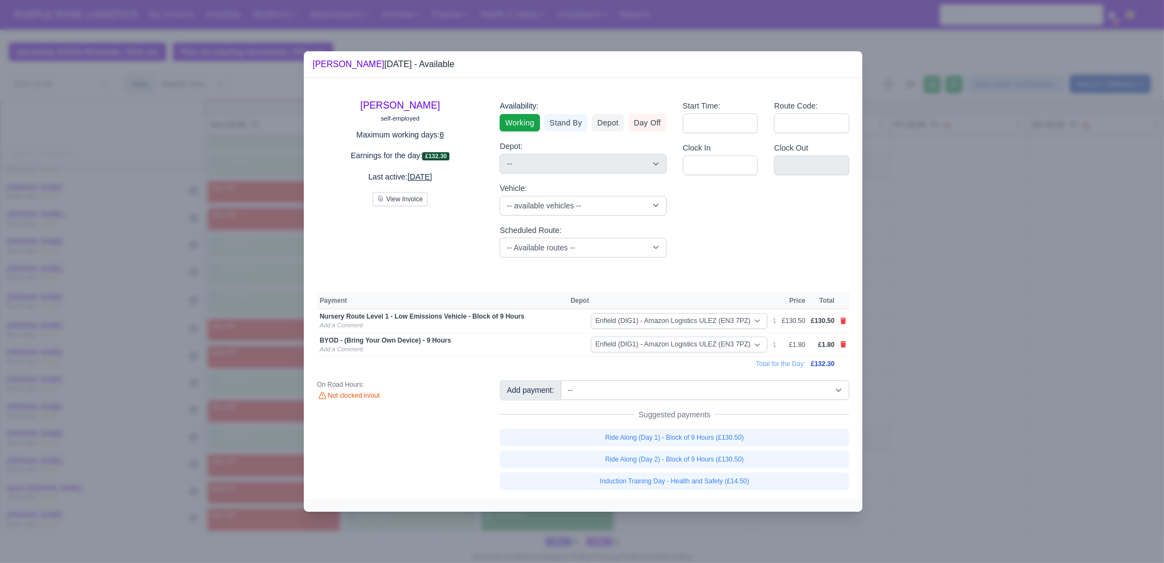
click at [726, 519] on div at bounding box center [582, 281] width 1164 height 563
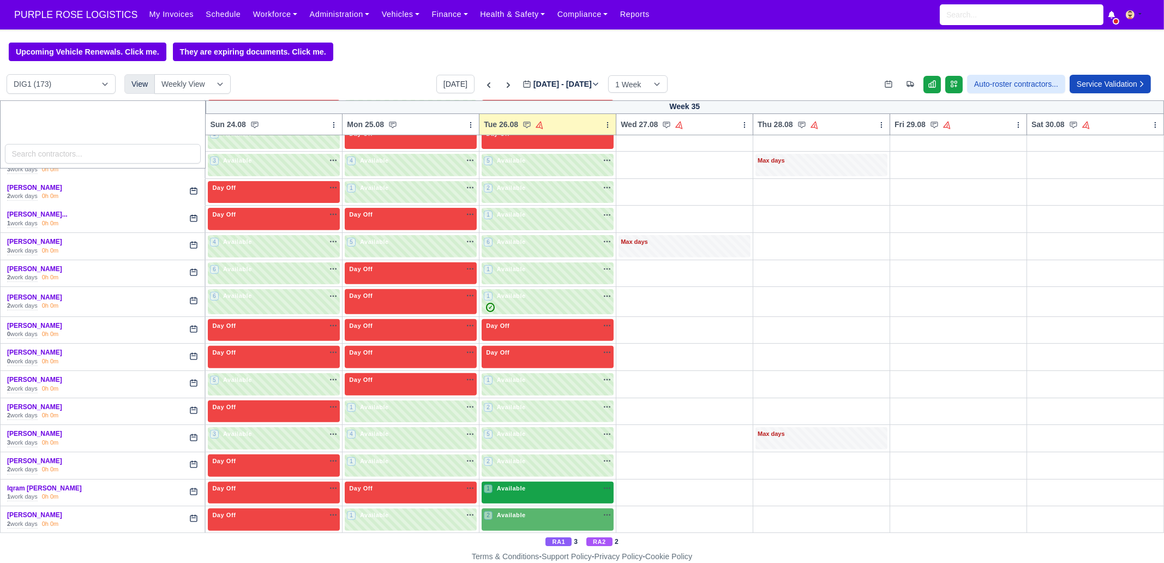
click at [532, 484] on div "1 Available na" at bounding box center [548, 488] width 128 height 9
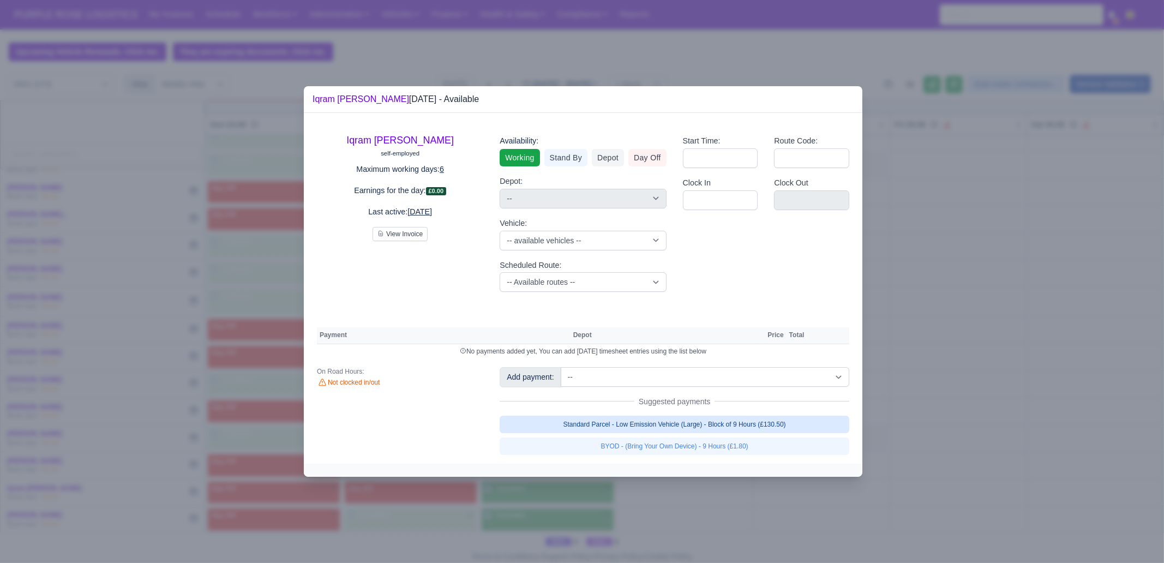
click at [716, 428] on link "Standard Parcel - Low Emission Vehicle (Large) - Block of 9 Hours (£130.50)" at bounding box center [675, 424] width 350 height 17
click at [715, 433] on link "Standard Parcel - Low Emission Vehicle (Large) - Block of 9 Hours (£130.50)" at bounding box center [675, 424] width 350 height 17
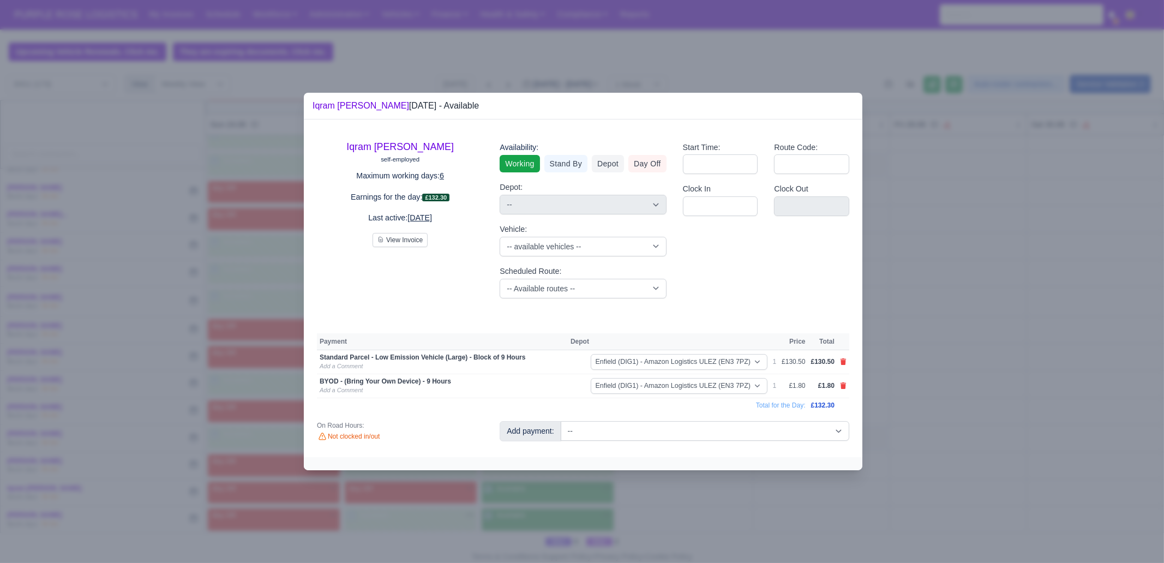
click at [698, 503] on div at bounding box center [582, 281] width 1164 height 563
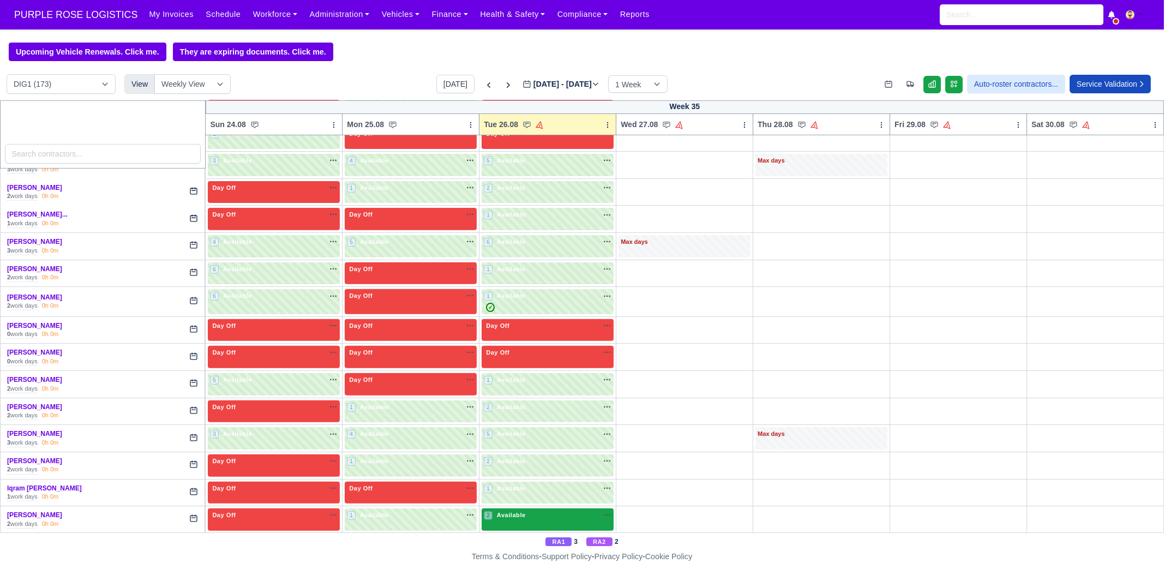
click at [548, 517] on div "2 Available" at bounding box center [548, 519] width 132 height 22
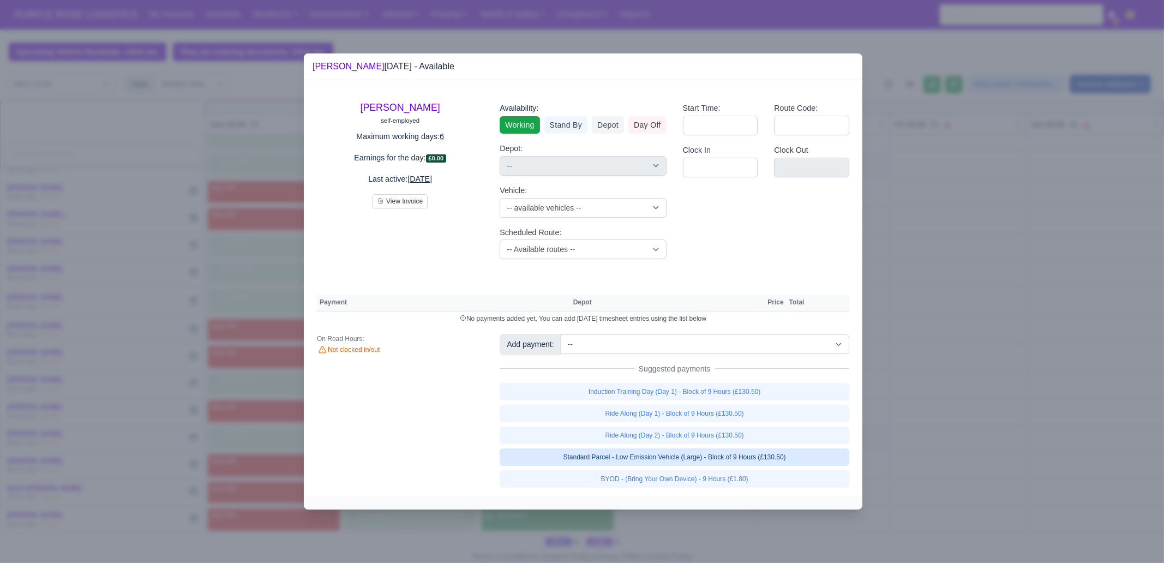
click at [755, 462] on link "Standard Parcel - Low Emission Vehicle (Large) - Block of 9 Hours (£130.50)" at bounding box center [675, 456] width 350 height 17
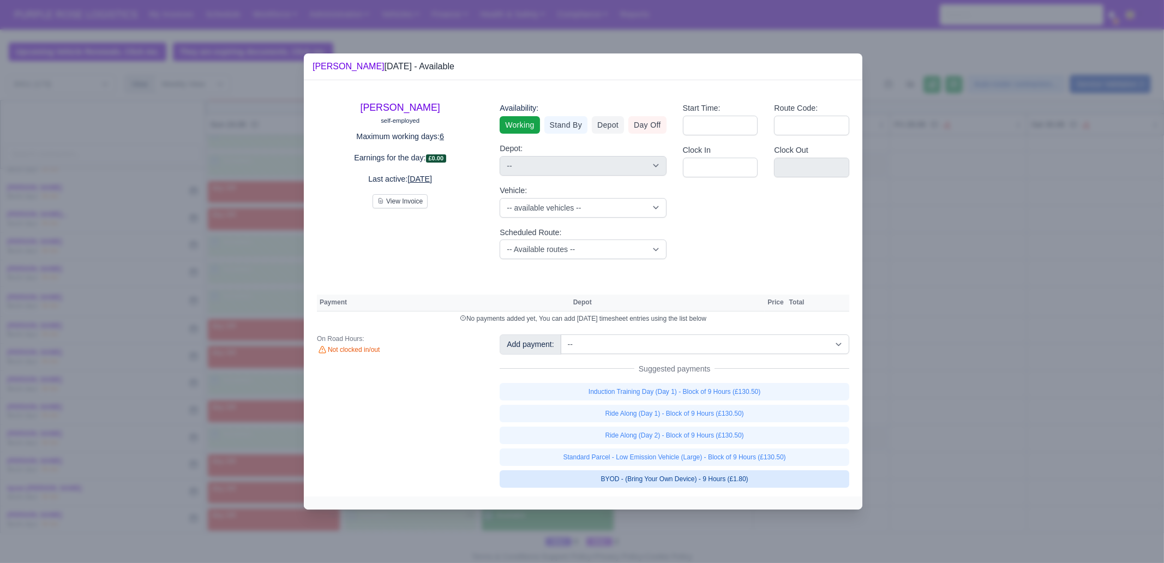
click at [752, 466] on link "Standard Parcel - Low Emission Vehicle (Large) - Block of 9 Hours (£130.50)" at bounding box center [675, 456] width 350 height 17
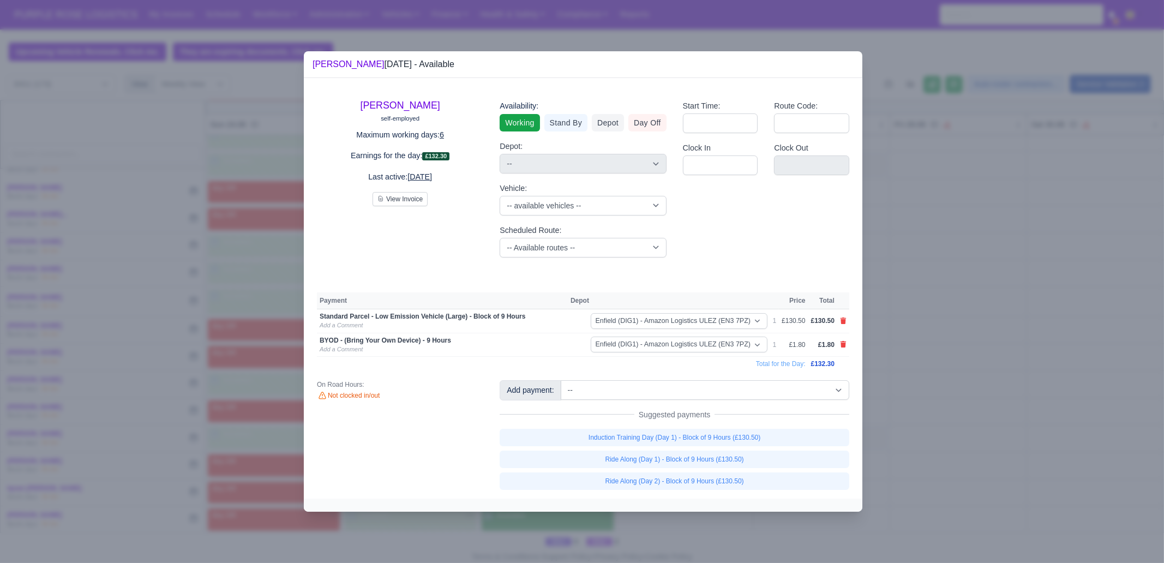
click at [774, 531] on div at bounding box center [582, 281] width 1164 height 563
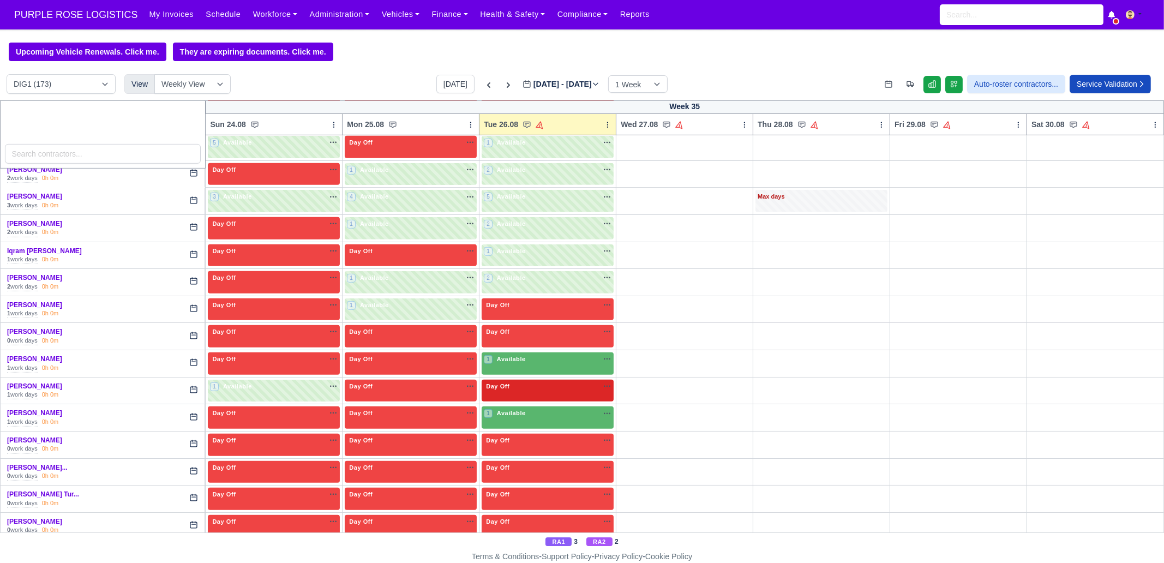
scroll to position [1022, 0]
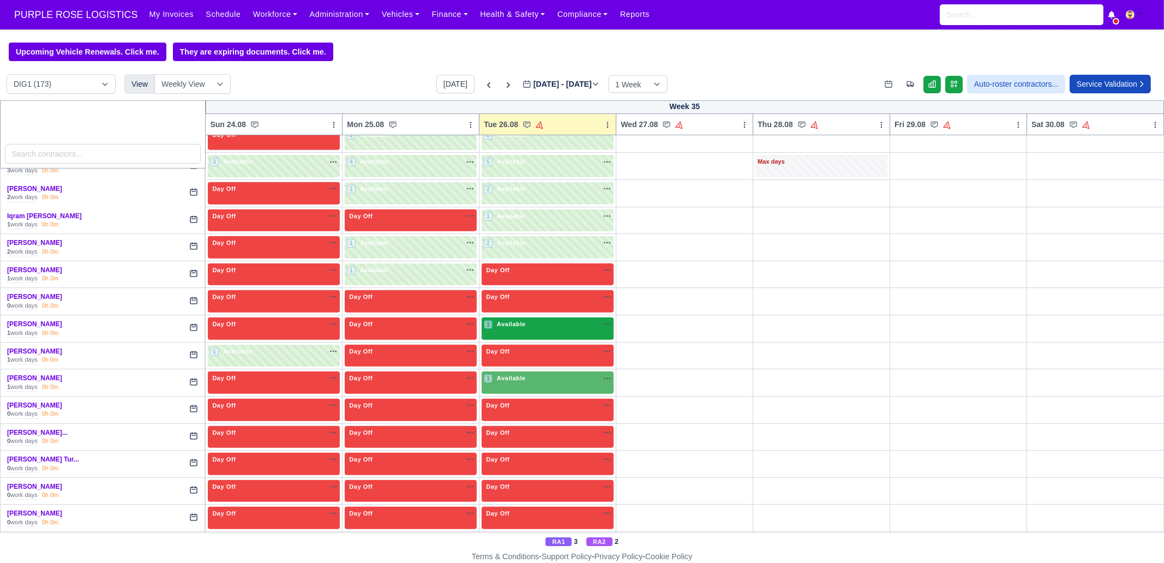
click at [522, 321] on div "1 Available" at bounding box center [506, 324] width 44 height 9
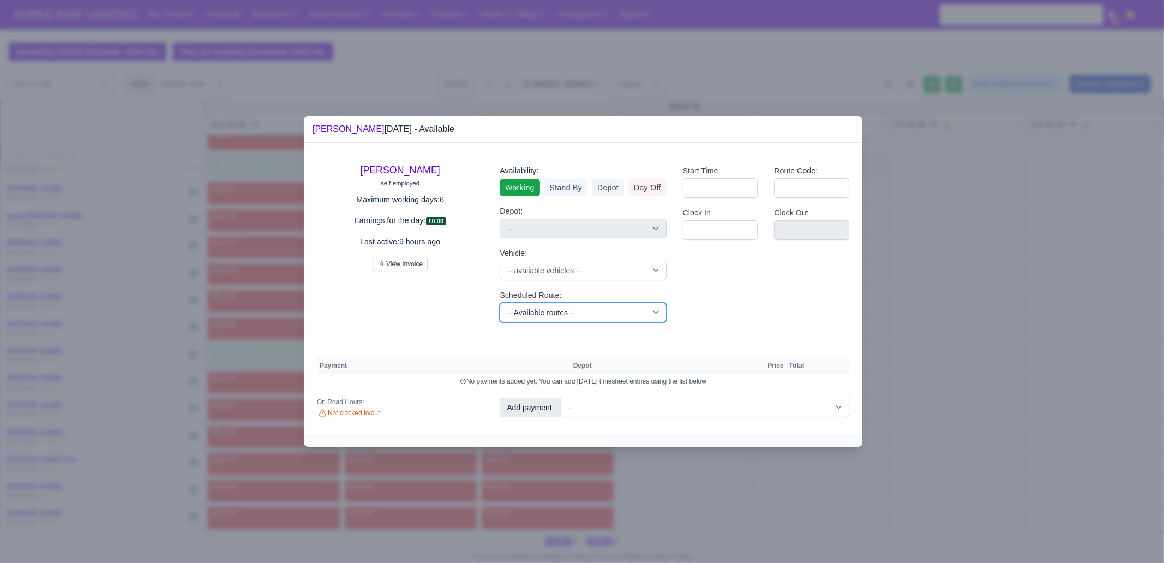
drag, startPoint x: 567, startPoint y: 315, endPoint x: 572, endPoint y: 310, distance: 7.0
click at [567, 315] on select "-- Available routes -- Standard Parcel - Block of 6 Hours - (SD6) AmFlex RTS Ve…" at bounding box center [583, 313] width 166 height 20
click at [500, 303] on select "-- Available routes -- Standard Parcel - Block of 6 Hours - (SD6) AmFlex RTS Ve…" at bounding box center [583, 313] width 166 height 20
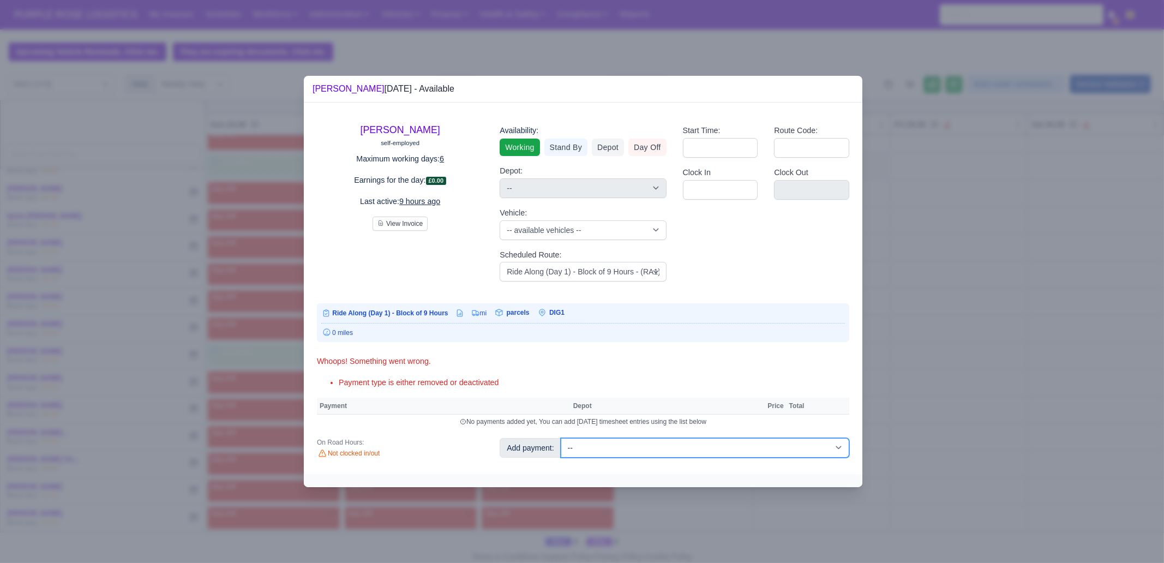
click at [633, 442] on select "-- Additional Hour Support (£14.50) Additional Hour Support (Walkers) (£13.50) …" at bounding box center [705, 448] width 289 height 20
click at [561, 438] on select "-- Additional Hour Support (£14.50) Additional Hour Support (Walkers) (£13.50) …" at bounding box center [705, 448] width 289 height 20
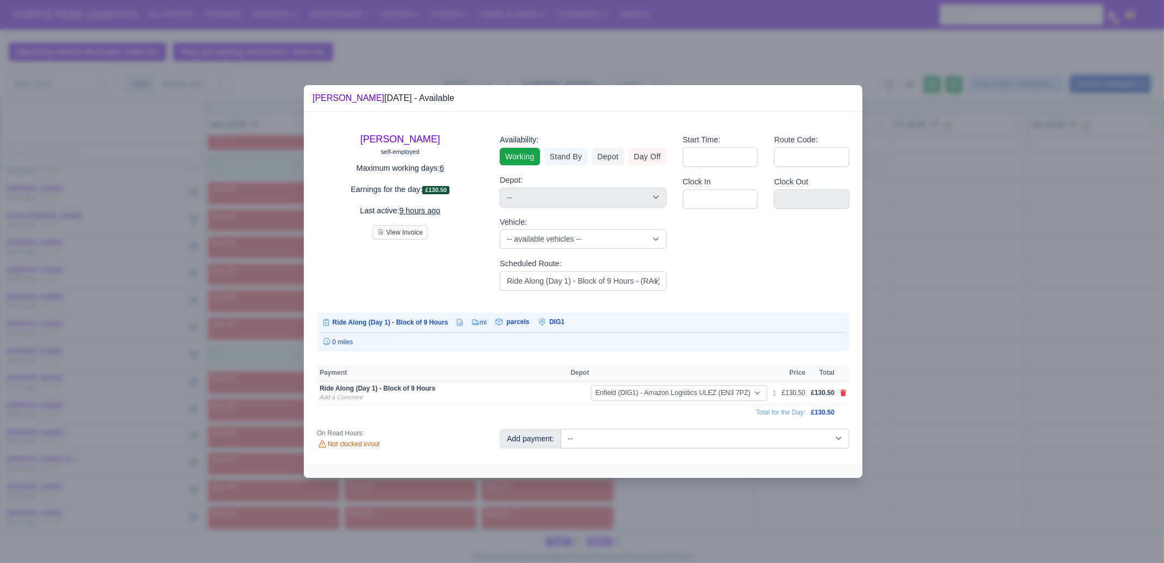
click at [964, 358] on div at bounding box center [582, 281] width 1164 height 563
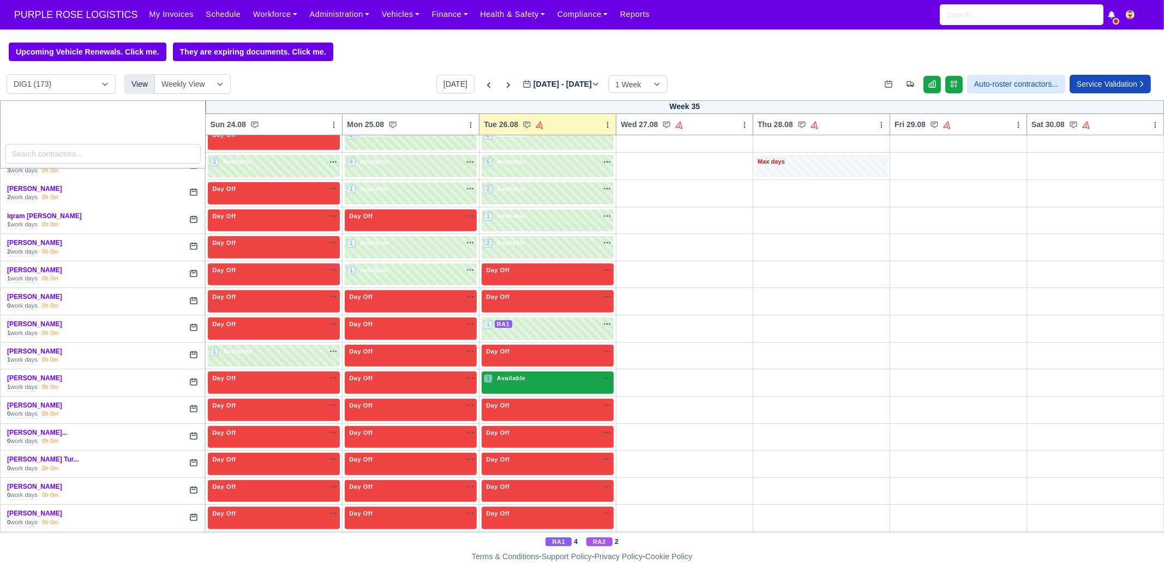
click at [567, 383] on div "1 Available" at bounding box center [548, 383] width 132 height 22
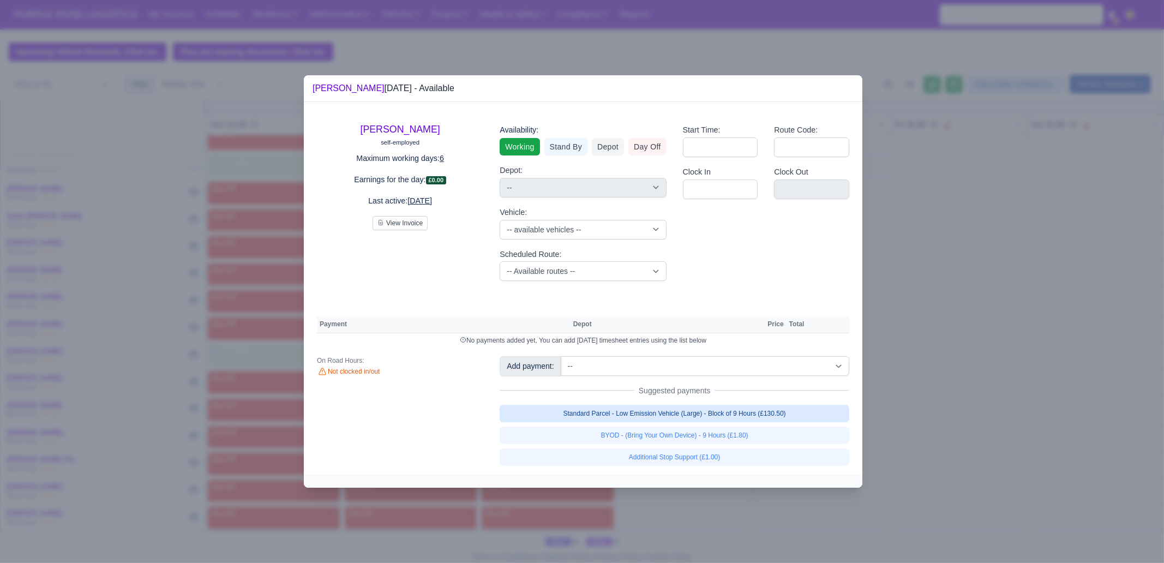
click at [729, 410] on link "Standard Parcel - Low Emission Vehicle (Large) - Block of 9 Hours (£130.50)" at bounding box center [675, 413] width 350 height 17
click at [722, 429] on div "Standard Parcel - Low Emission Vehicle (Large) - Block of 9 Hours (£130.50) BYO…" at bounding box center [675, 435] width 350 height 61
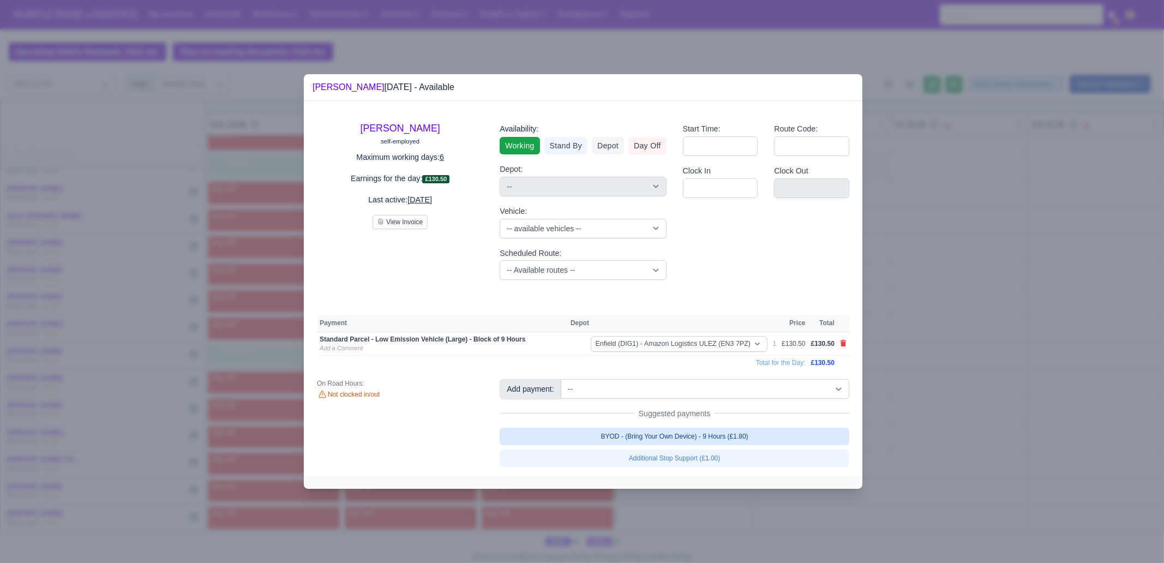
click at [717, 441] on link "BYOD - (Bring Your Own Device) - 9 Hours (£1.80)" at bounding box center [675, 436] width 350 height 17
click at [717, 419] on div "Suggested payments" at bounding box center [675, 413] width 350 height 11
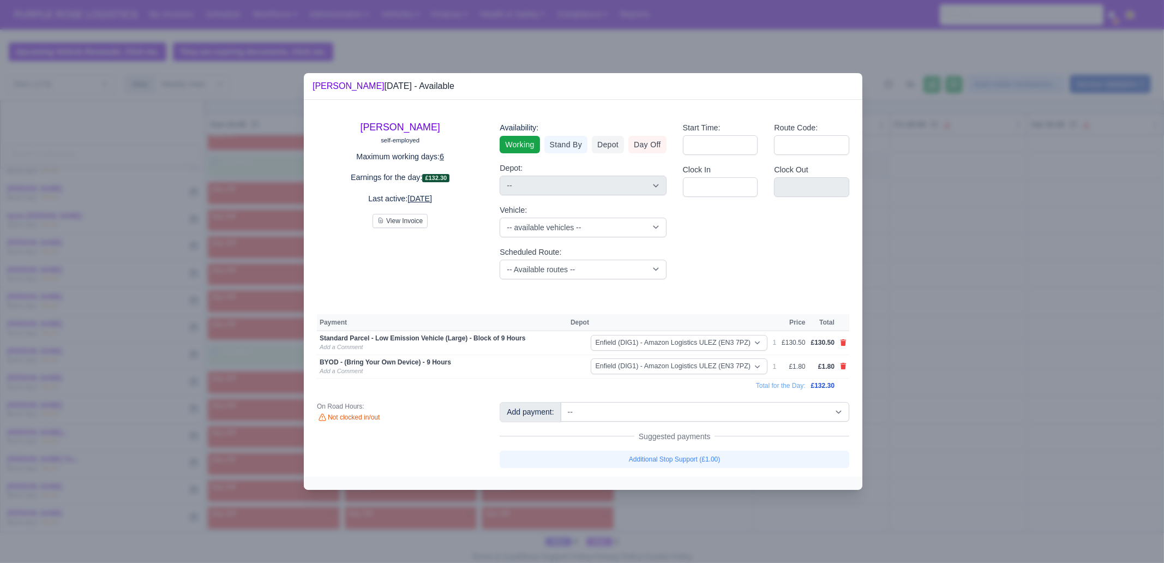
click at [731, 517] on div at bounding box center [582, 281] width 1164 height 563
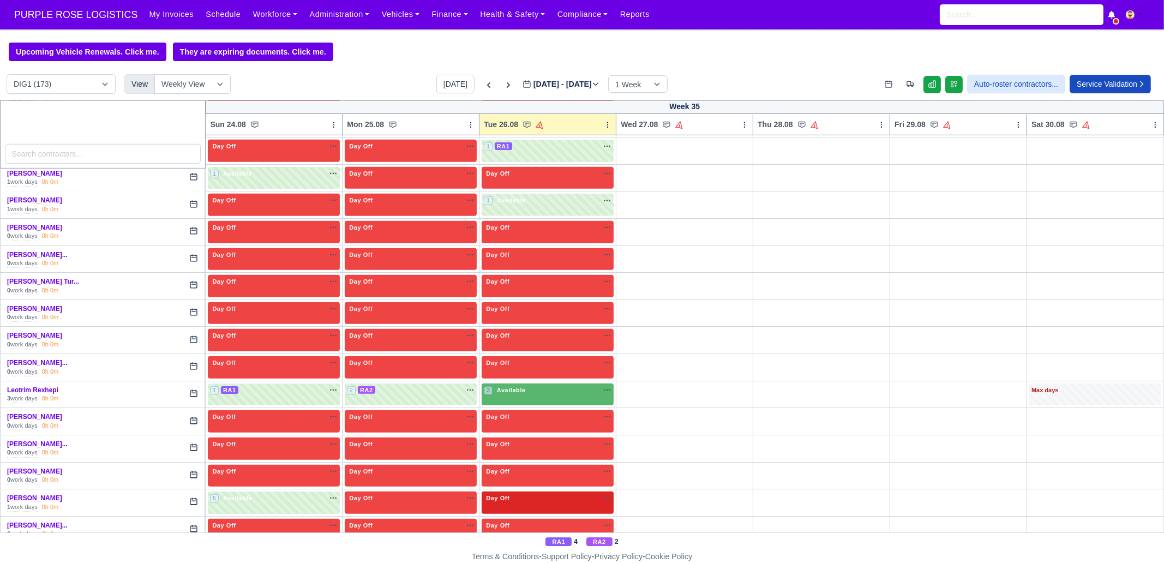
scroll to position [1228, 0]
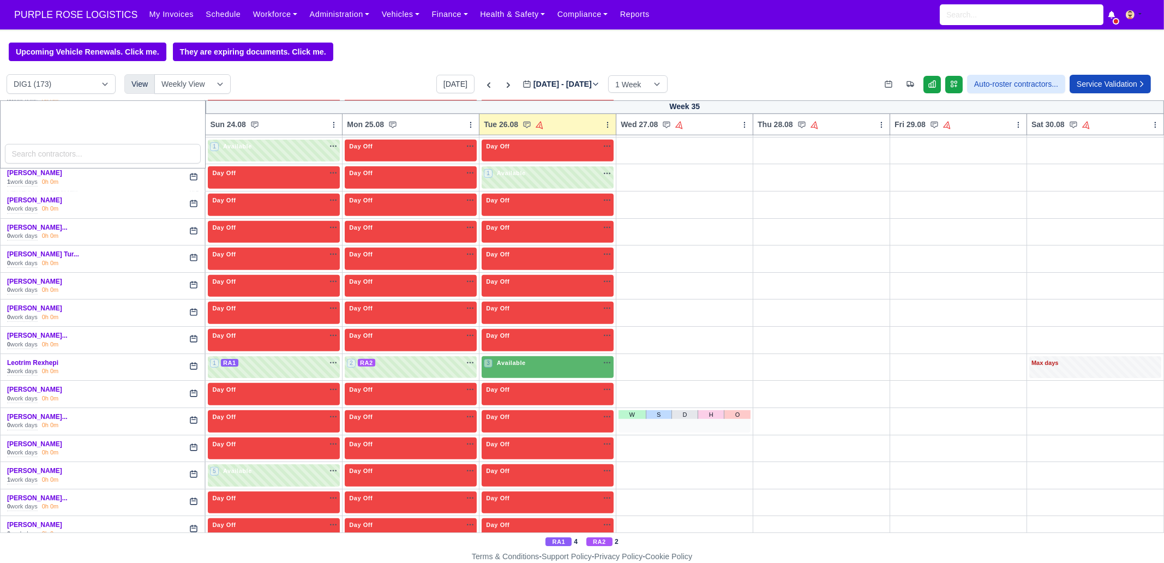
click at [660, 419] on div "W S D H O" at bounding box center [685, 421] width 132 height 22
click at [505, 356] on div "3 Available" at bounding box center [548, 367] width 132 height 22
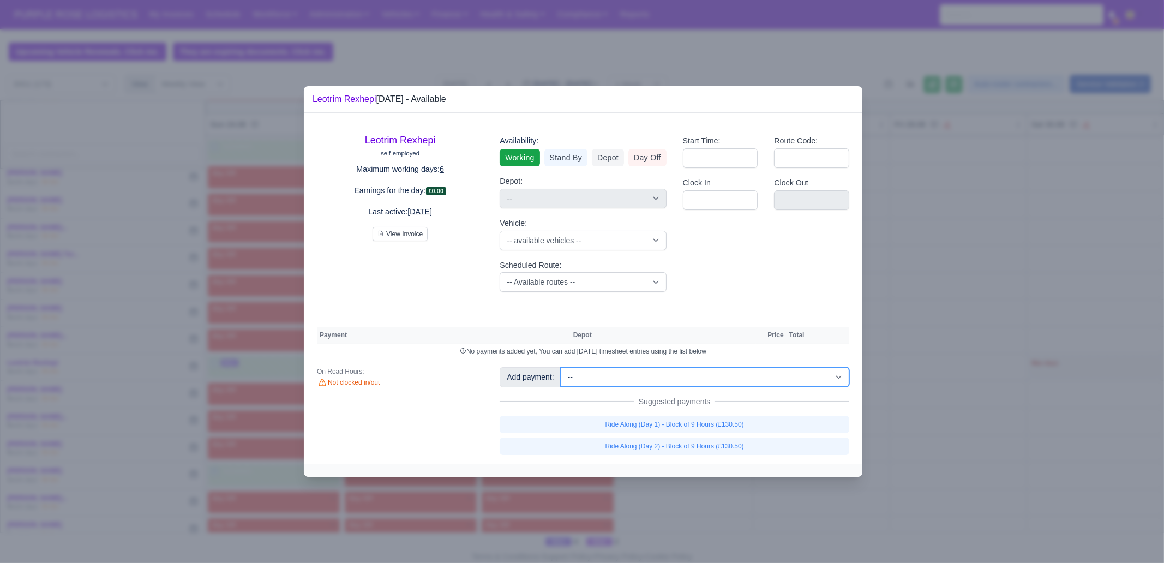
click at [668, 384] on select "-- Additional Hour Support (£14.50) Additional Hour Support (Walkers) (£13.50) …" at bounding box center [705, 377] width 289 height 20
click at [561, 367] on select "-- Additional Hour Support (£14.50) Additional Hour Support (Walkers) (£13.50) …" at bounding box center [705, 377] width 289 height 20
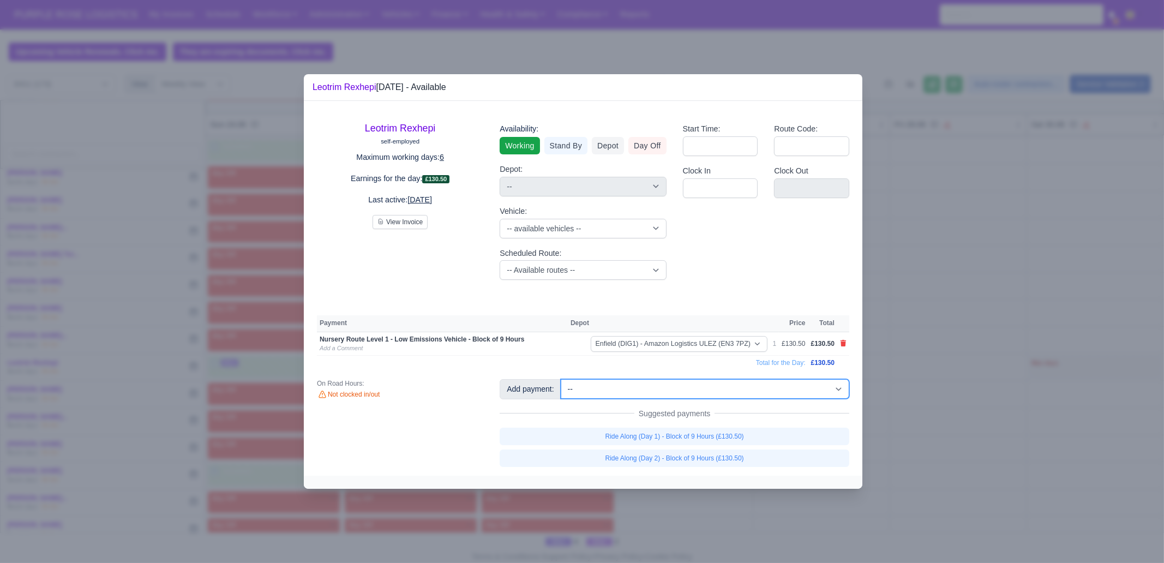
click at [726, 385] on select "-- Additional Hour Support (£14.50) Additional Hour Support (Walkers) (£13.50) …" at bounding box center [705, 389] width 289 height 20
click at [561, 379] on select "-- Additional Hour Support (£14.50) Additional Hour Support (Walkers) (£13.50) …" at bounding box center [705, 389] width 289 height 20
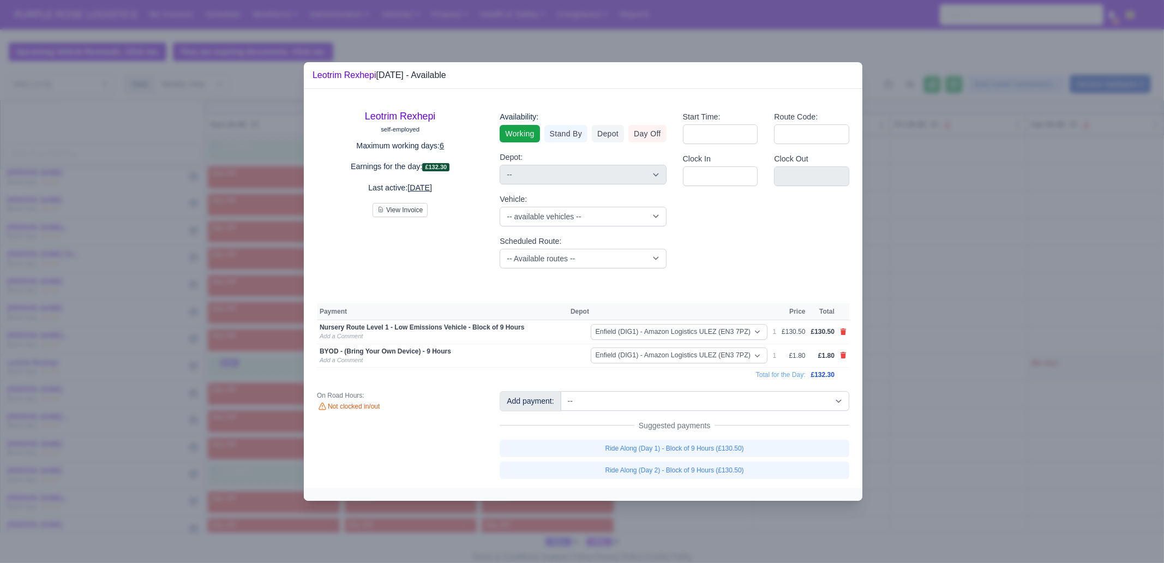
click at [1021, 392] on div at bounding box center [582, 281] width 1164 height 563
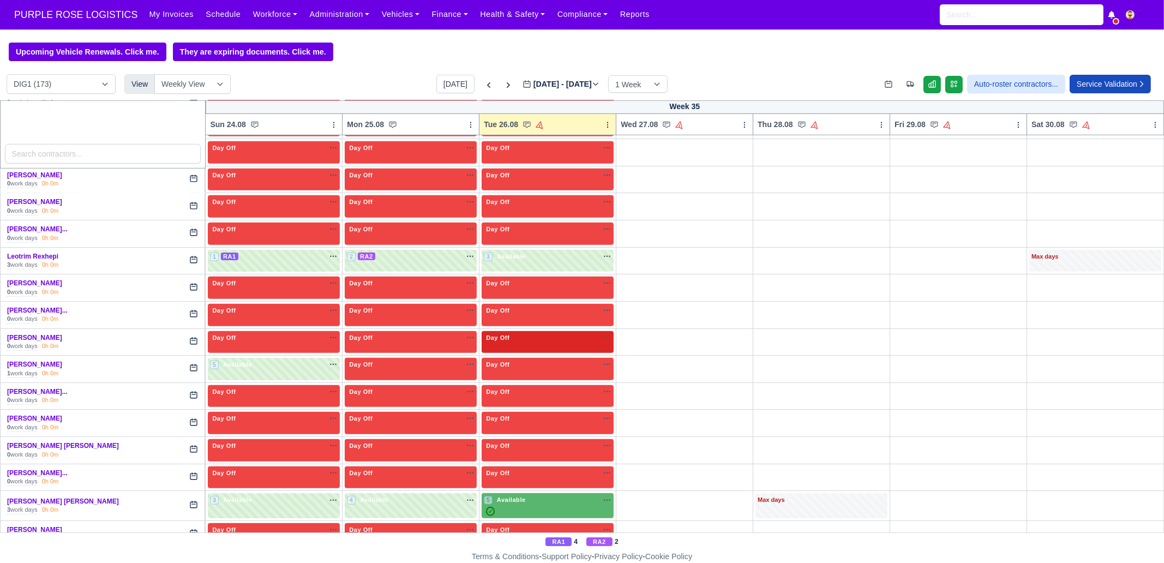
scroll to position [1364, 0]
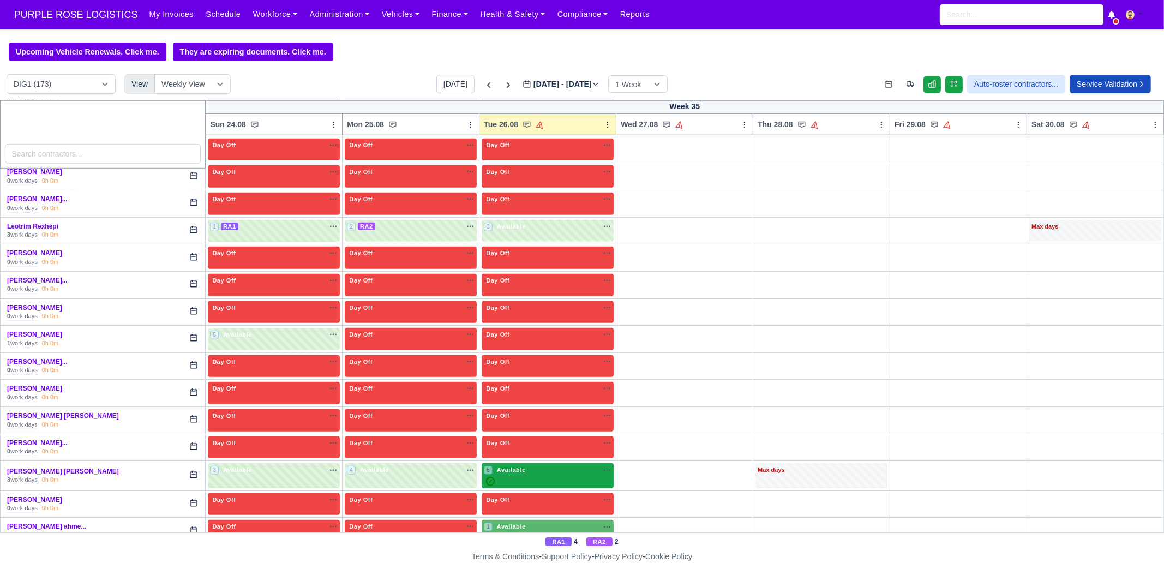
click at [563, 465] on div "5 Available na" at bounding box center [548, 475] width 128 height 21
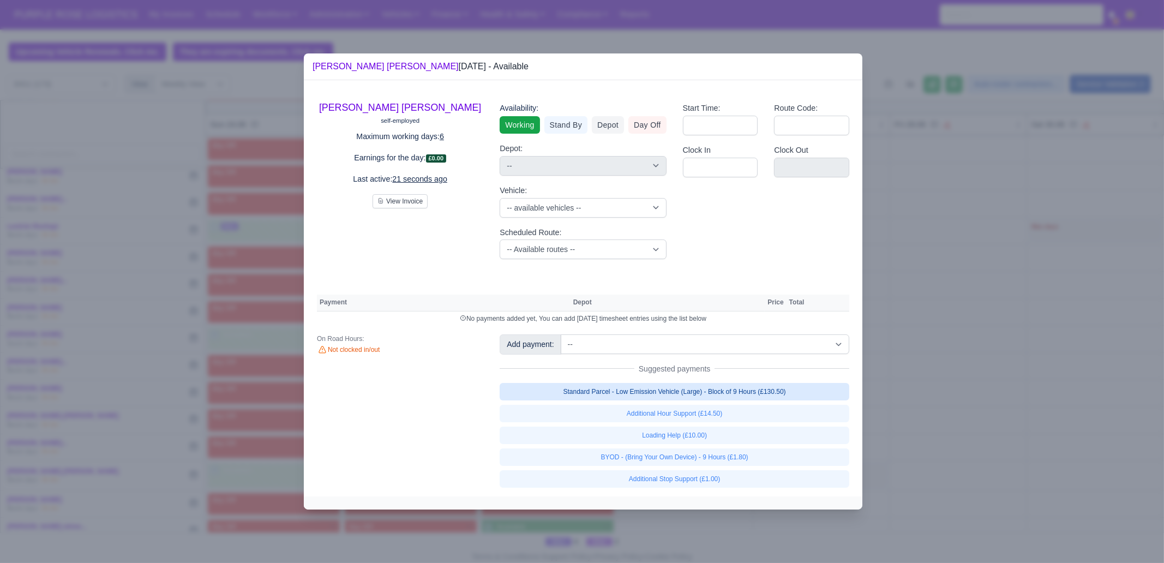
click at [672, 386] on link "Standard Parcel - Low Emission Vehicle (Large) - Block of 9 Hours (£130.50)" at bounding box center [675, 391] width 350 height 17
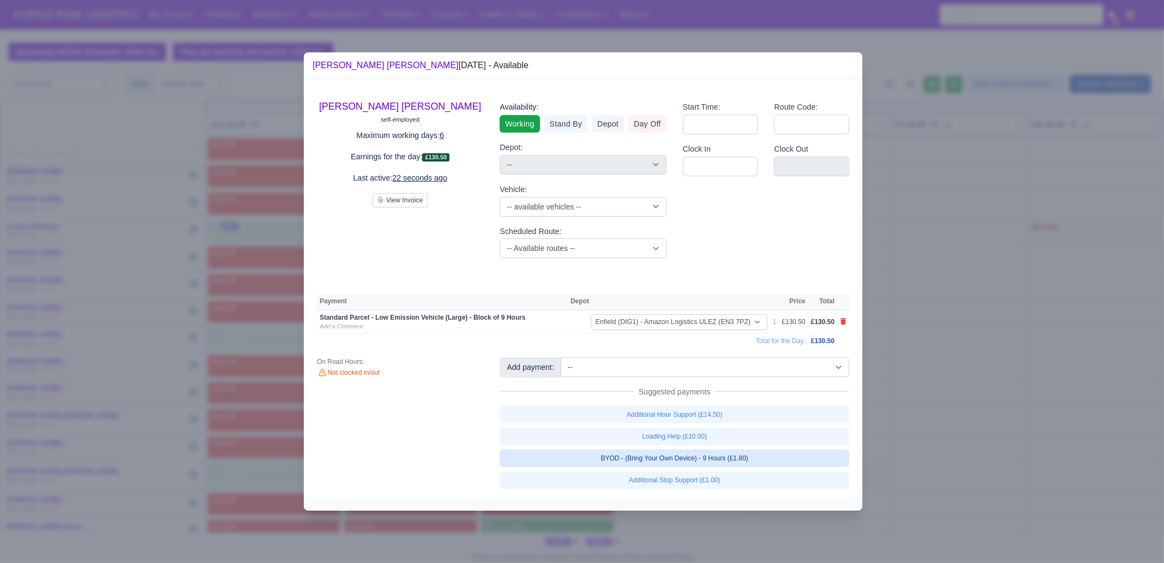
drag, startPoint x: 699, startPoint y: 470, endPoint x: 710, endPoint y: 464, distance: 12.2
click at [701, 470] on div "Additional Hour Support (£14.50) Loading Help (£10.00) BYOD - (Bring Your Own D…" at bounding box center [675, 447] width 350 height 83
click at [709, 457] on link "BYOD - (Bring Your Own Device) - 9 Hours (£1.80)" at bounding box center [675, 458] width 350 height 17
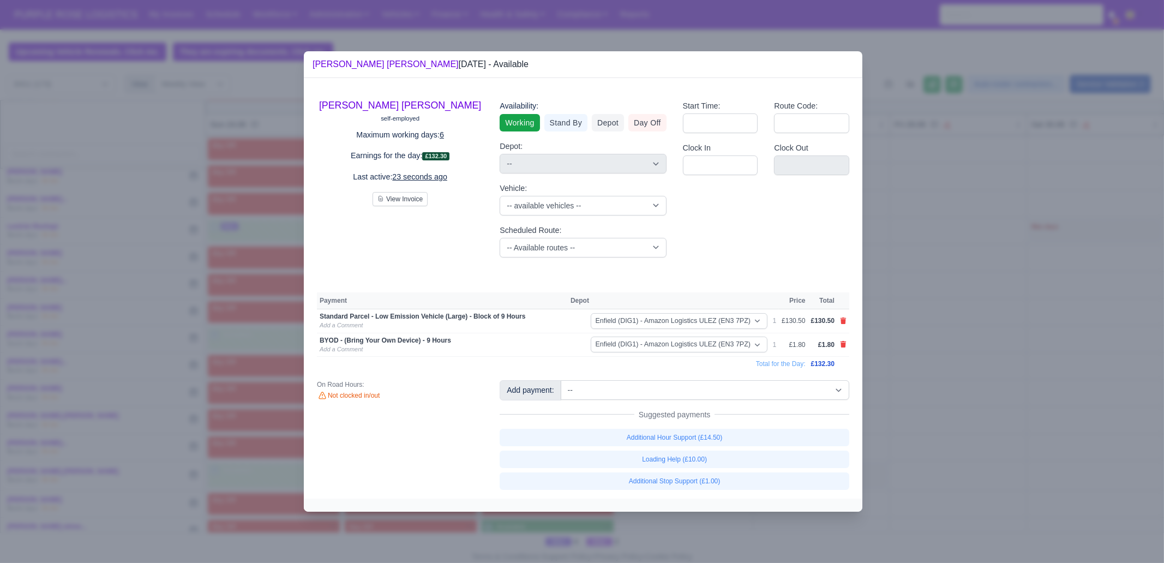
click at [950, 424] on div at bounding box center [582, 281] width 1164 height 563
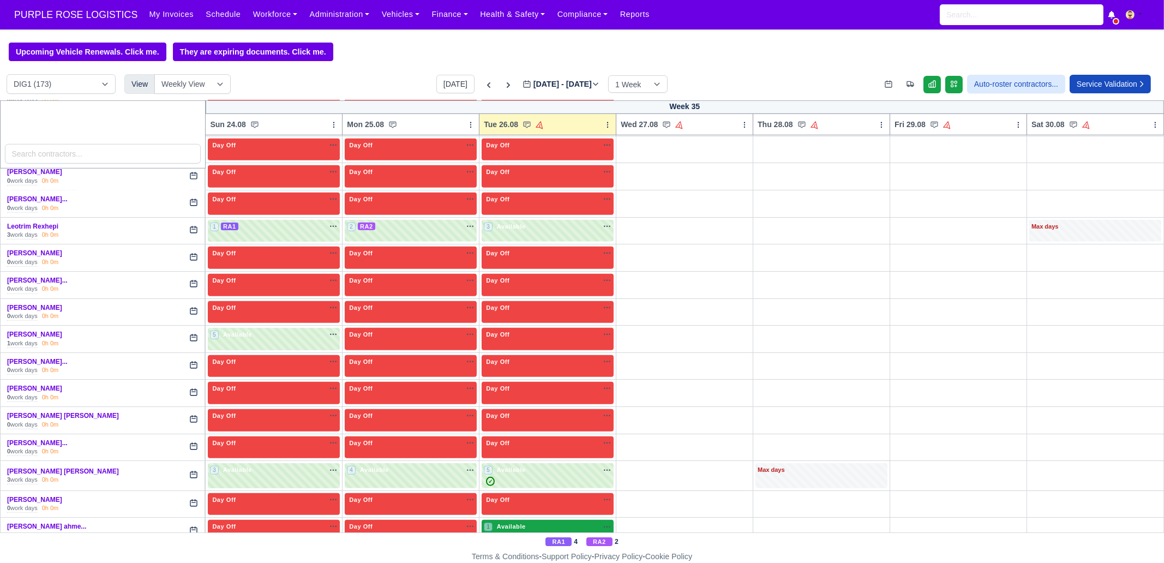
click at [558, 522] on div "1 Available na" at bounding box center [548, 526] width 128 height 9
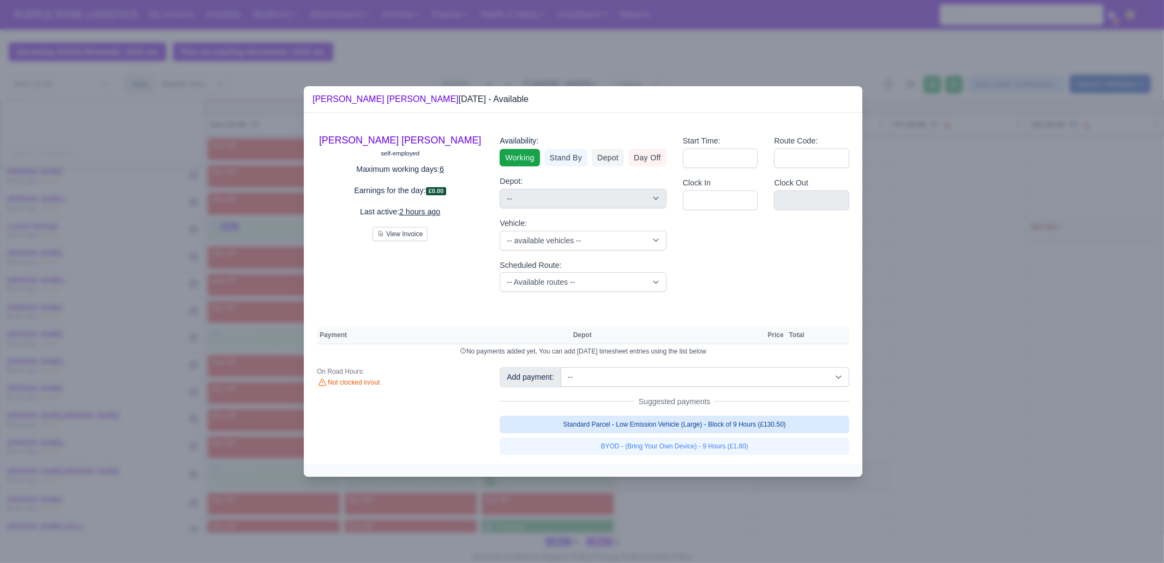
click at [732, 419] on link "Standard Parcel - Low Emission Vehicle (Large) - Block of 9 Hours (£130.50)" at bounding box center [675, 424] width 350 height 17
click at [728, 433] on link "Standard Parcel - Low Emission Vehicle (Large) - Block of 9 Hours (£130.50)" at bounding box center [675, 424] width 350 height 17
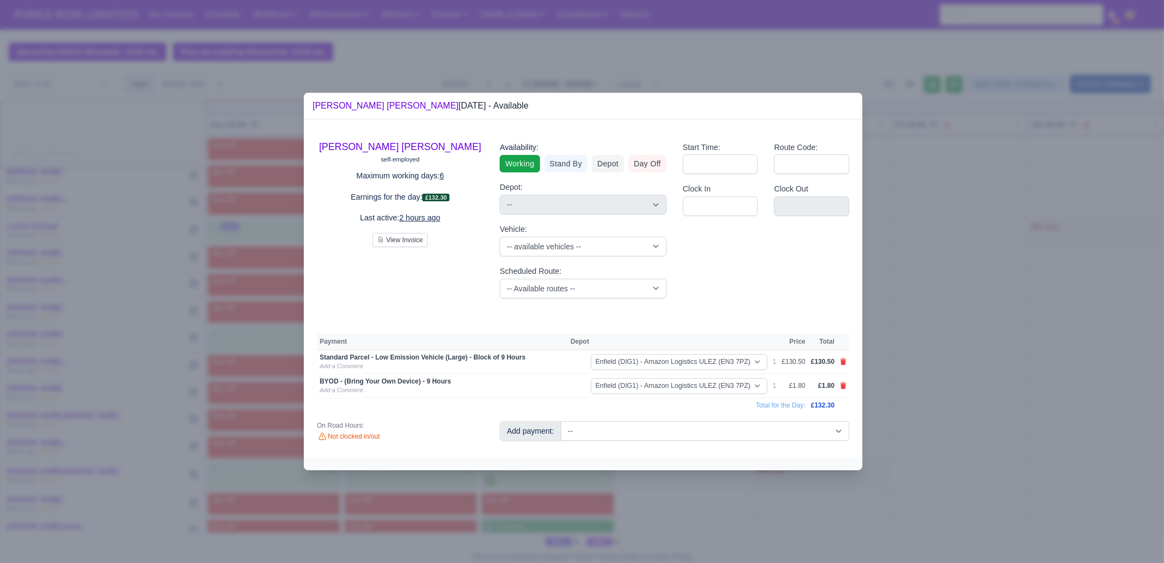
click at [710, 487] on div at bounding box center [582, 281] width 1164 height 563
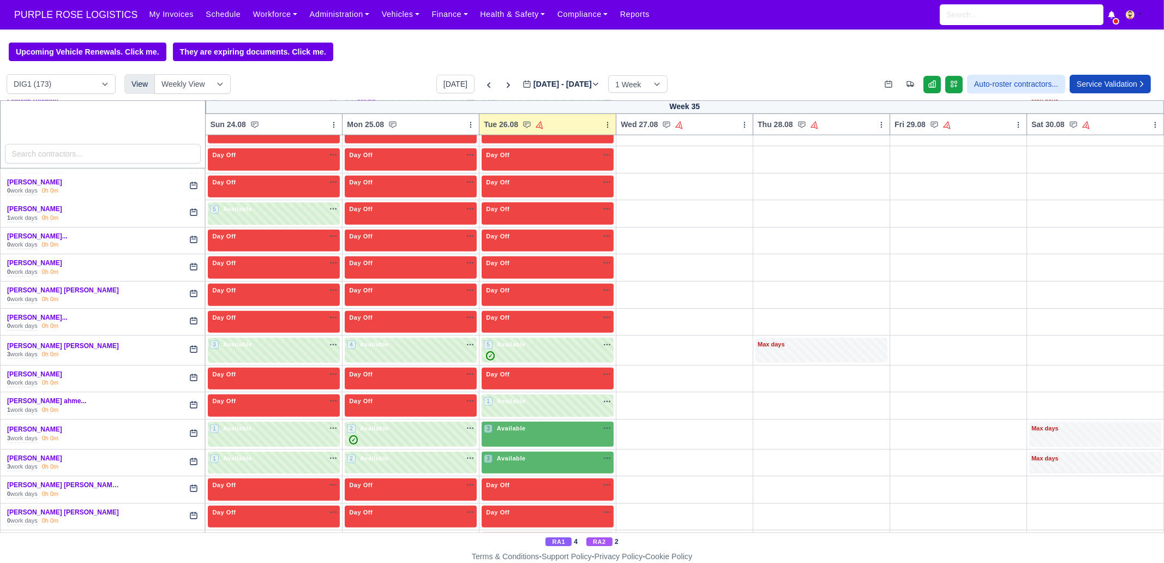
scroll to position [1500, 0]
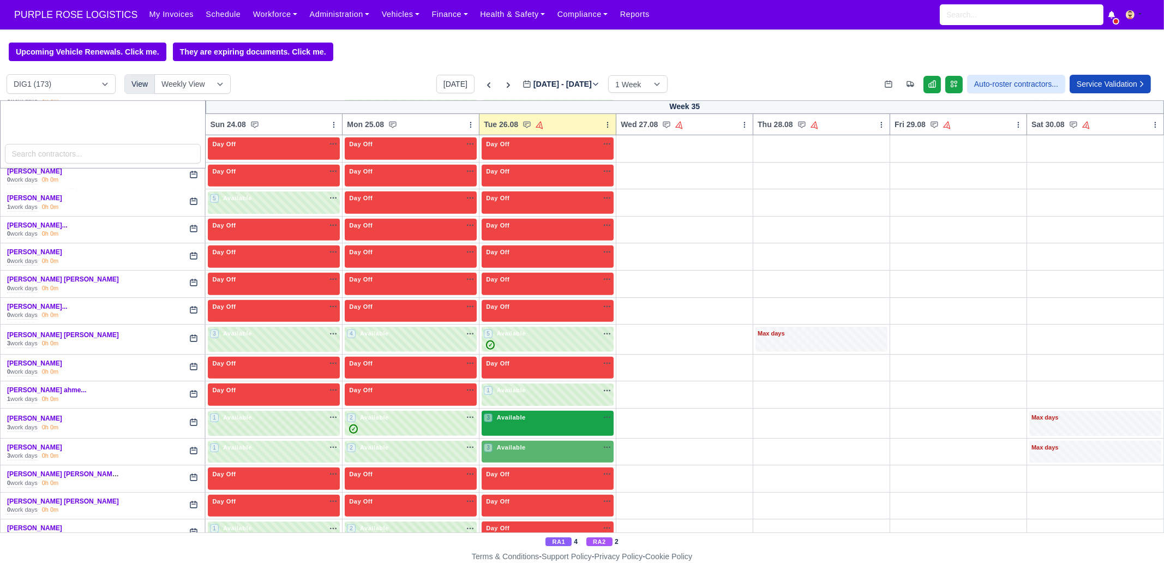
click at [523, 413] on div "3 Available na" at bounding box center [548, 417] width 128 height 9
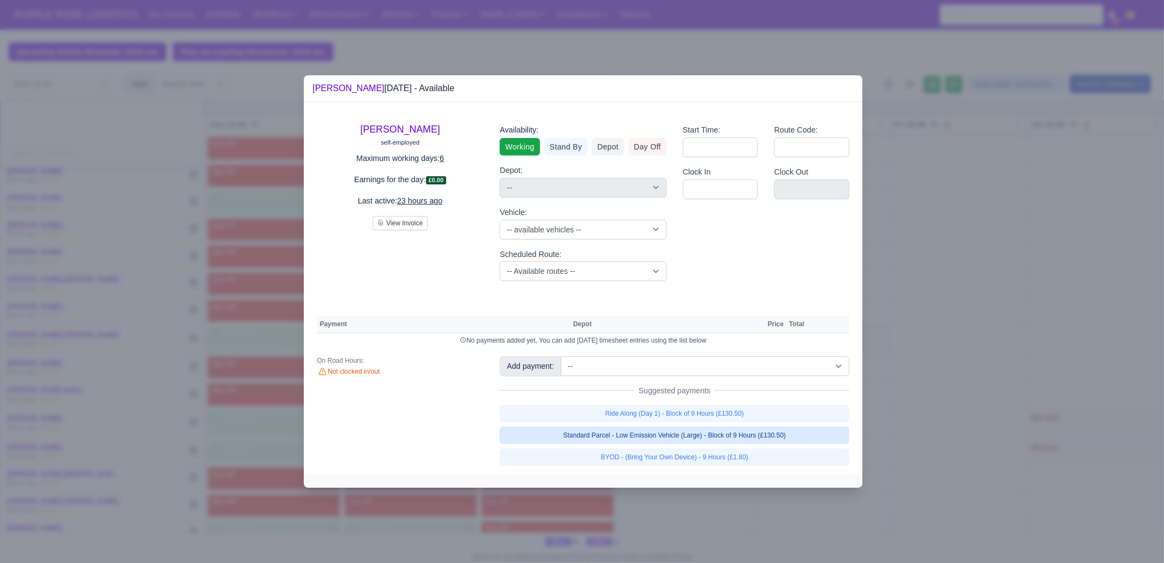
click at [668, 435] on link "Standard Parcel - Low Emission Vehicle (Large) - Block of 9 Hours (£130.50)" at bounding box center [675, 435] width 350 height 17
click at [670, 444] on link "Standard Parcel - Low Emission Vehicle (Large) - Block of 9 Hours (£130.50)" at bounding box center [675, 435] width 350 height 17
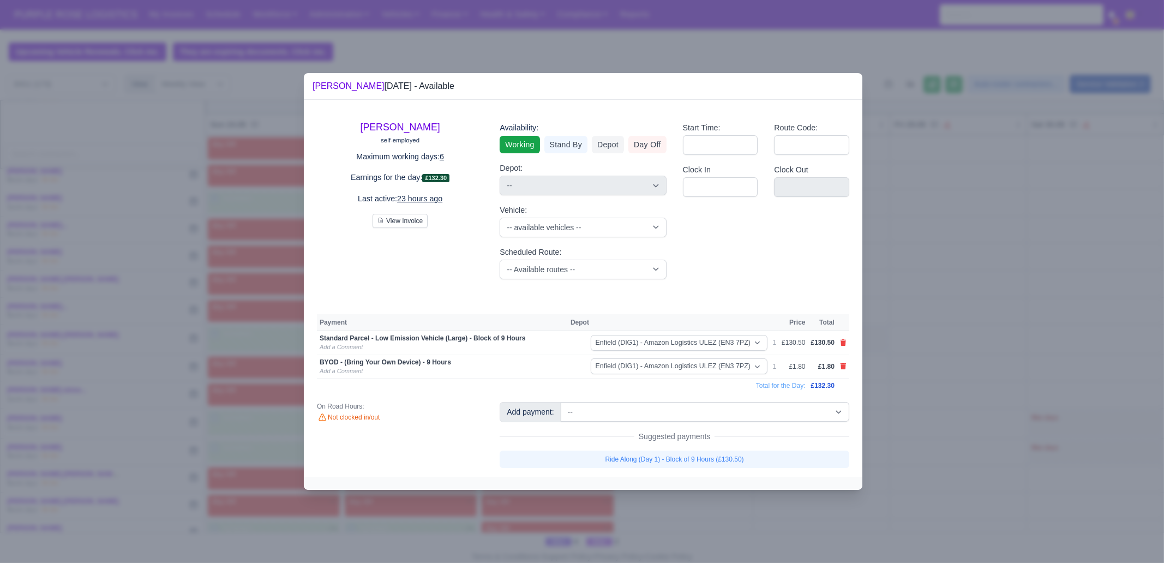
click at [686, 508] on div at bounding box center [582, 281] width 1164 height 563
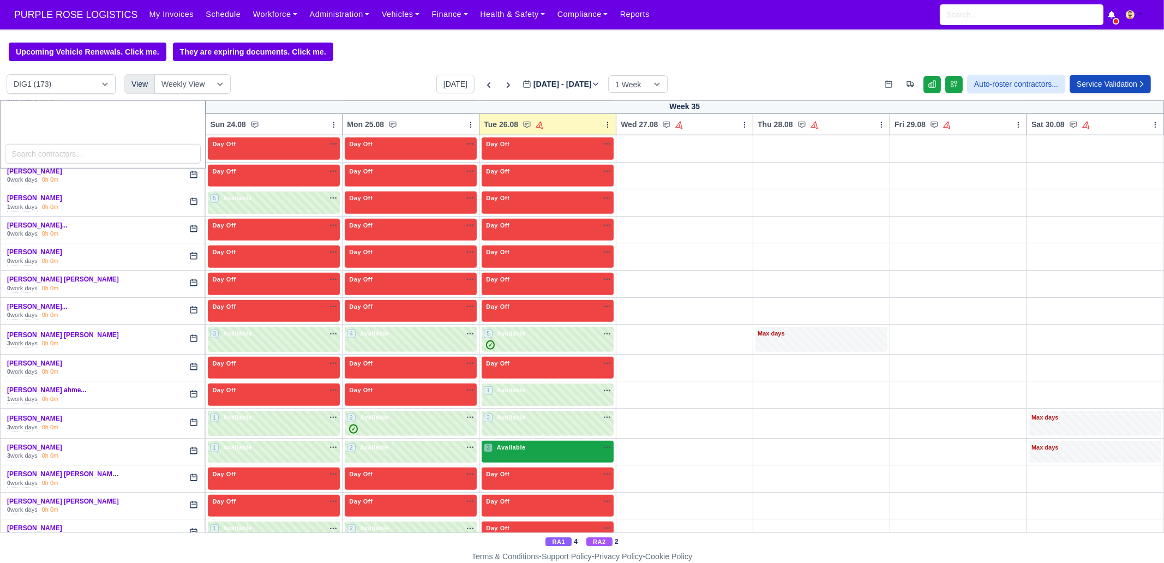
click at [541, 450] on div "3 Available" at bounding box center [548, 452] width 132 height 22
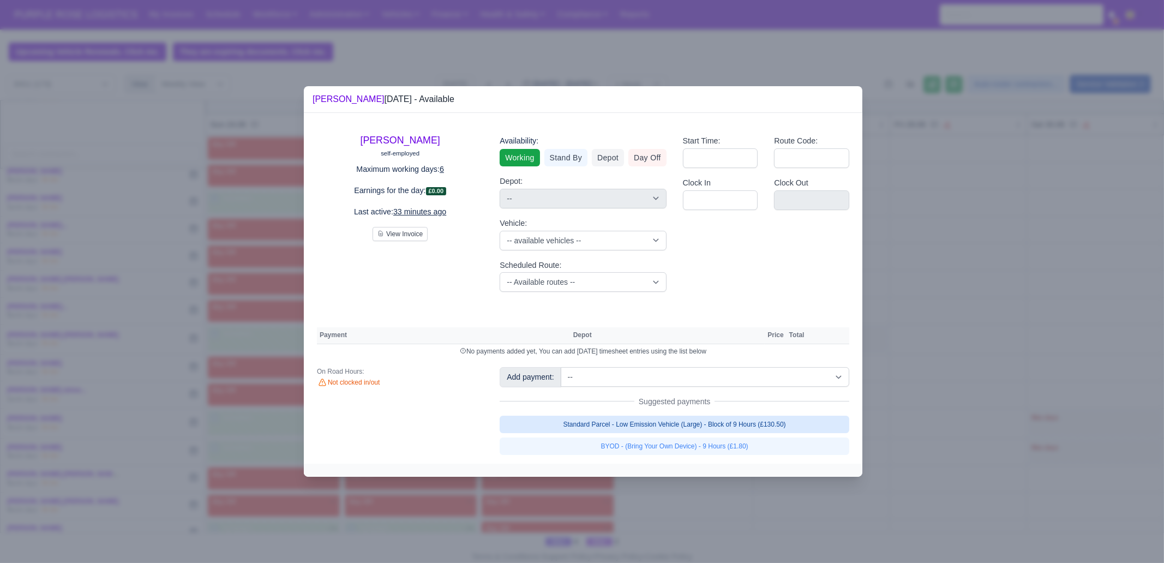
click at [665, 416] on link "Standard Parcel - Low Emission Vehicle (Large) - Block of 9 Hours (£130.50)" at bounding box center [675, 424] width 350 height 17
click at [663, 433] on link "Standard Parcel - Low Emission Vehicle (Large) - Block of 9 Hours (£130.50)" at bounding box center [675, 424] width 350 height 17
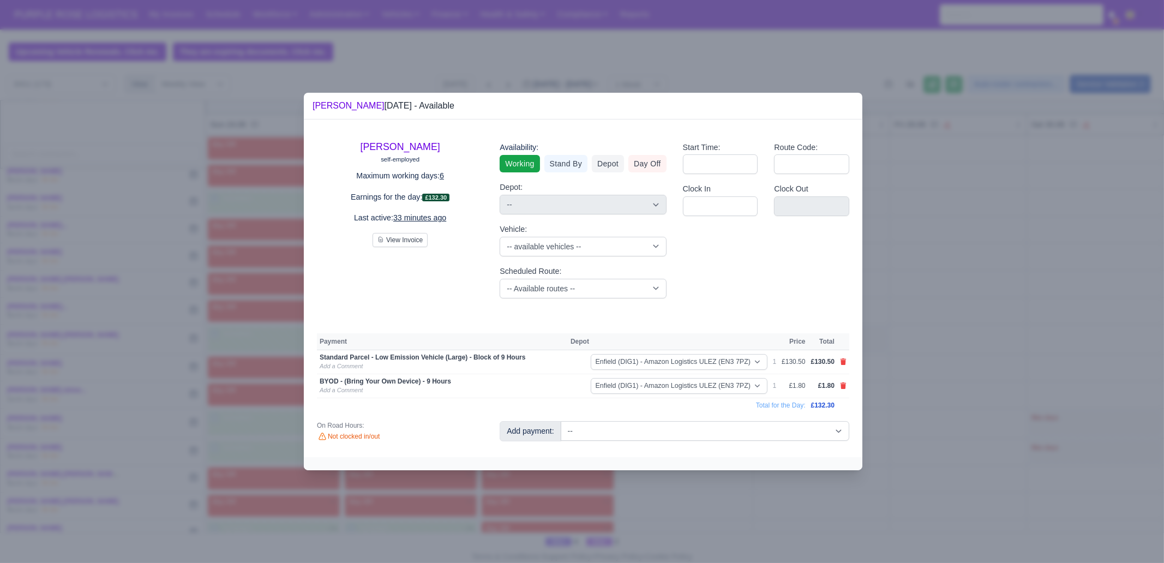
drag, startPoint x: 666, startPoint y: 471, endPoint x: 601, endPoint y: 472, distance: 65.5
click at [667, 472] on div at bounding box center [582, 281] width 1164 height 563
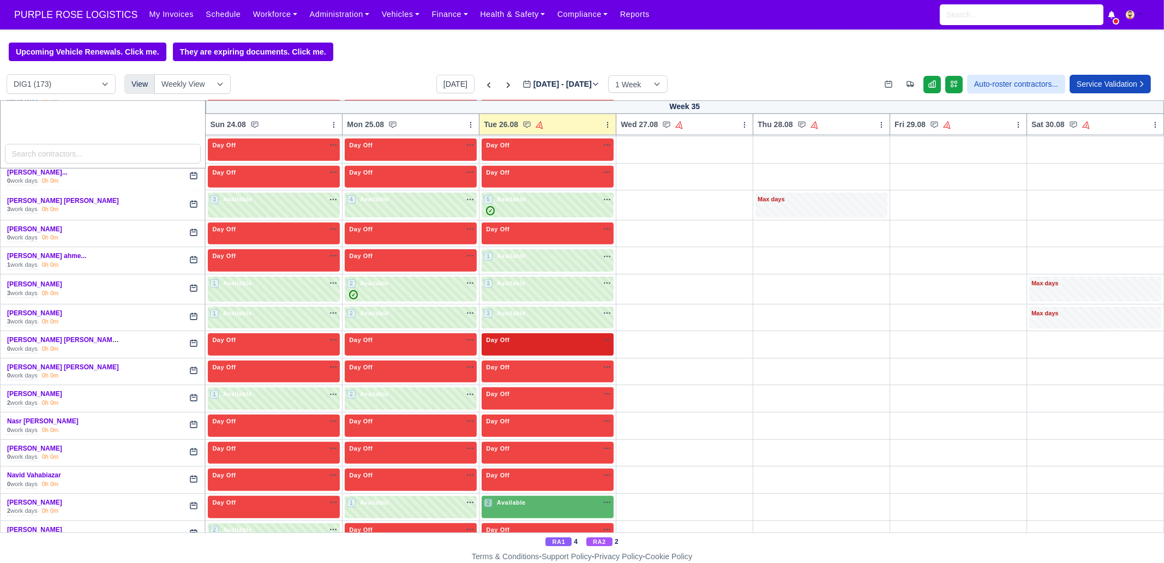
scroll to position [1637, 0]
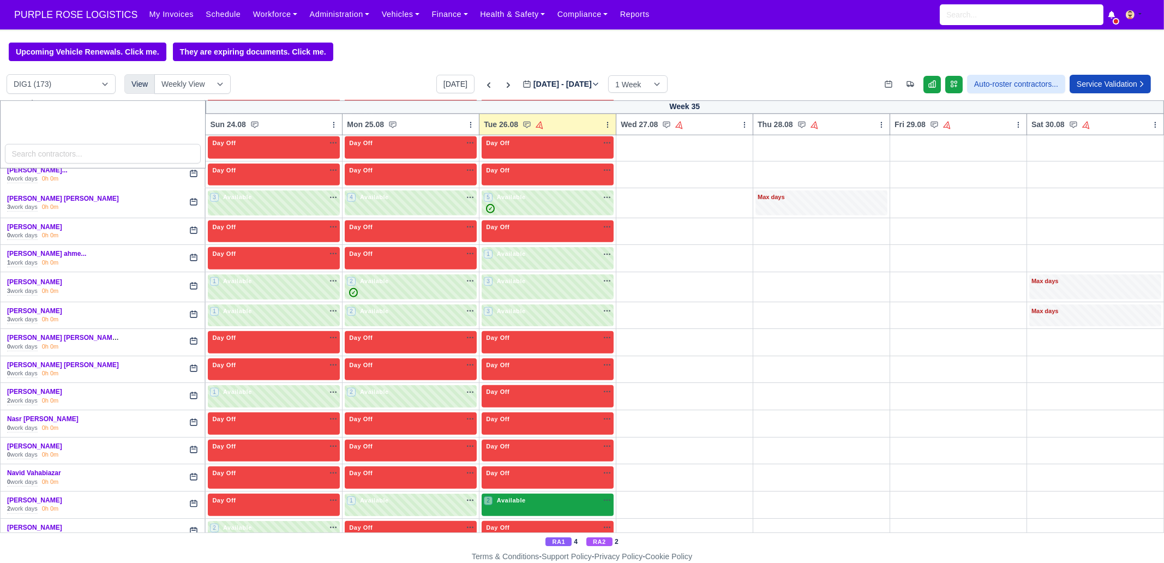
click at [535, 496] on div "2 Available na" at bounding box center [548, 500] width 128 height 9
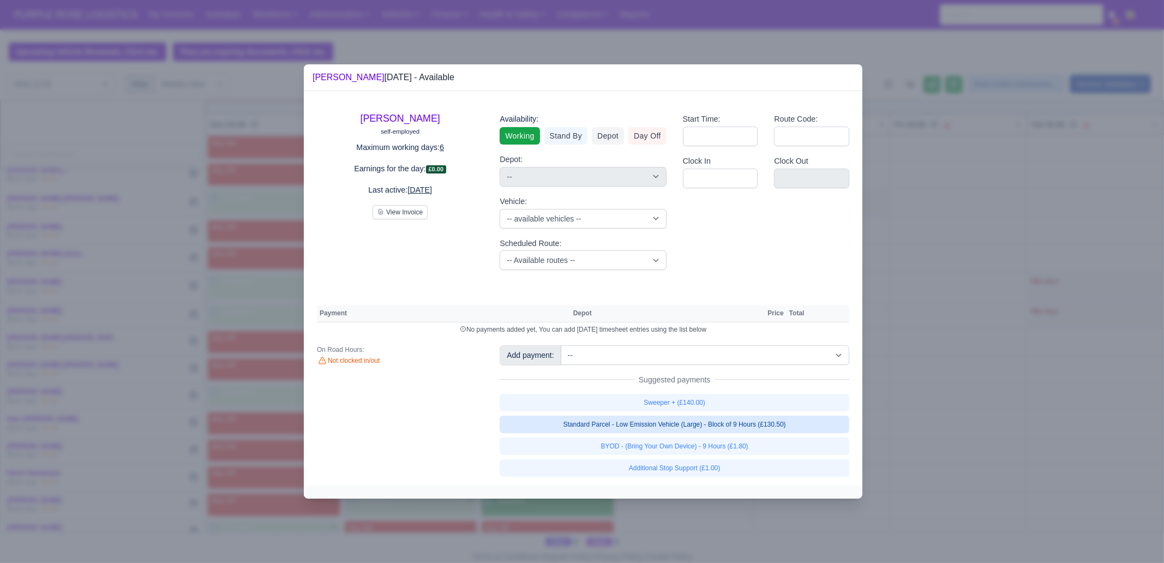
click at [689, 421] on link "Standard Parcel - Low Emission Vehicle (Large) - Block of 9 Hours (£130.50)" at bounding box center [675, 424] width 350 height 17
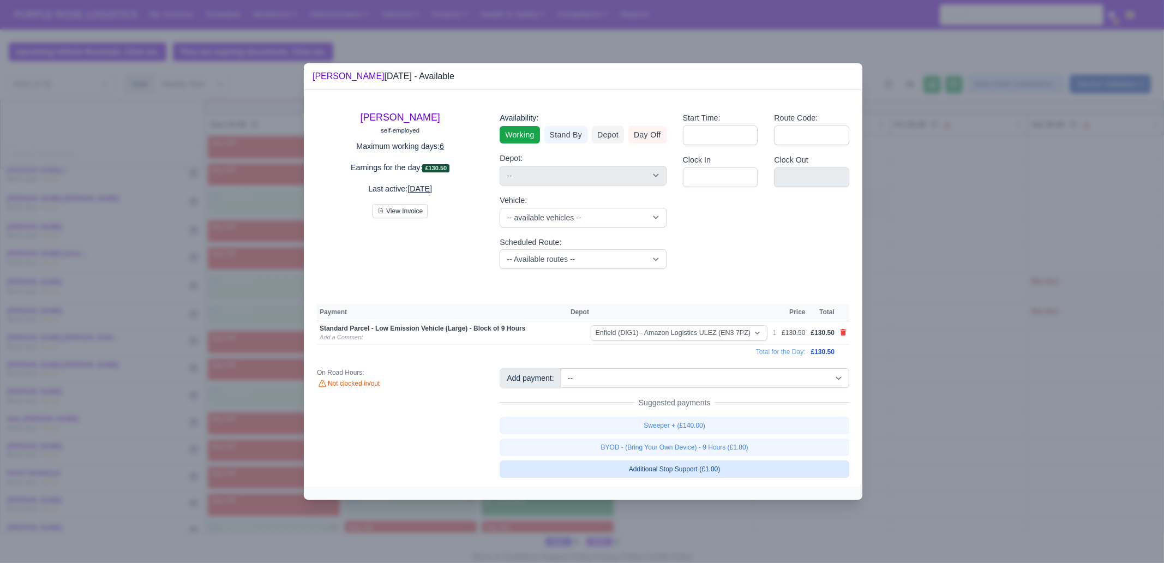
click at [697, 452] on link "BYOD - (Bring Your Own Device) - 9 Hours (£1.80)" at bounding box center [675, 447] width 350 height 17
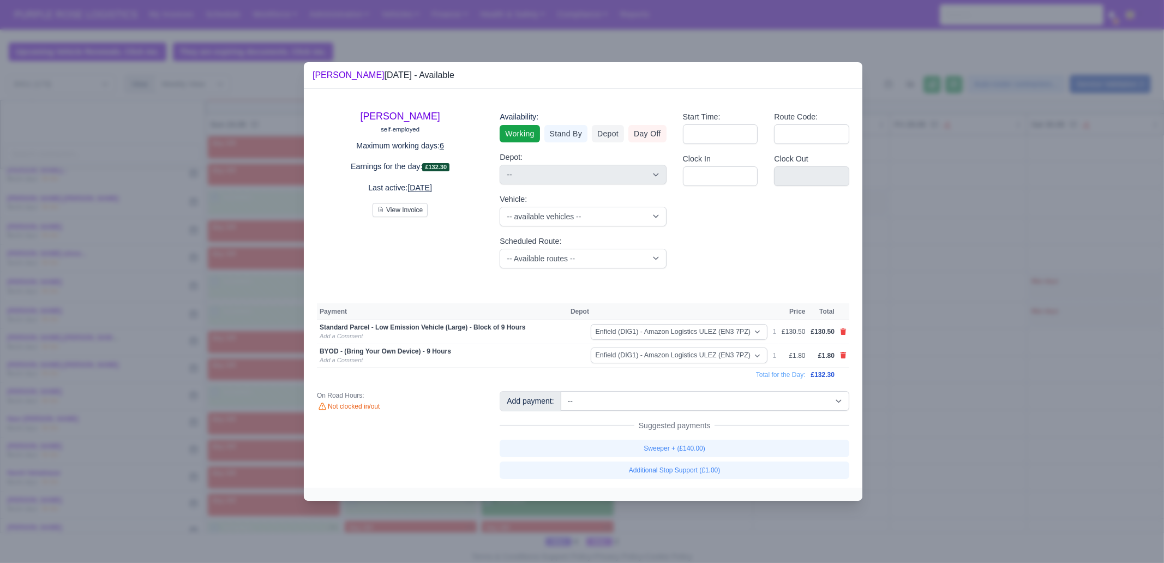
click at [925, 457] on div at bounding box center [582, 281] width 1164 height 563
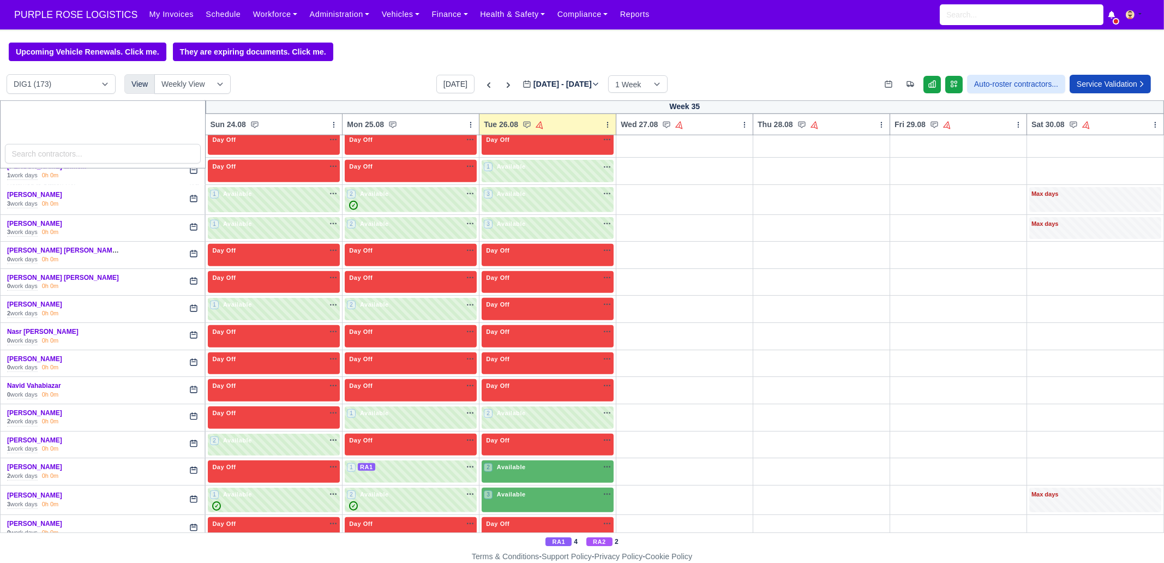
scroll to position [1773, 0]
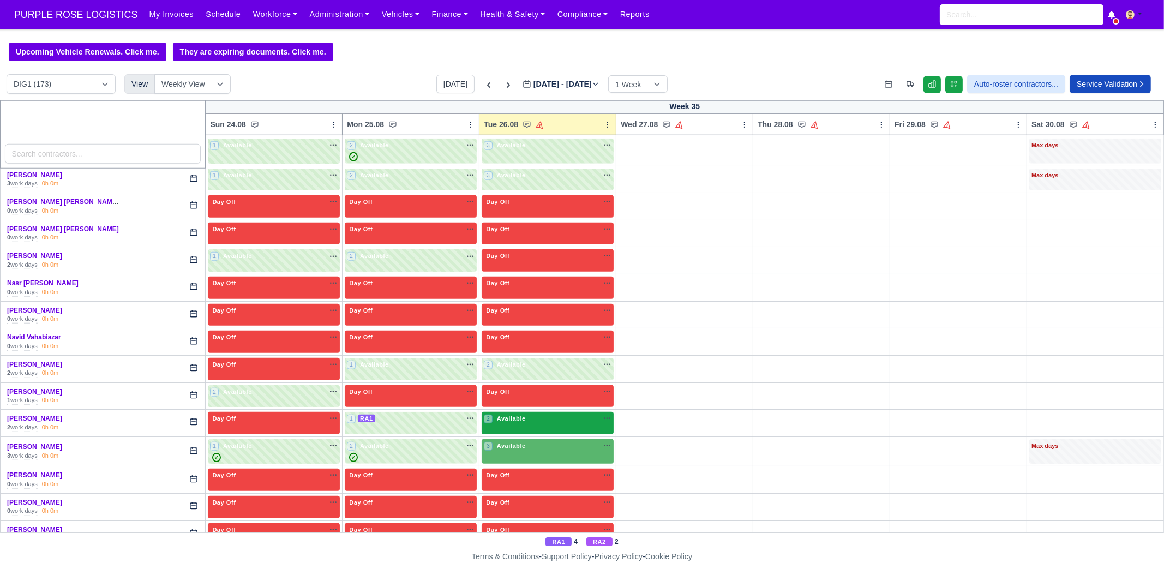
click at [499, 415] on span "Available" at bounding box center [511, 419] width 33 height 8
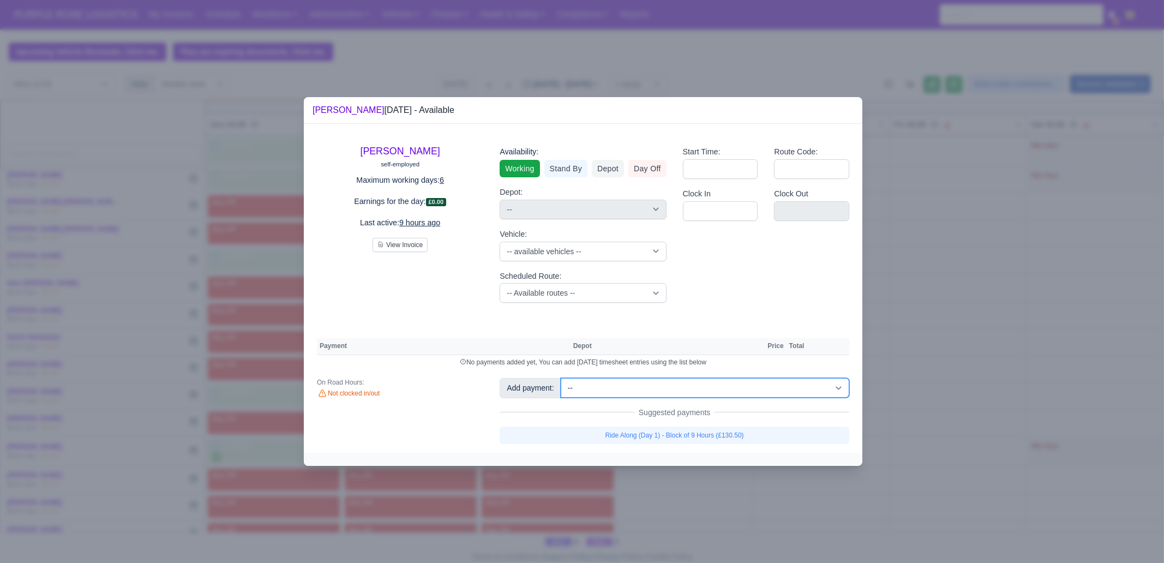
click at [617, 388] on select "-- Additional Hour Support (£14.50) Additional Hour Support (Walkers) (£13.50) …" at bounding box center [705, 388] width 289 height 20
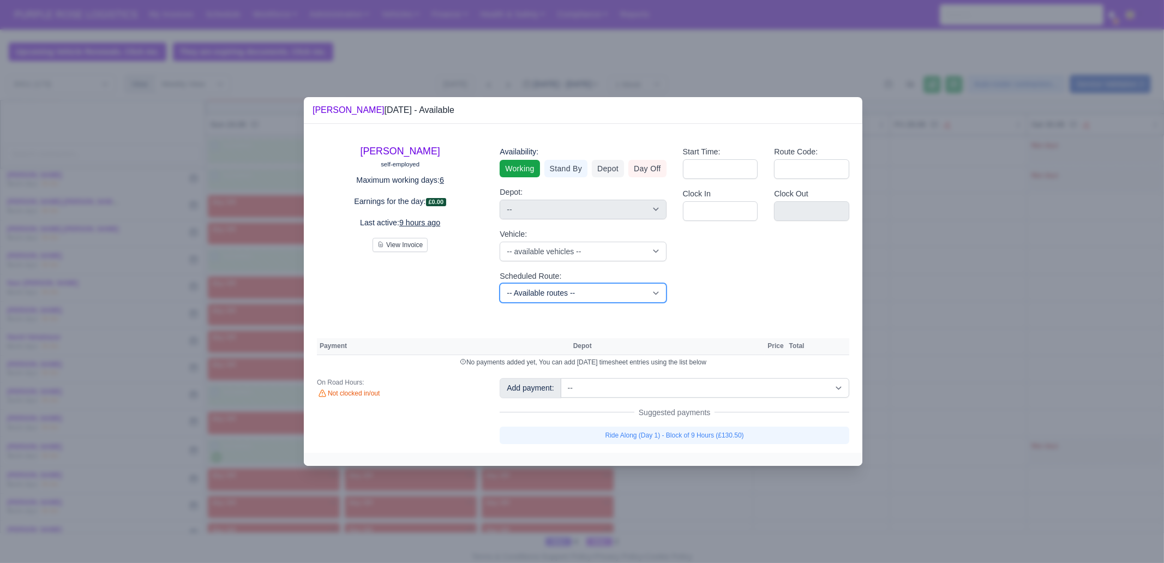
click at [528, 286] on select "-- Available routes -- Standard Parcel - Block of 6 Hours - (SD6) AmFlex RTS Ve…" at bounding box center [583, 293] width 166 height 20
click at [500, 283] on select "-- Available routes -- Standard Parcel - Block of 6 Hours - (SD6) AmFlex RTS Ve…" at bounding box center [583, 293] width 166 height 20
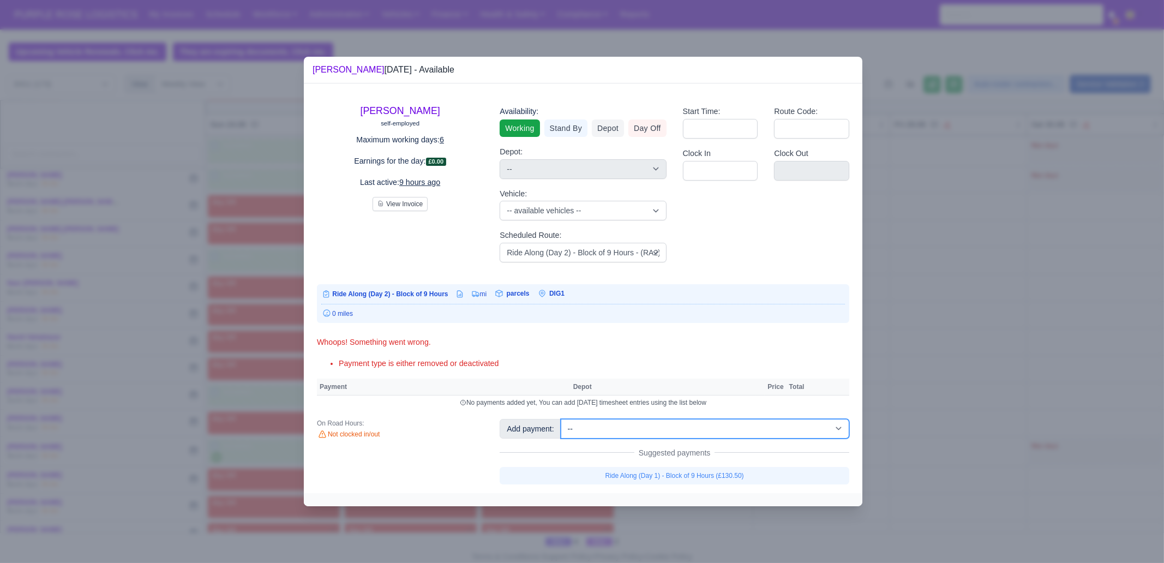
click at [687, 426] on select "-- Additional Hour Support (£14.50) Additional Hour Support (Walkers) (£13.50) …" at bounding box center [705, 429] width 289 height 20
click at [561, 419] on select "-- Additional Hour Support (£14.50) Additional Hour Support (Walkers) (£13.50) …" at bounding box center [705, 429] width 289 height 20
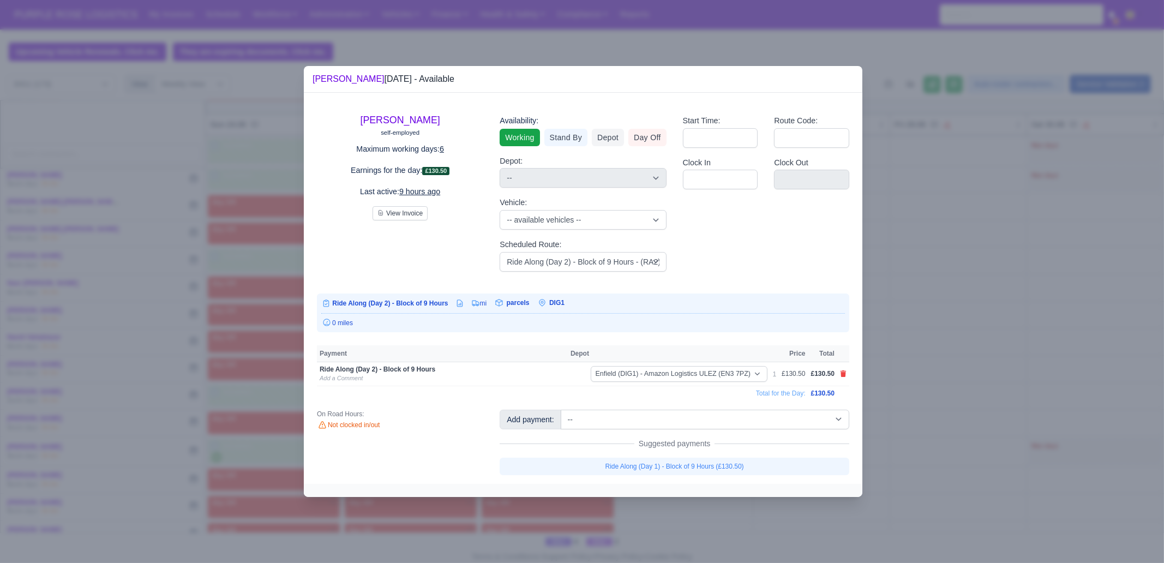
click at [968, 398] on div at bounding box center [582, 281] width 1164 height 563
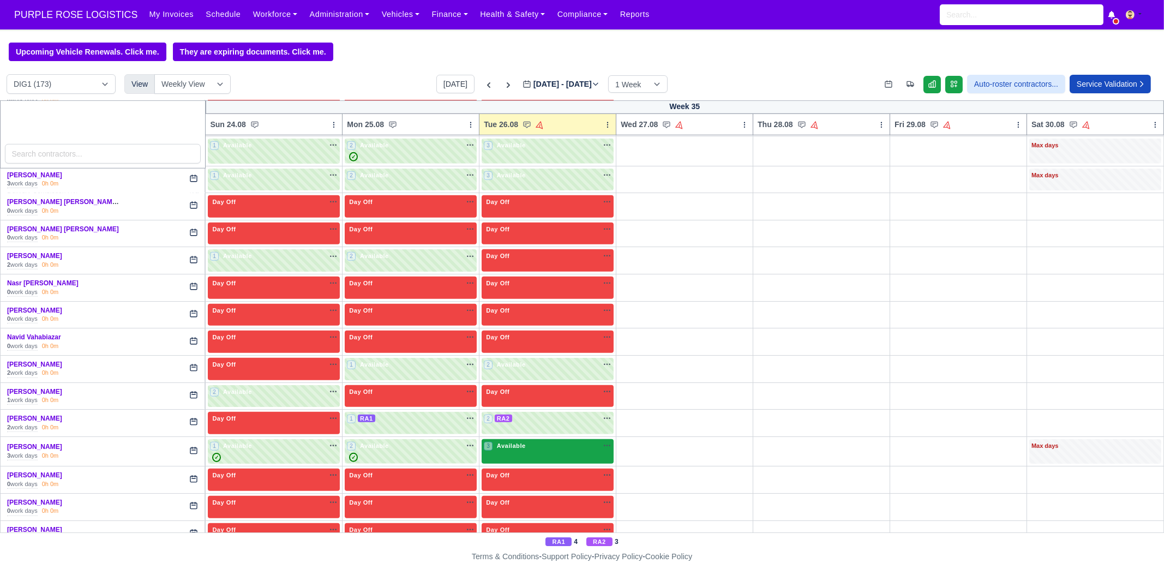
click at [548, 441] on div "3 Available na" at bounding box center [548, 445] width 128 height 9
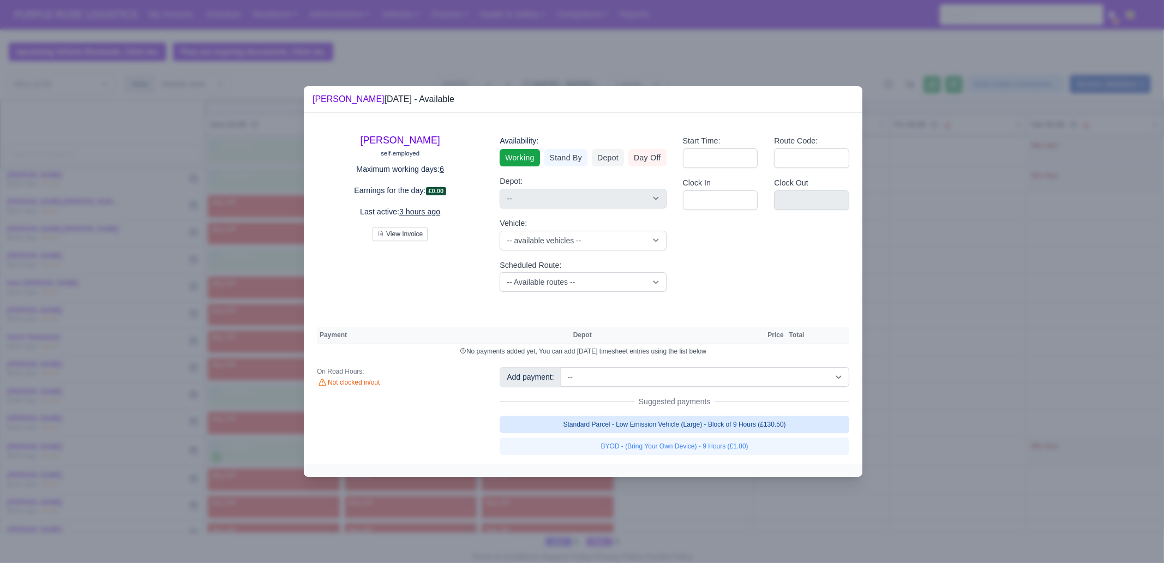
click at [750, 424] on link "Standard Parcel - Low Emission Vehicle (Large) - Block of 9 Hours (£130.50)" at bounding box center [675, 424] width 350 height 17
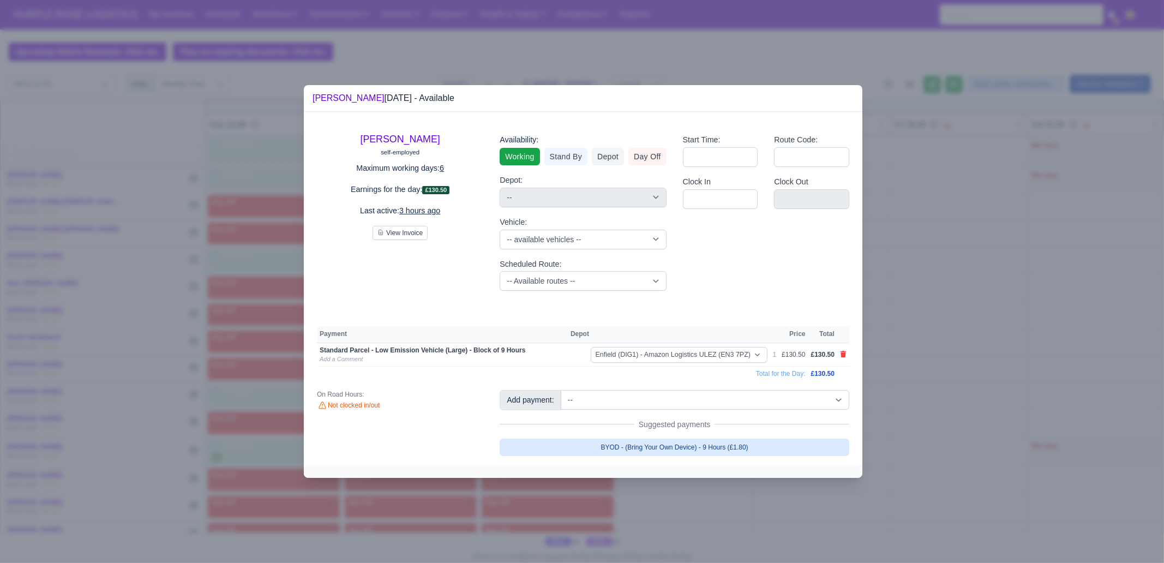
click at [753, 454] on link "BYOD - (Bring Your Own Device) - 9 Hours (£1.80)" at bounding box center [675, 447] width 350 height 17
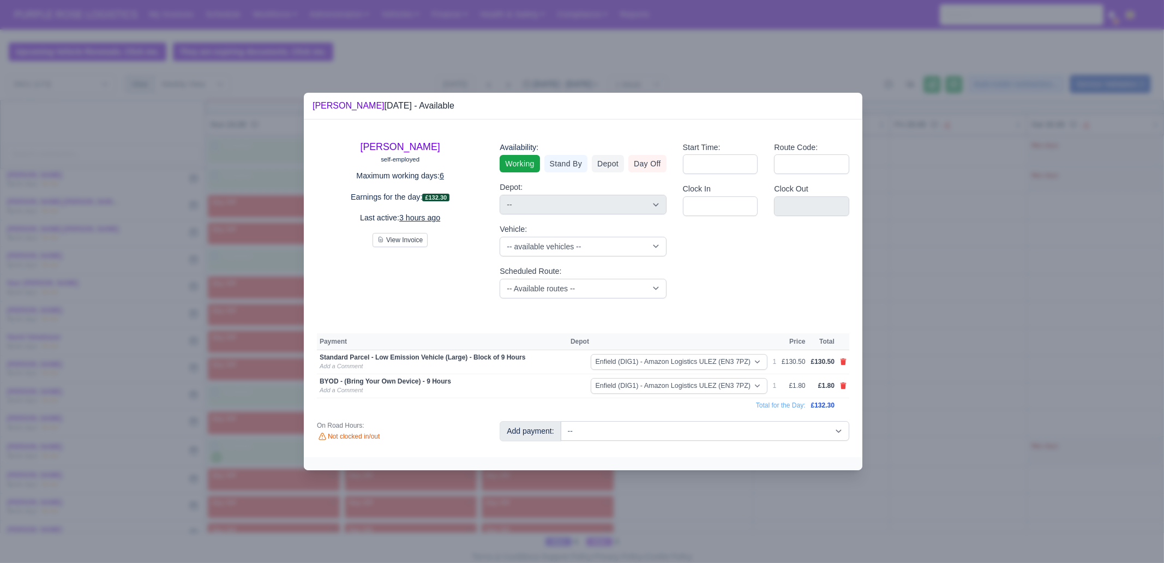
click at [757, 491] on div at bounding box center [582, 281] width 1164 height 563
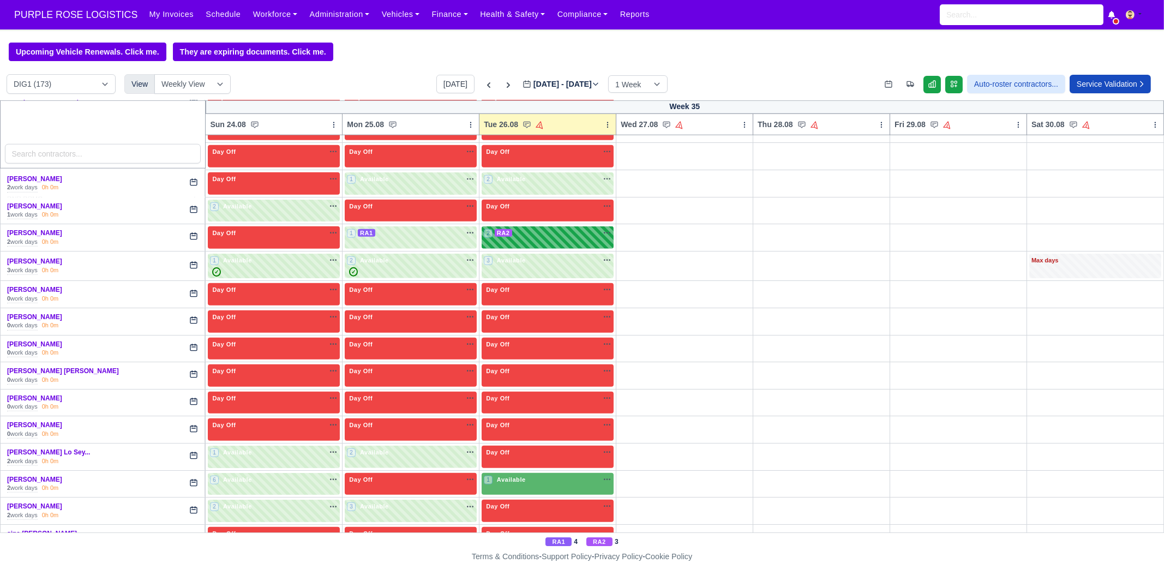
scroll to position [1977, 0]
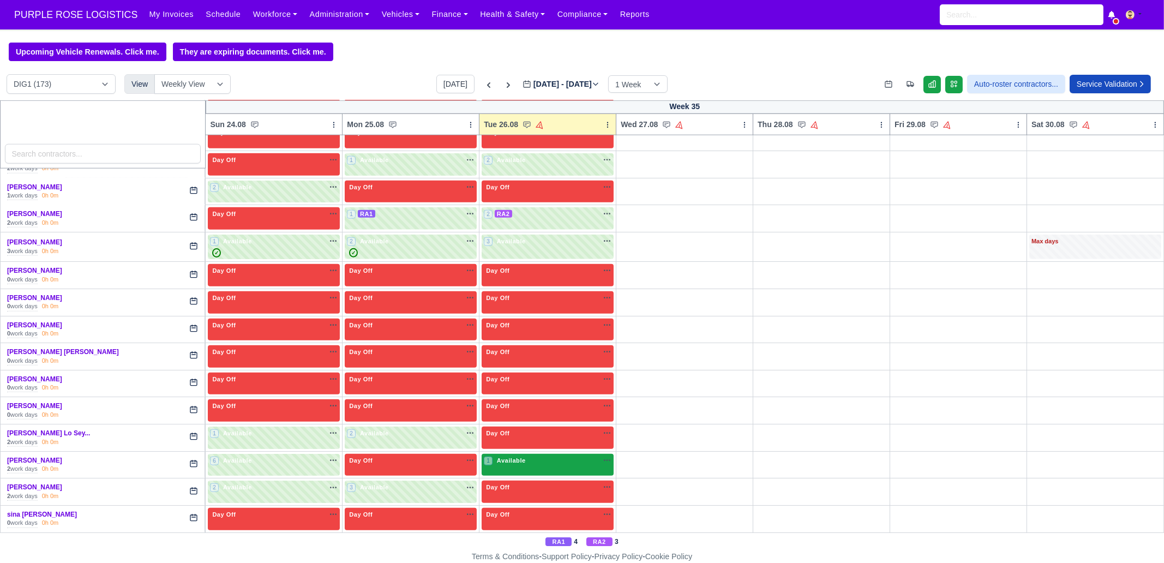
click at [518, 457] on span "Available" at bounding box center [511, 461] width 33 height 8
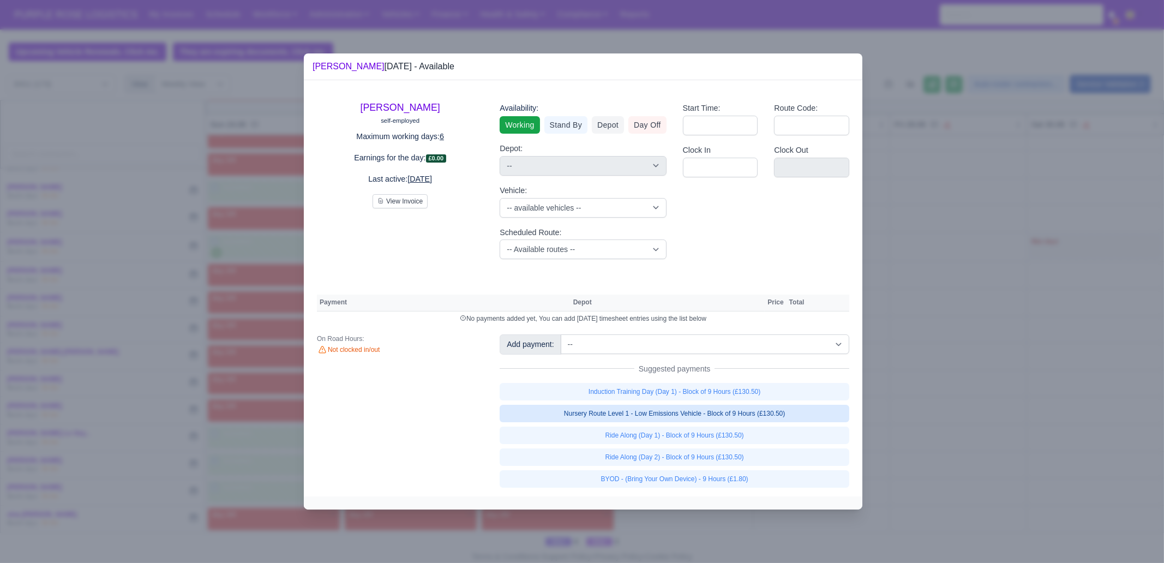
click at [744, 418] on link "Nursery Route Level 1 - Low Emissions Vehicle - Block of 9 Hours (£130.50)" at bounding box center [675, 413] width 350 height 17
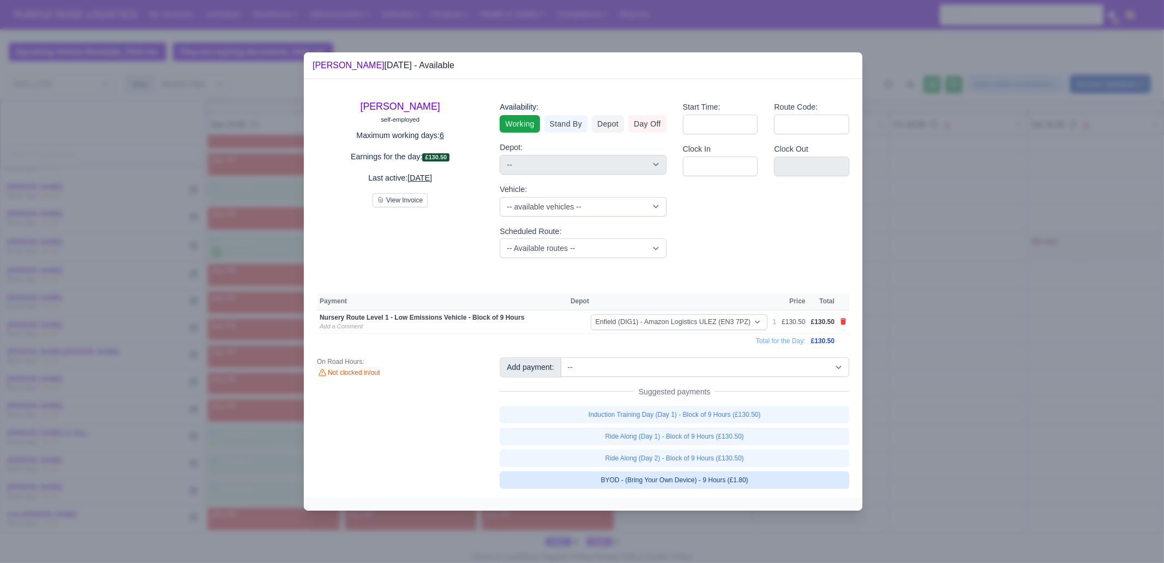
click at [749, 480] on link "BYOD - (Bring Your Own Device) - 9 Hours (£1.80)" at bounding box center [675, 479] width 350 height 17
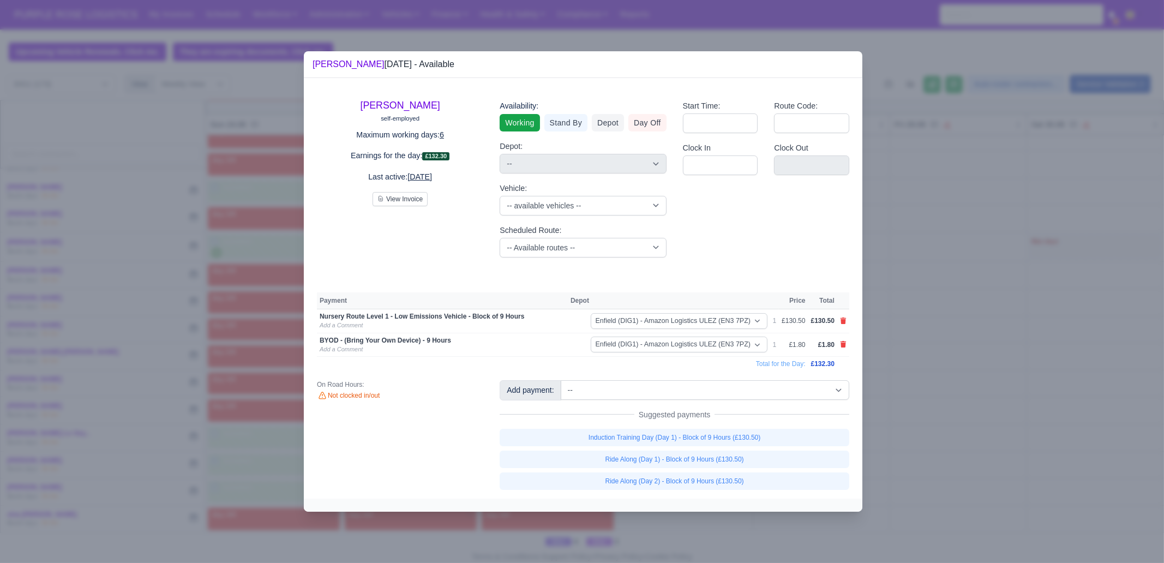
click at [951, 419] on div at bounding box center [582, 281] width 1164 height 563
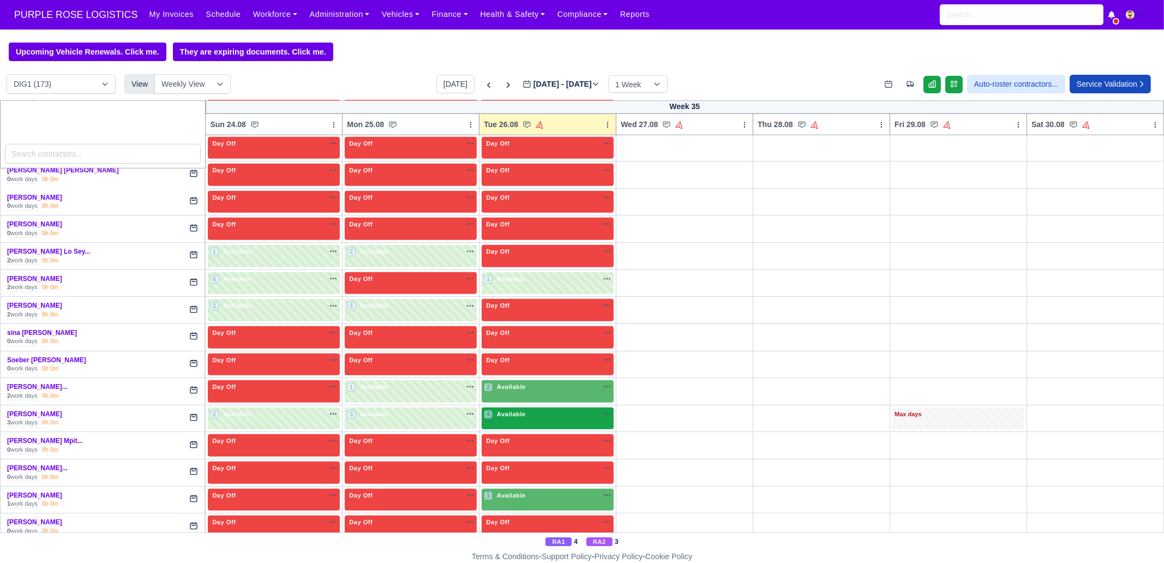
scroll to position [2182, 0]
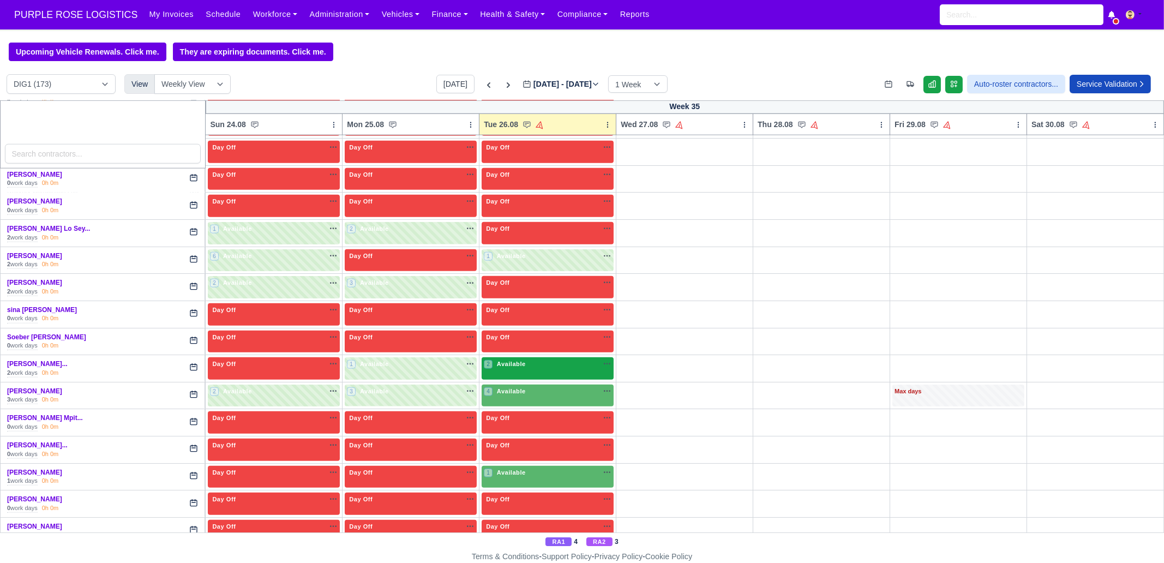
click at [535, 360] on div "2 Available na" at bounding box center [548, 365] width 128 height 11
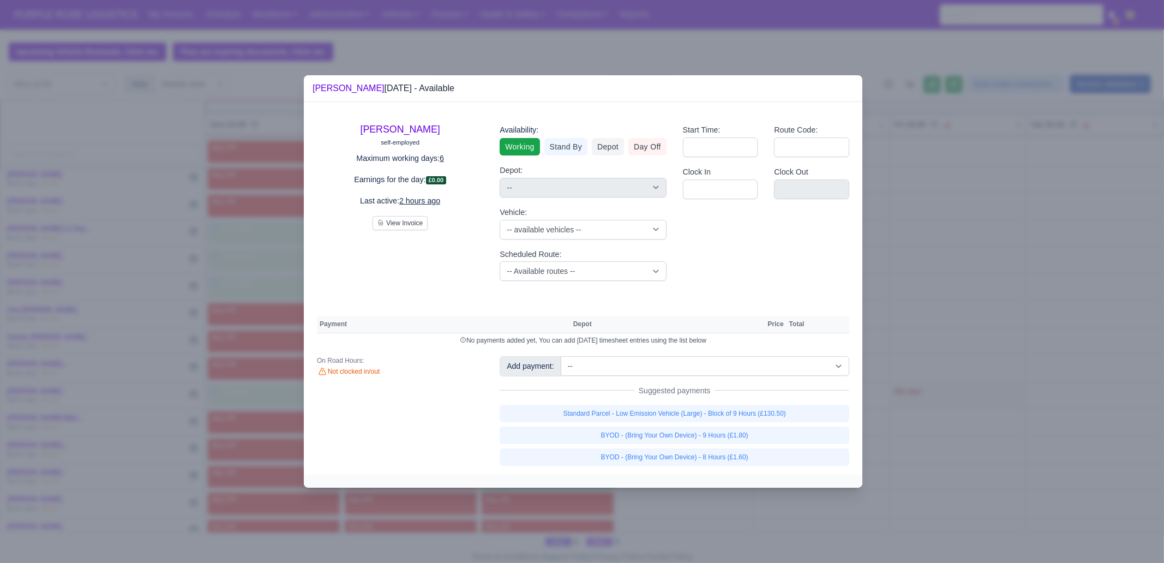
drag, startPoint x: 677, startPoint y: 403, endPoint x: 680, endPoint y: 409, distance: 7.3
click at [677, 403] on div "Add payment: -- Additional Hour Support (£14.50) Additional Hour Support (Walke…" at bounding box center [675, 410] width 366 height 109
click at [680, 411] on link "Standard Parcel - Low Emission Vehicle (Large) - Block of 9 Hours (£130.50)" at bounding box center [675, 413] width 350 height 17
click at [688, 439] on div "Standard Parcel - Low Emission Vehicle (Large) - Block of 9 Hours (£130.50) BYO…" at bounding box center [675, 435] width 350 height 61
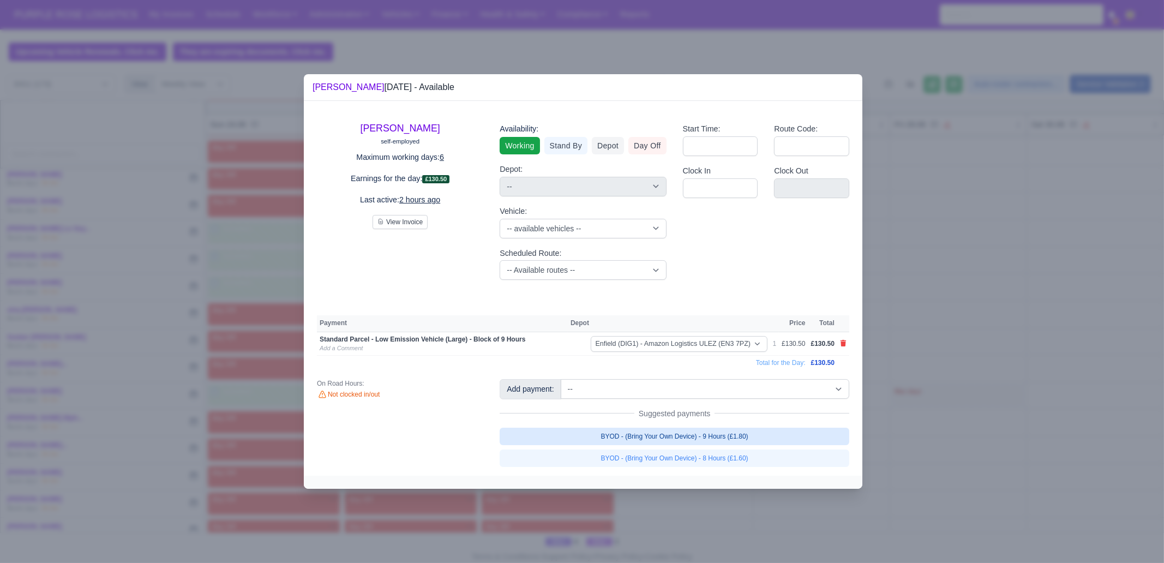
click at [777, 440] on link "BYOD - (Bring Your Own Device) - 9 Hours (£1.80)" at bounding box center [675, 436] width 350 height 17
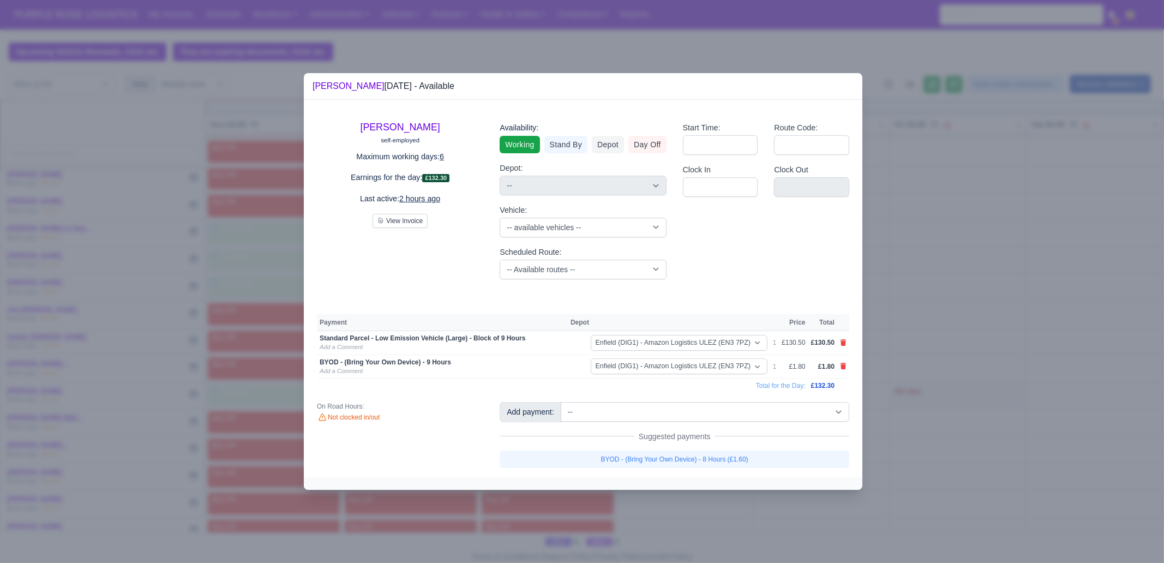
click at [947, 432] on div at bounding box center [582, 281] width 1164 height 563
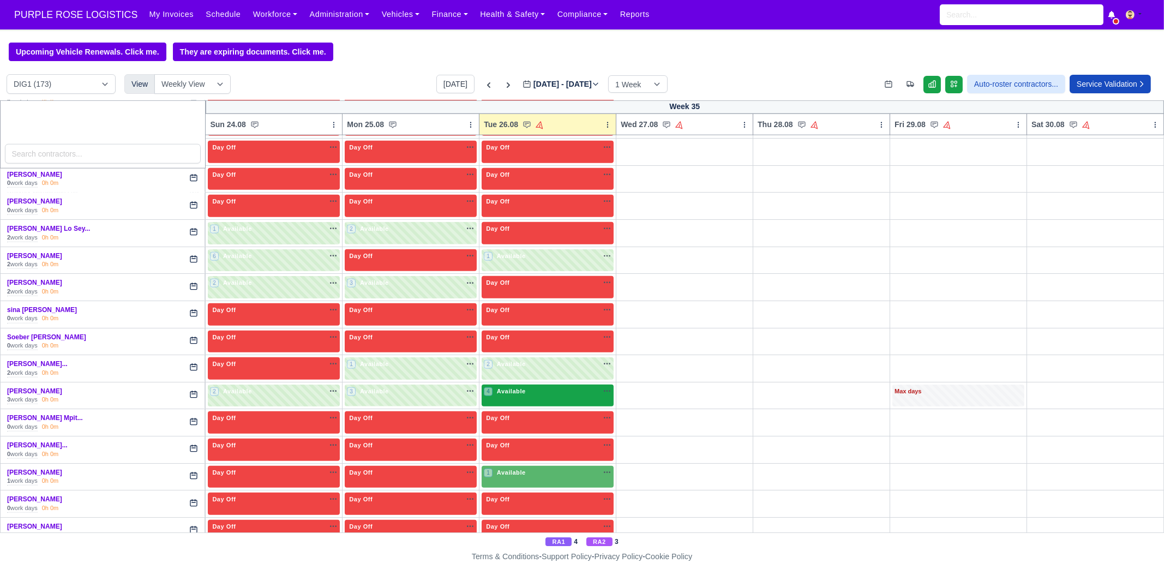
click at [540, 387] on div "4 Available na" at bounding box center [548, 391] width 128 height 9
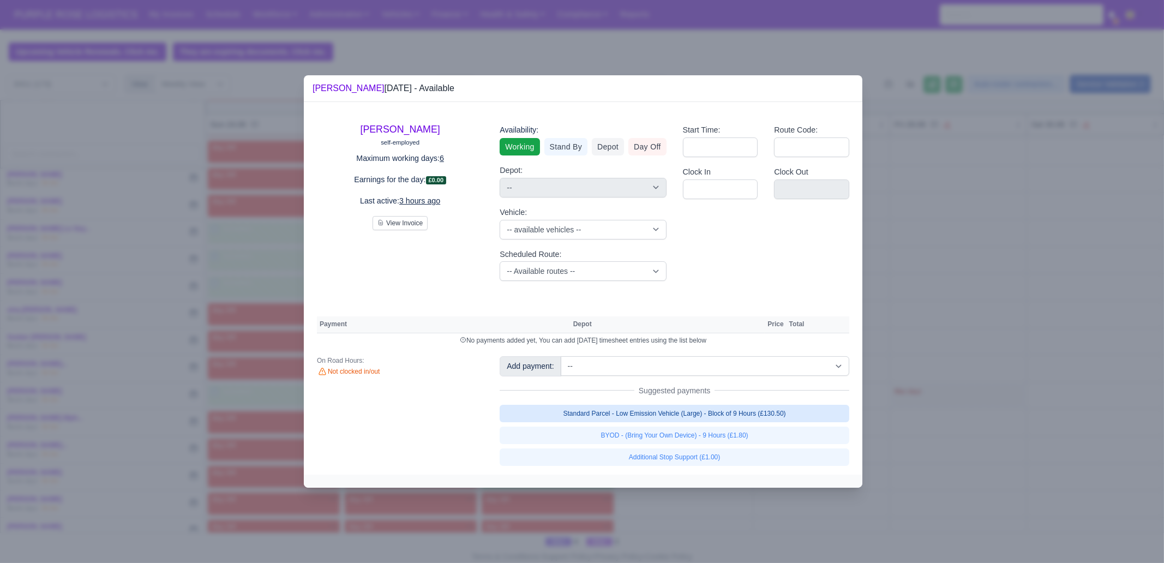
click at [650, 412] on link "Standard Parcel - Low Emission Vehicle (Large) - Block of 9 Hours (£130.50)" at bounding box center [675, 413] width 350 height 17
click at [657, 433] on div "Standard Parcel - Low Emission Vehicle (Large) - Block of 9 Hours (£130.50) BYO…" at bounding box center [675, 435] width 350 height 61
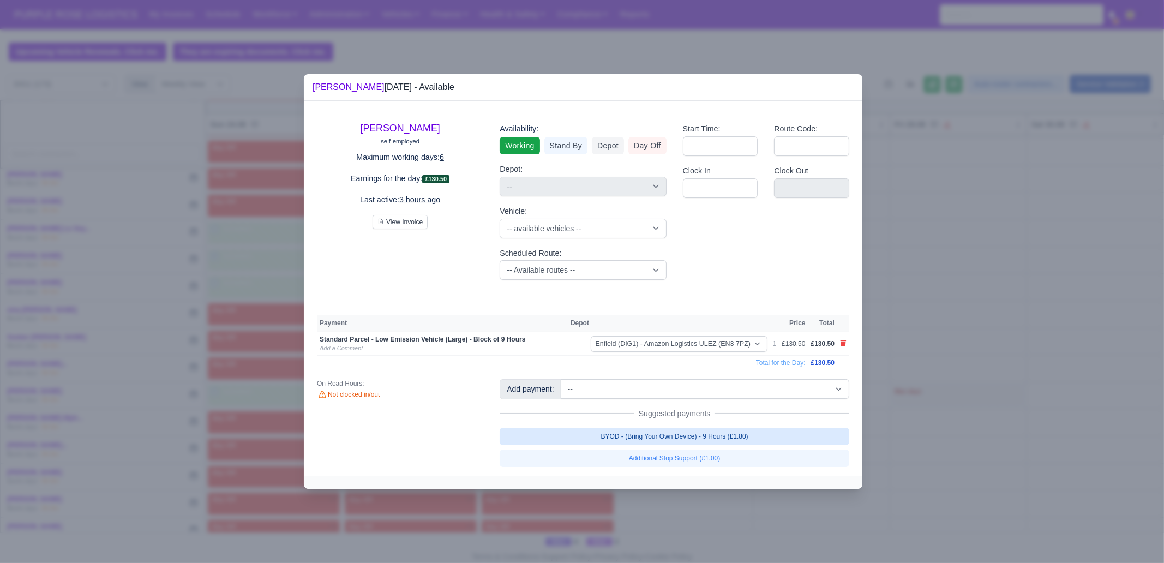
click at [751, 435] on link "BYOD - (Bring Your Own Device) - 9 Hours (£1.80)" at bounding box center [675, 436] width 350 height 17
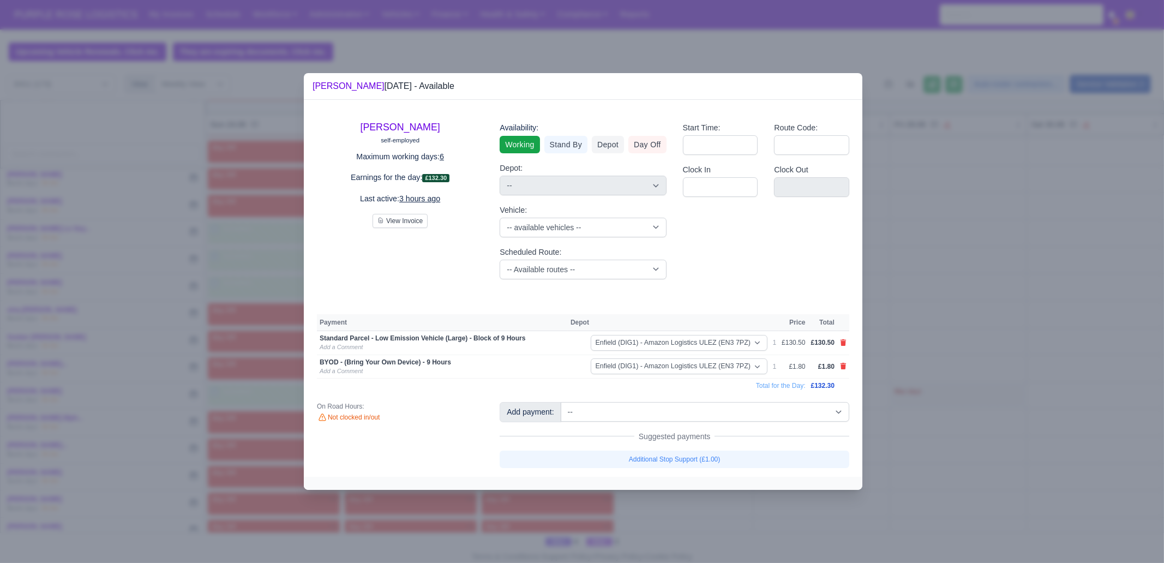
click at [985, 434] on div at bounding box center [582, 281] width 1164 height 563
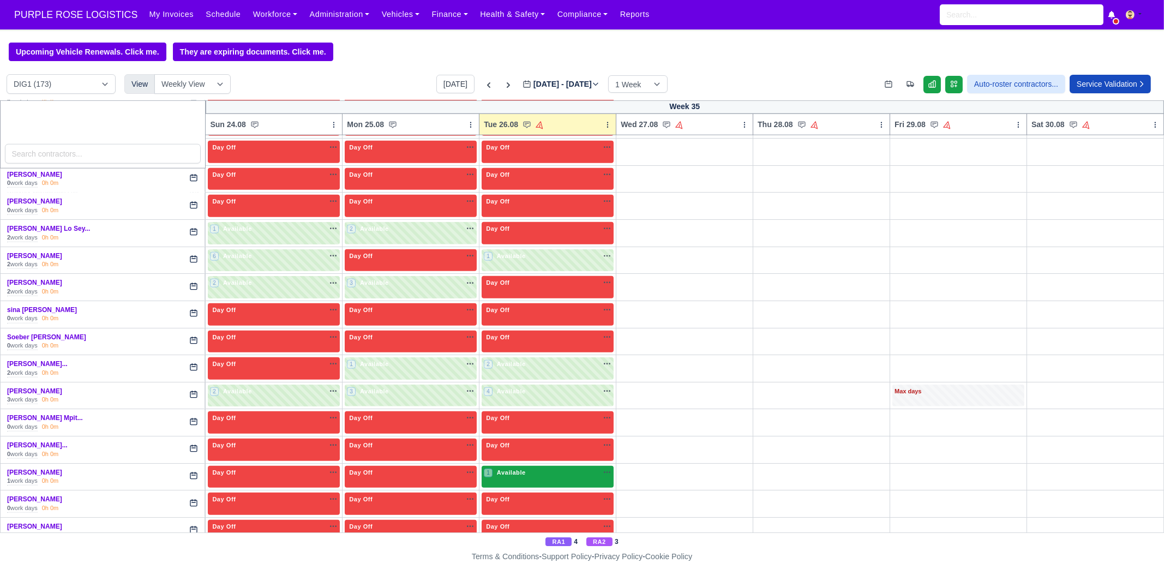
click at [519, 468] on div "1 Available na" at bounding box center [548, 473] width 128 height 11
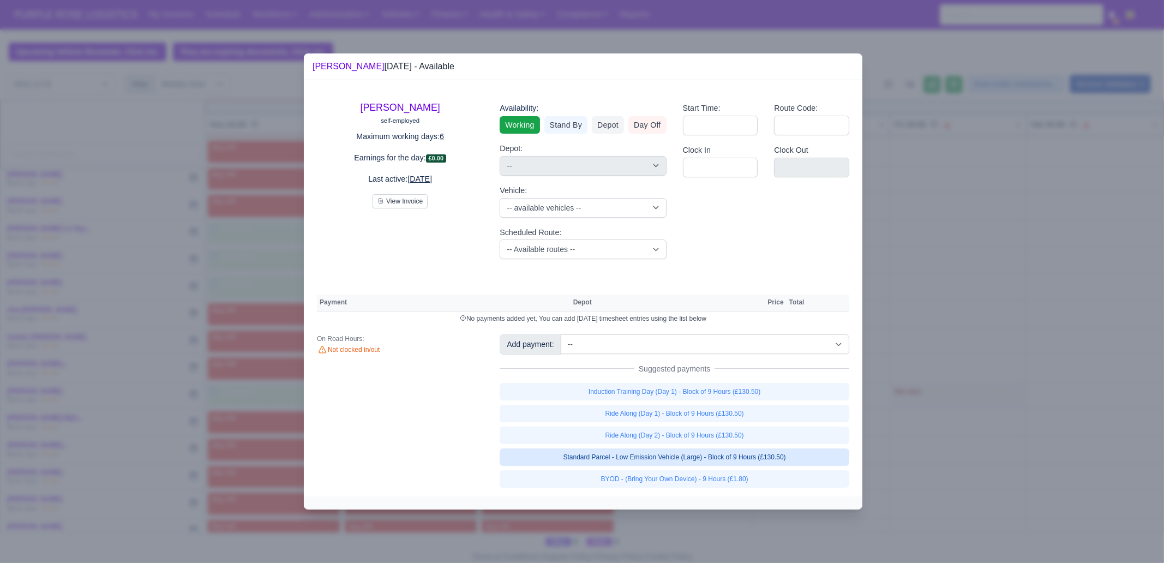
click at [733, 463] on link "Standard Parcel - Low Emission Vehicle (Large) - Block of 9 Hours (£130.50)" at bounding box center [675, 456] width 350 height 17
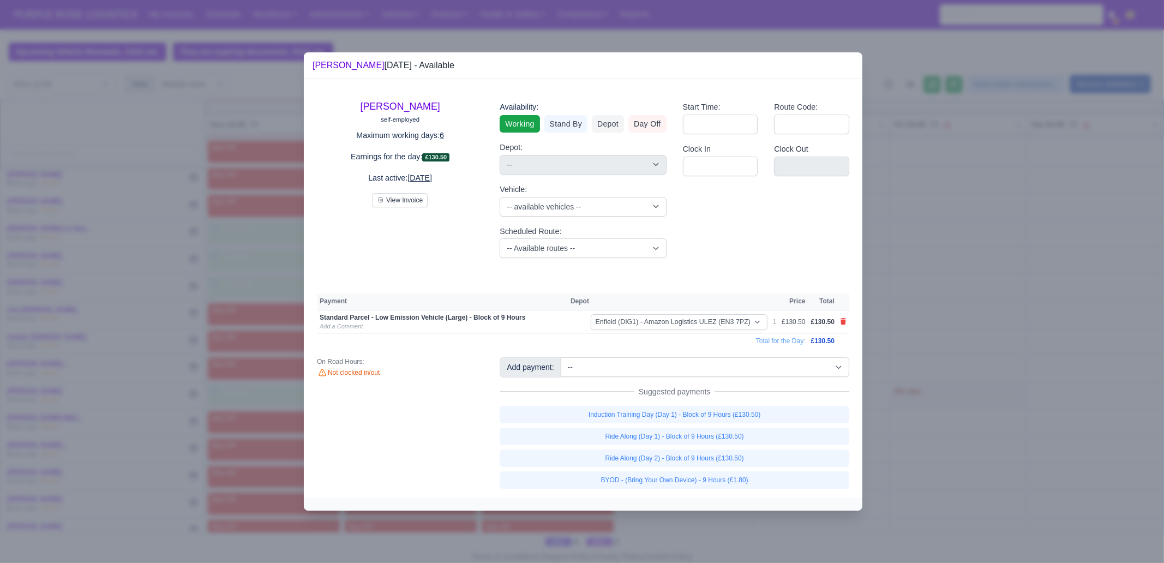
click at [735, 489] on div "[PERSON_NAME] self-employed Maximum working days: 6 Earnings for the day: £130.…" at bounding box center [583, 288] width 559 height 418
click at [744, 485] on link "BYOD - (Bring Your Own Device) - 9 Hours (£1.80)" at bounding box center [675, 479] width 350 height 17
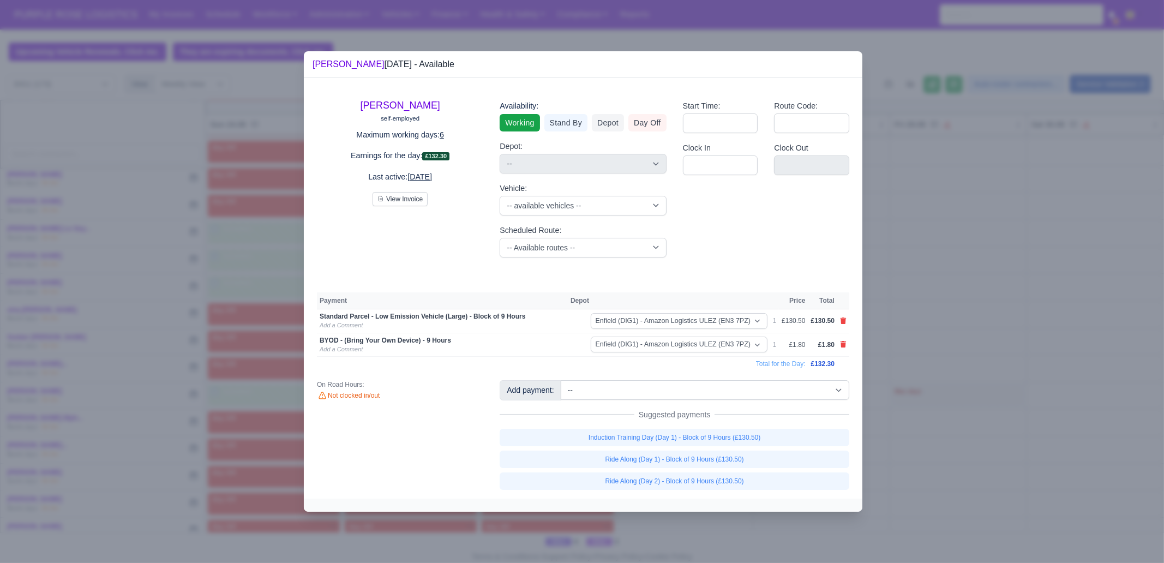
click at [991, 414] on div at bounding box center [582, 281] width 1164 height 563
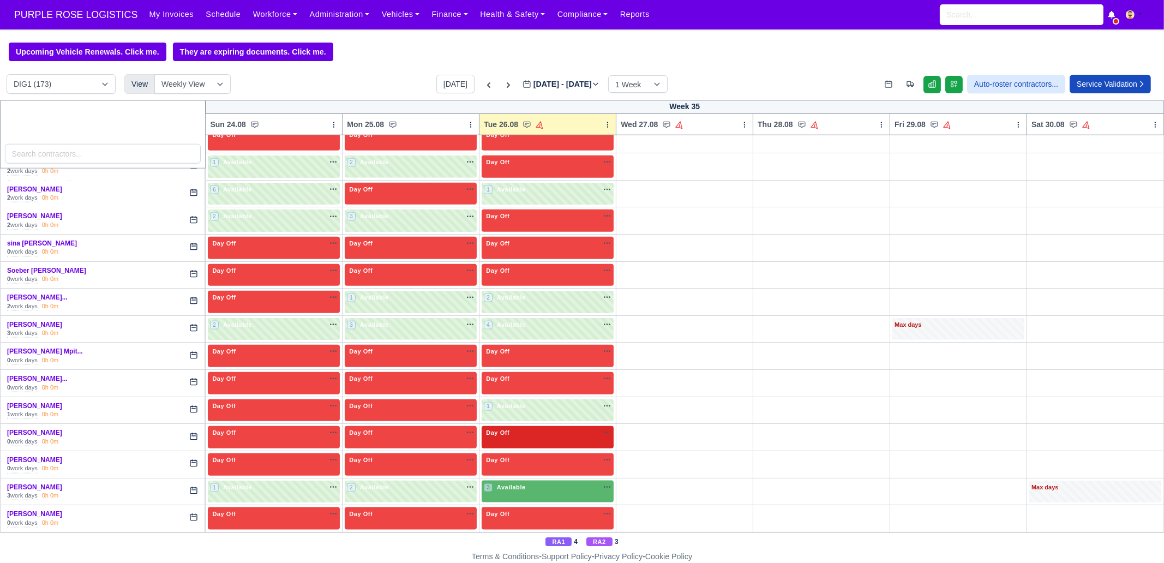
scroll to position [2258, 0]
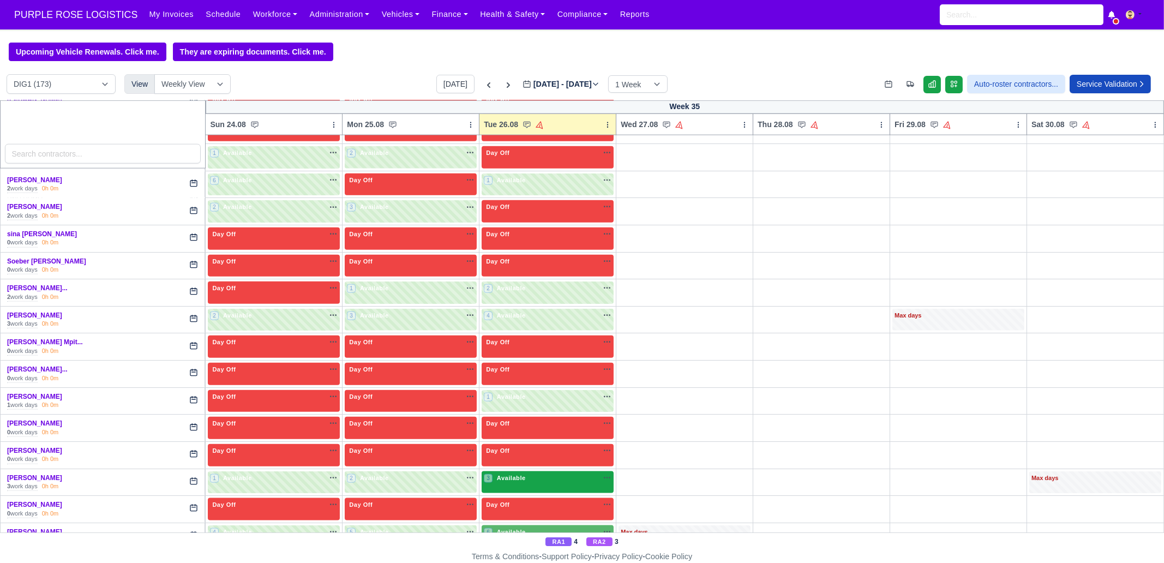
click at [524, 474] on div "3 Available na" at bounding box center [548, 479] width 128 height 11
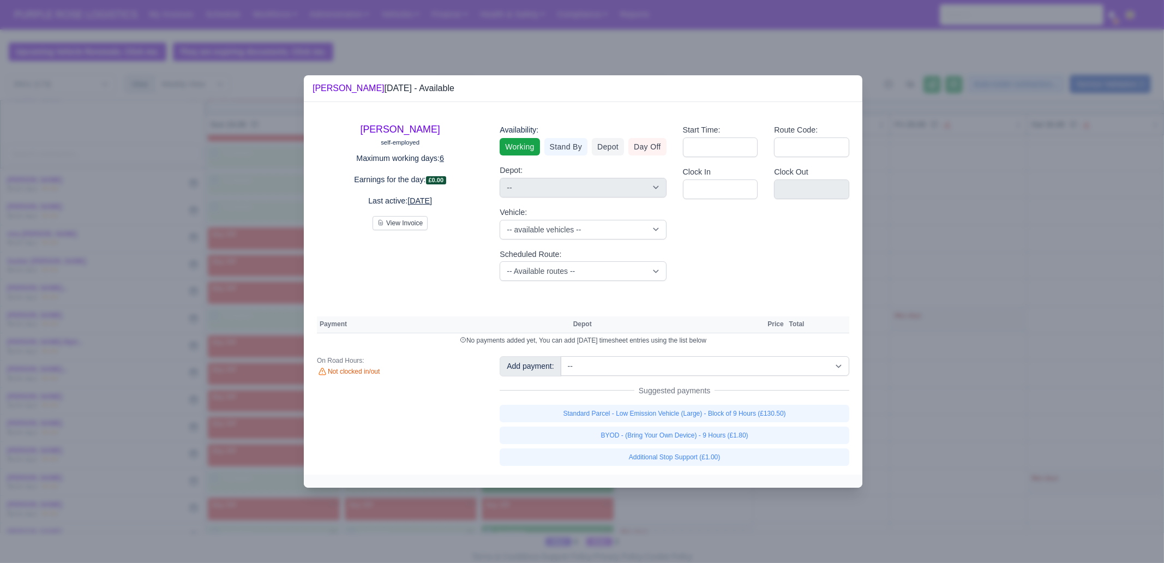
click at [791, 422] on div "Standard Parcel - Low Emission Vehicle (Large) - Block of 9 Hours (£130.50) BYO…" at bounding box center [675, 435] width 350 height 61
click at [771, 435] on link "BYOD - (Bring Your Own Device) - 9 Hours (£1.80)" at bounding box center [675, 435] width 350 height 17
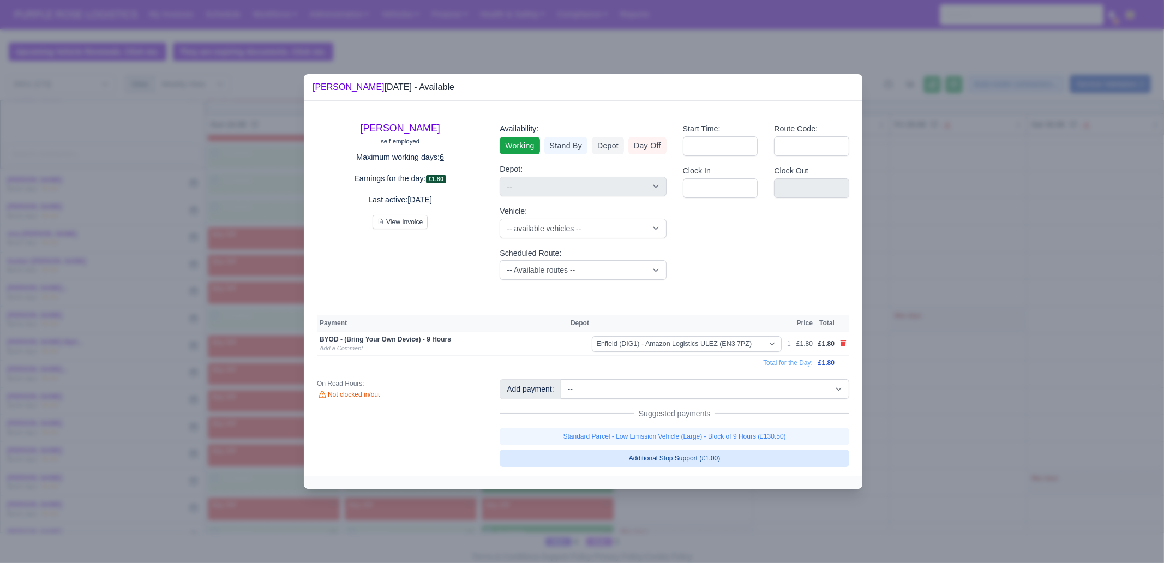
click at [771, 435] on link "Standard Parcel - Low Emission Vehicle (Large) - Block of 9 Hours (£130.50)" at bounding box center [675, 436] width 350 height 17
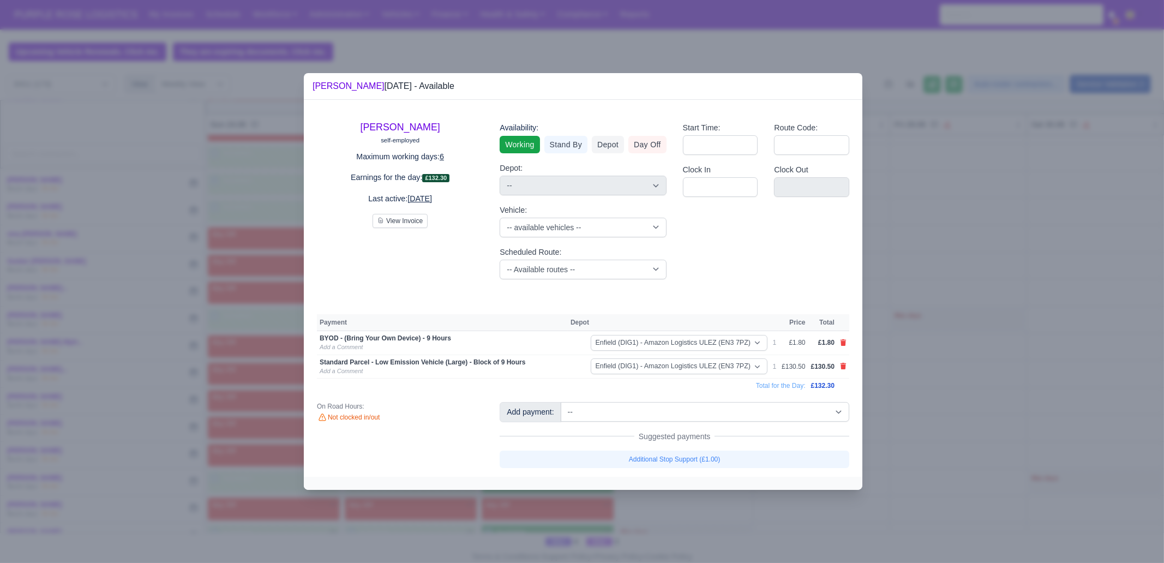
click at [925, 413] on div at bounding box center [582, 281] width 1164 height 563
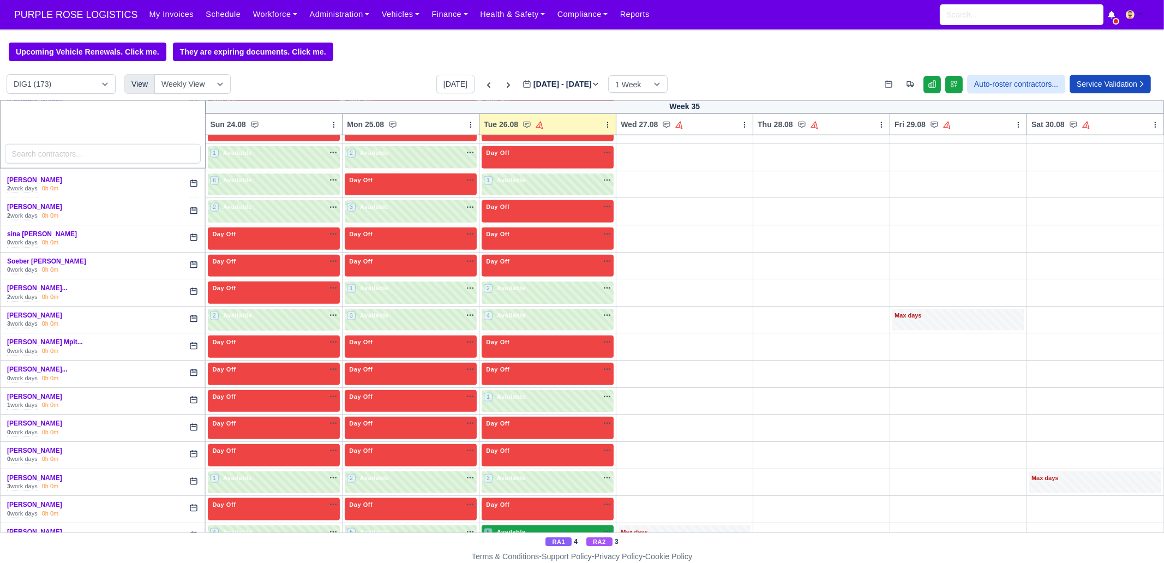
click at [543, 528] on div "6 Available na" at bounding box center [548, 532] width 128 height 9
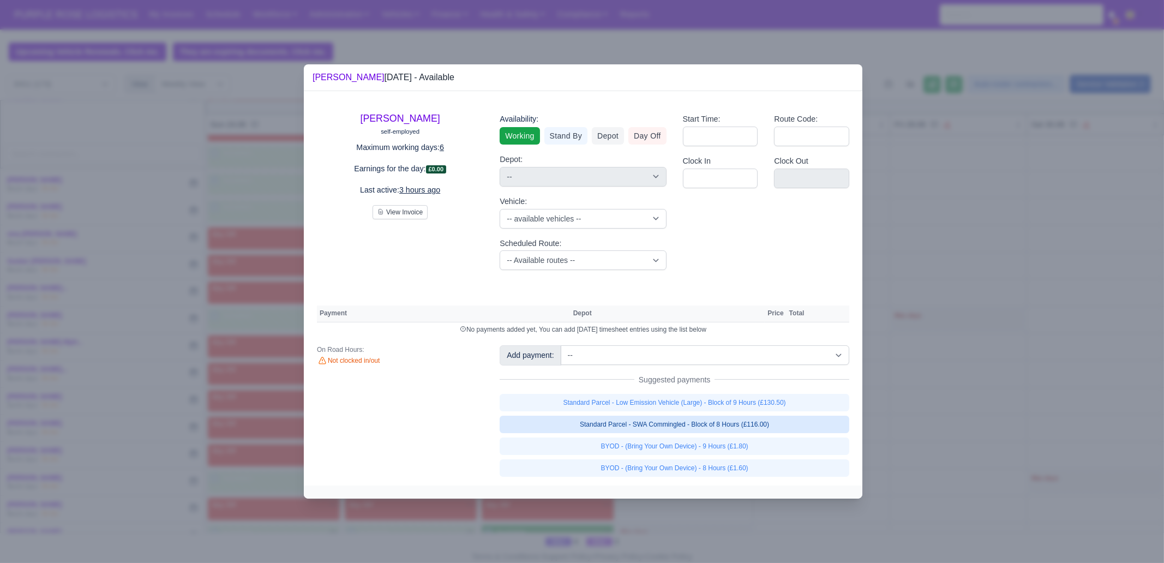
click at [756, 427] on link "Standard Parcel - SWA Commingled - Block of 8 Hours (£116.00)" at bounding box center [675, 424] width 350 height 17
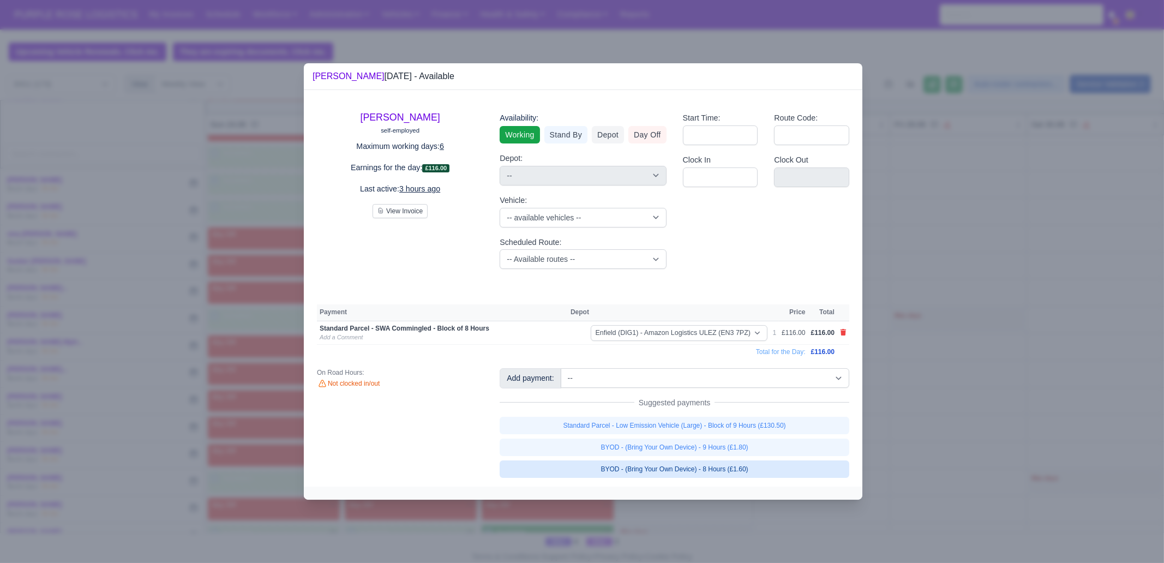
click at [770, 470] on link "BYOD - (Bring Your Own Device) - 8 Hours (£1.60)" at bounding box center [675, 468] width 350 height 17
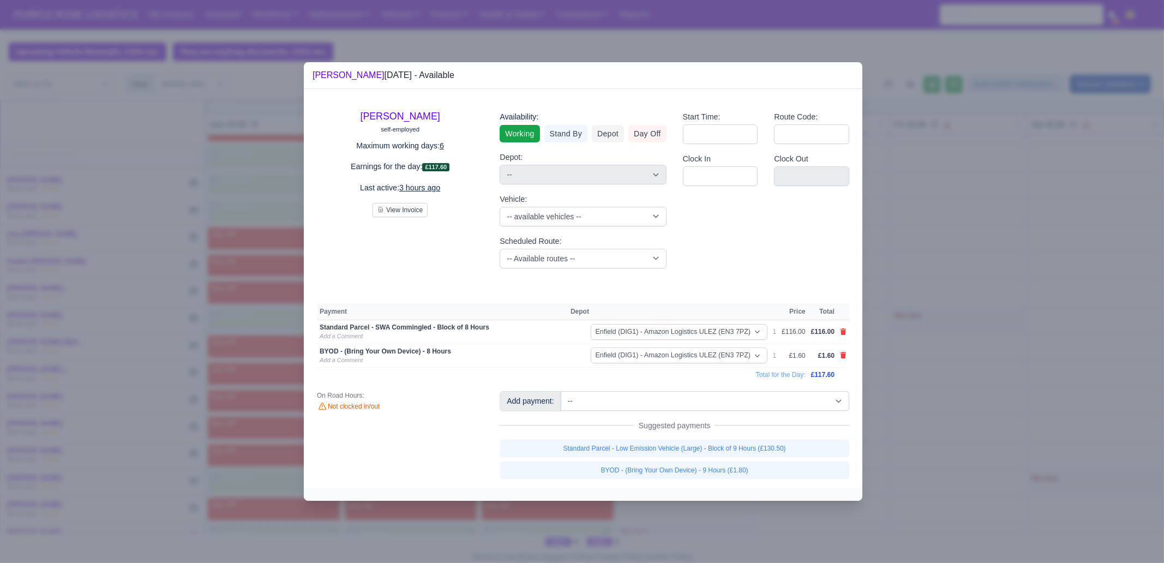
click at [914, 428] on div at bounding box center [582, 281] width 1164 height 563
